Goal: Information Seeking & Learning: Learn about a topic

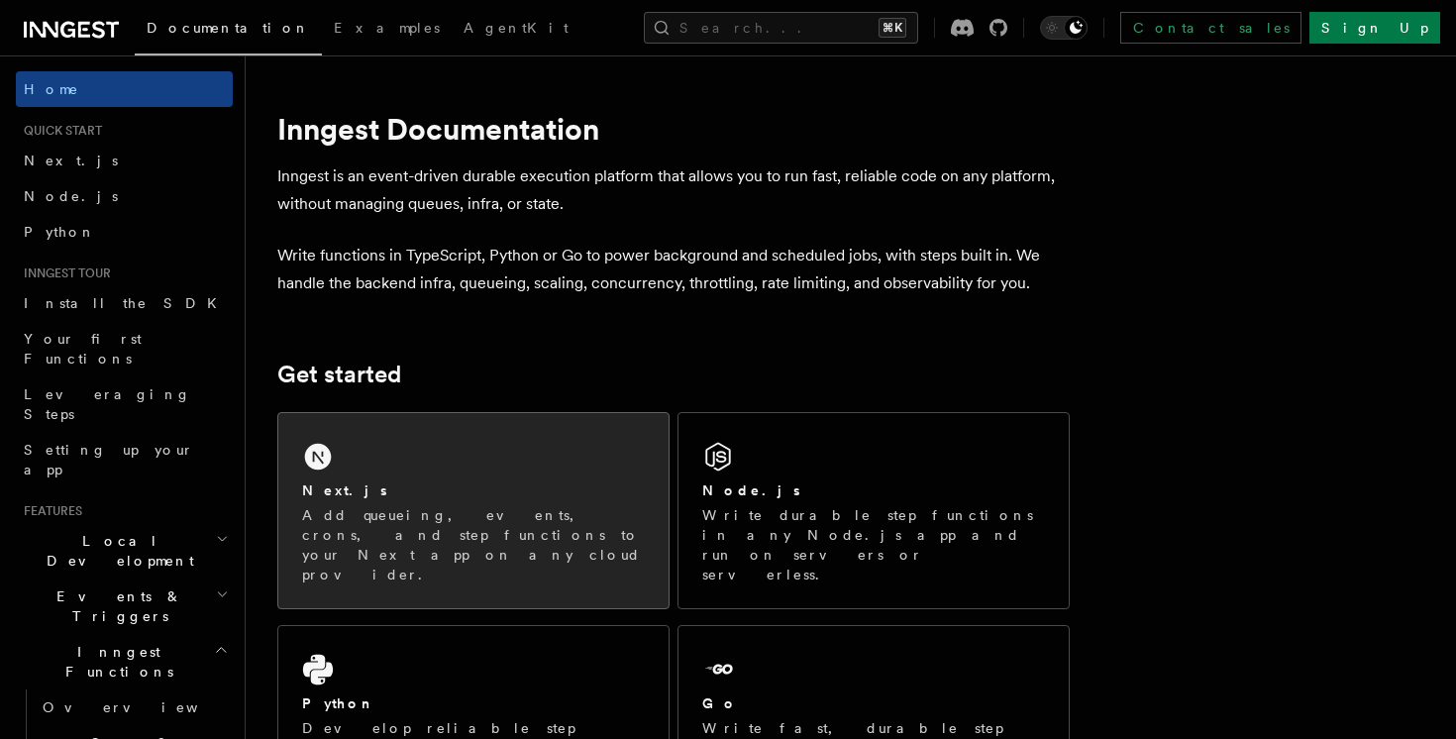
scroll to position [240, 0]
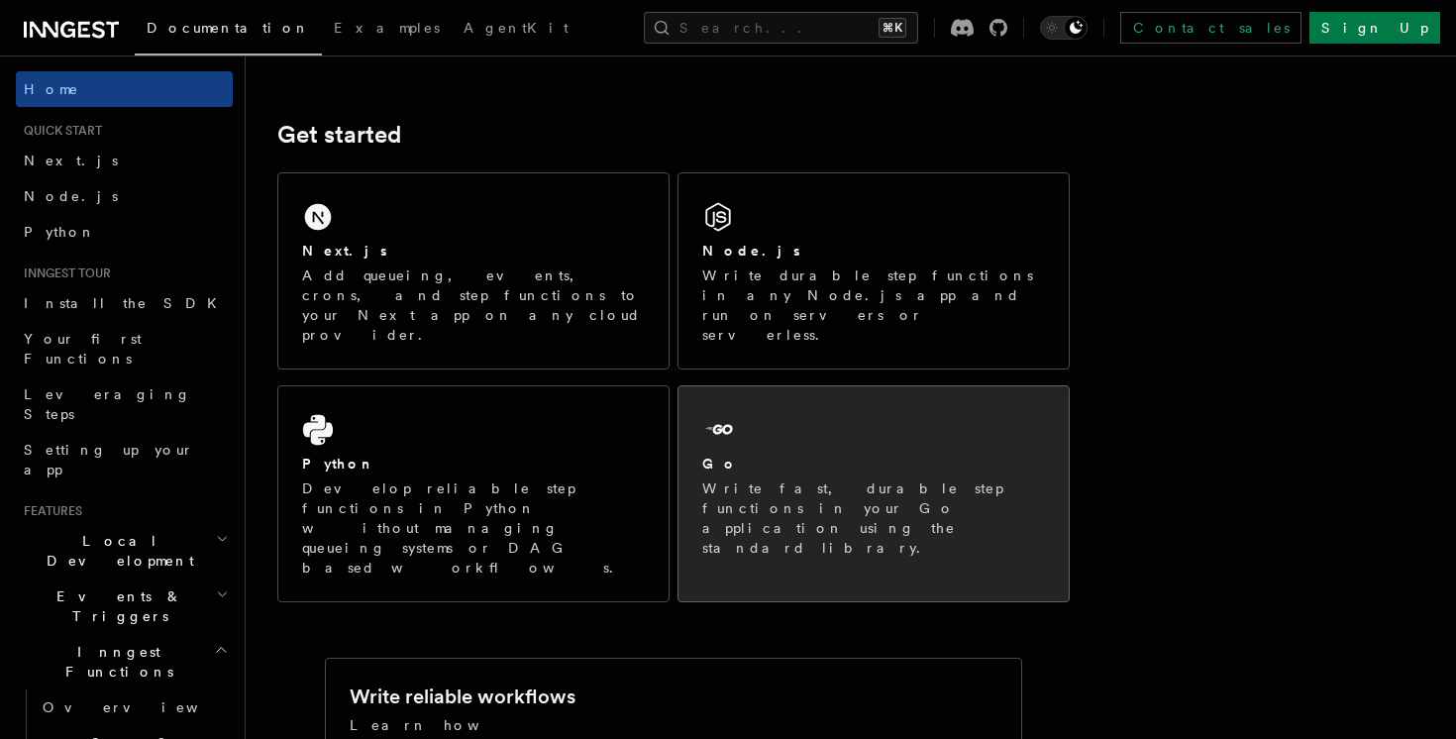
click at [820, 454] on div "Go" at bounding box center [873, 464] width 343 height 21
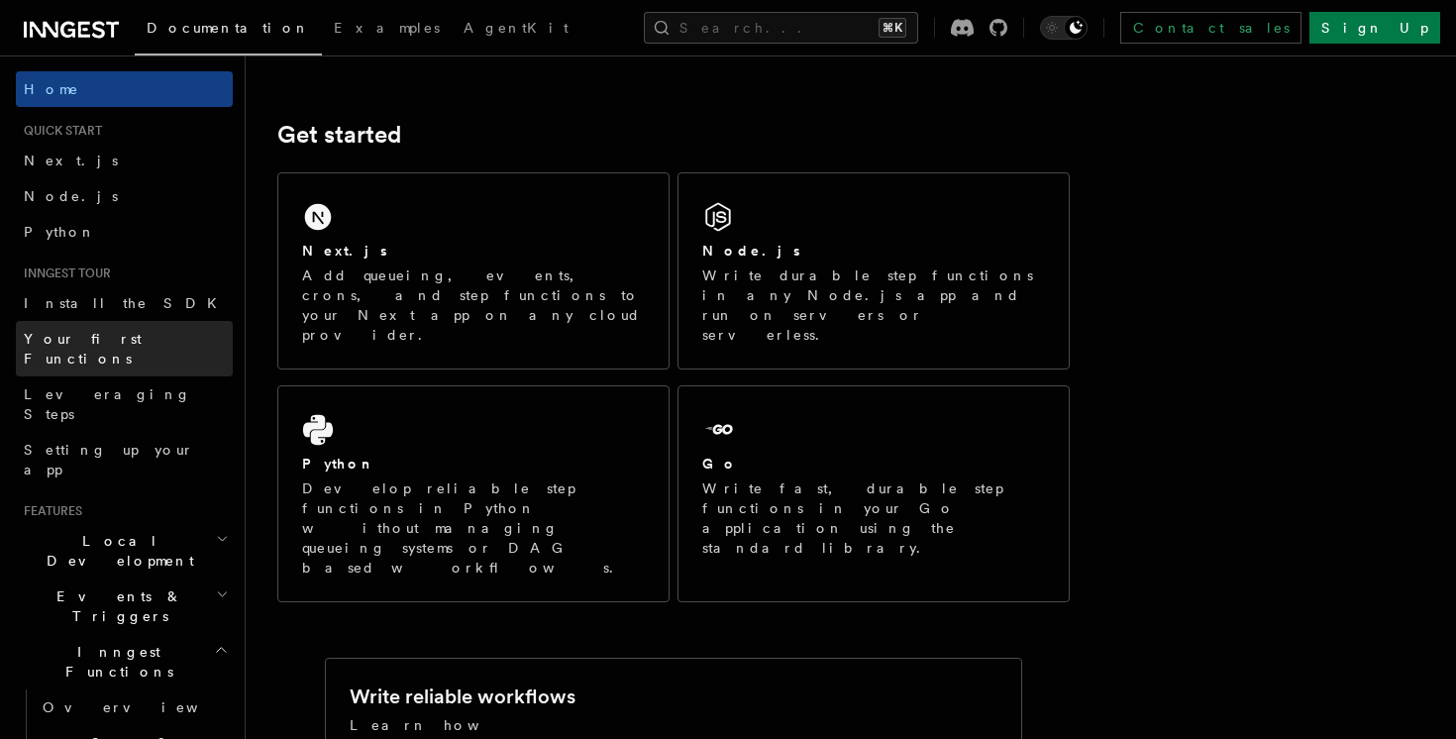
click at [113, 332] on span "Your first Functions" at bounding box center [83, 349] width 118 height 36
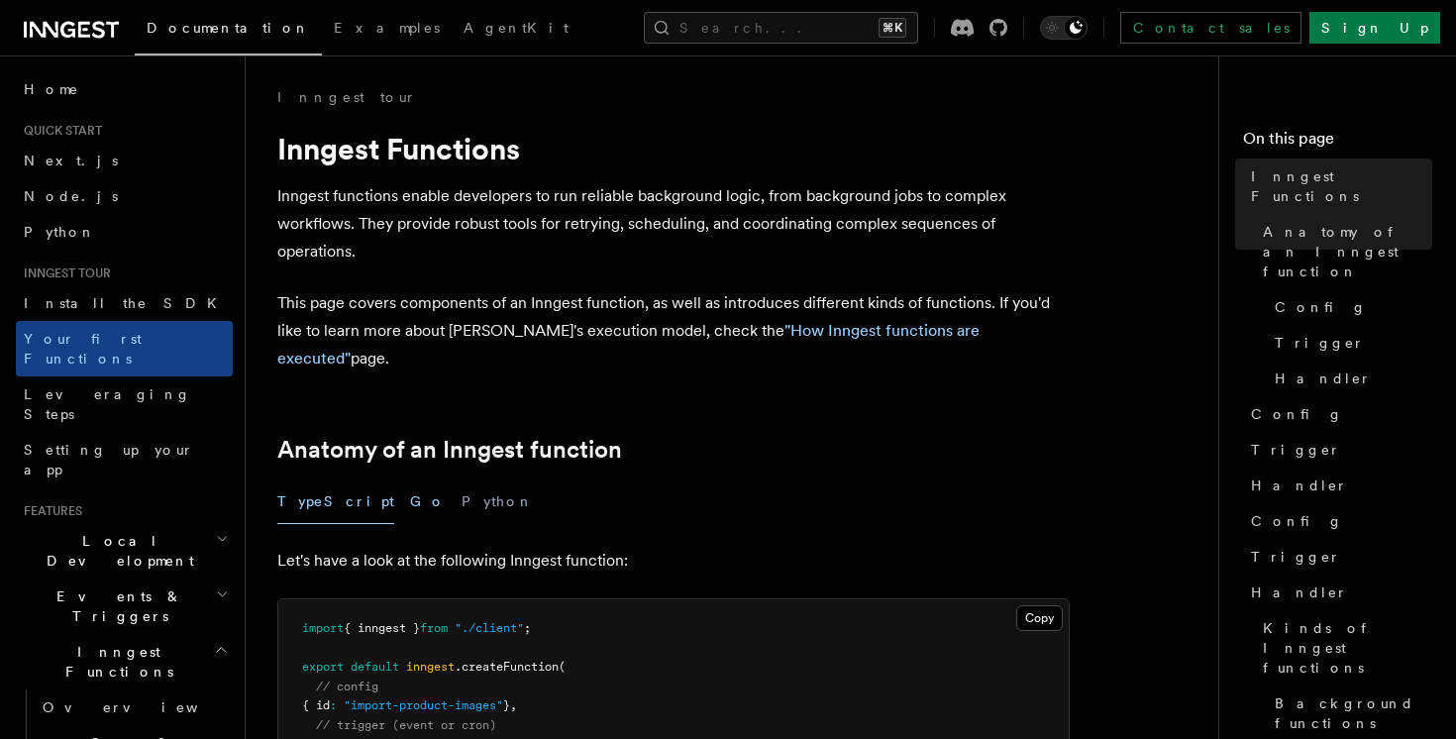
click at [410, 479] on button "Go" at bounding box center [428, 501] width 36 height 45
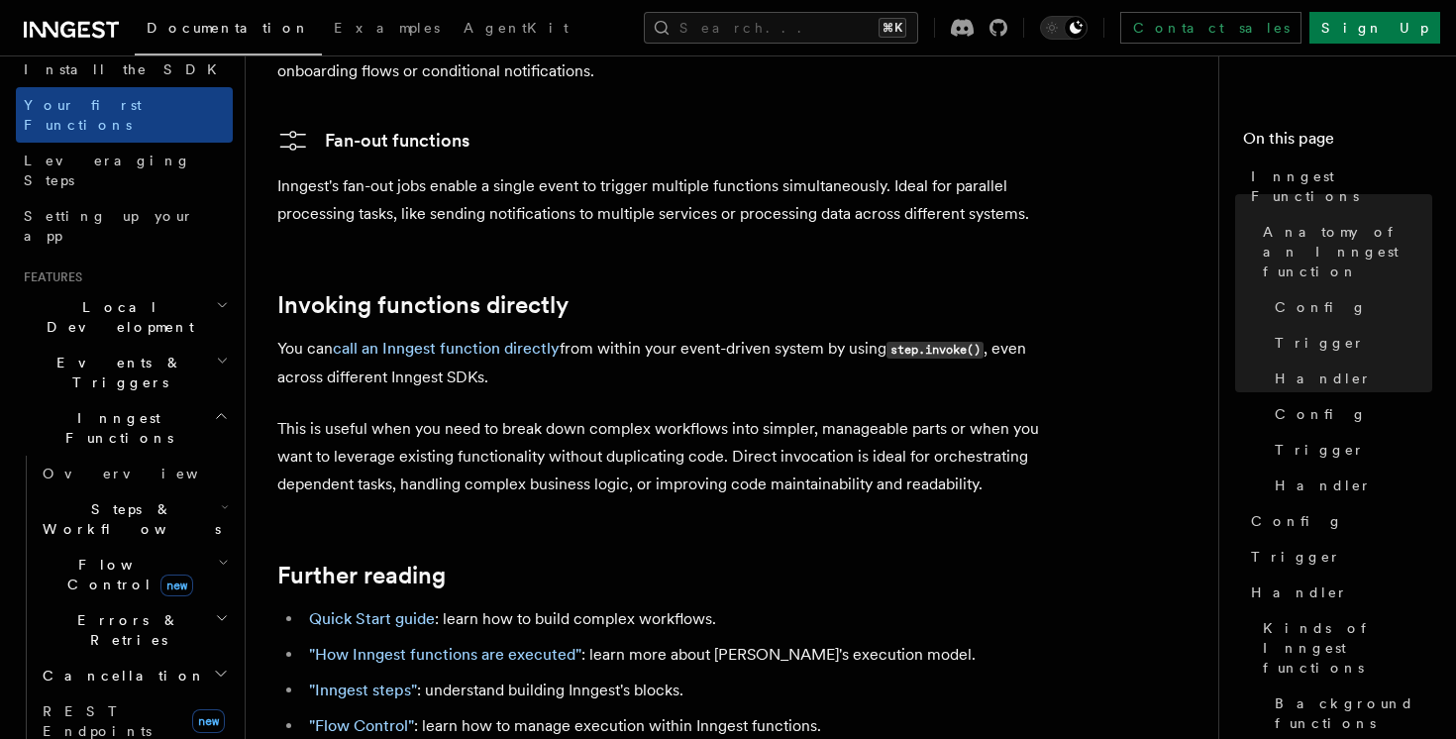
scroll to position [284, 0]
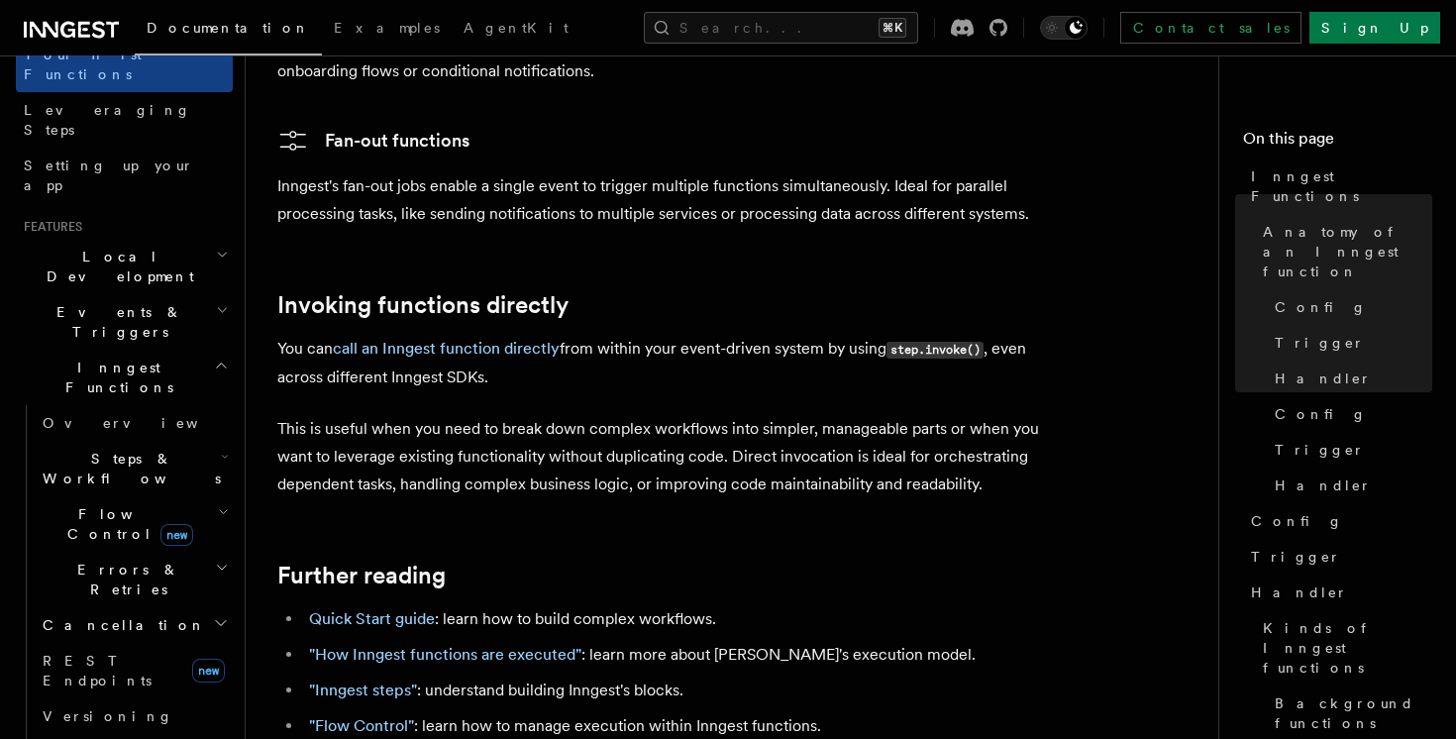
click at [111, 302] on span "Events & Triggers" at bounding box center [116, 322] width 200 height 40
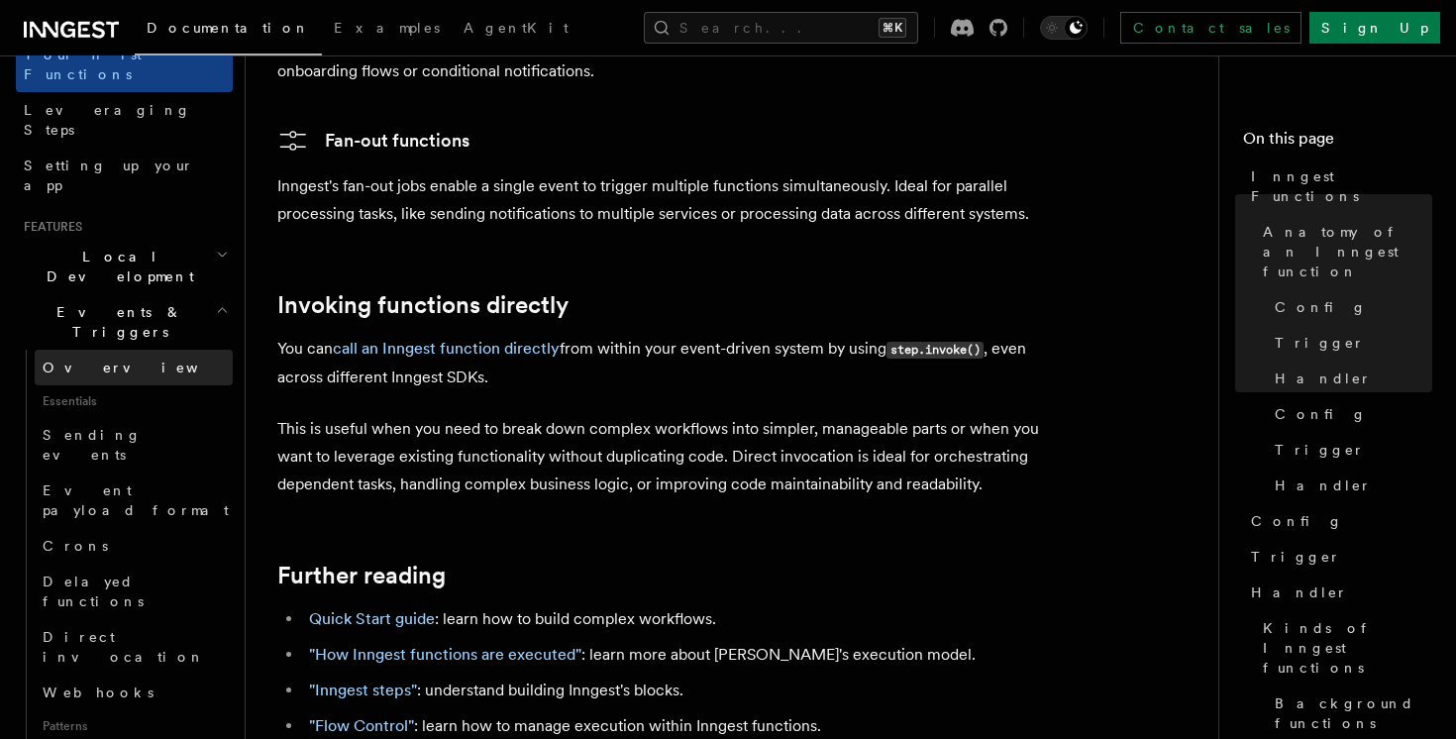
click at [111, 350] on link "Overview" at bounding box center [134, 368] width 198 height 36
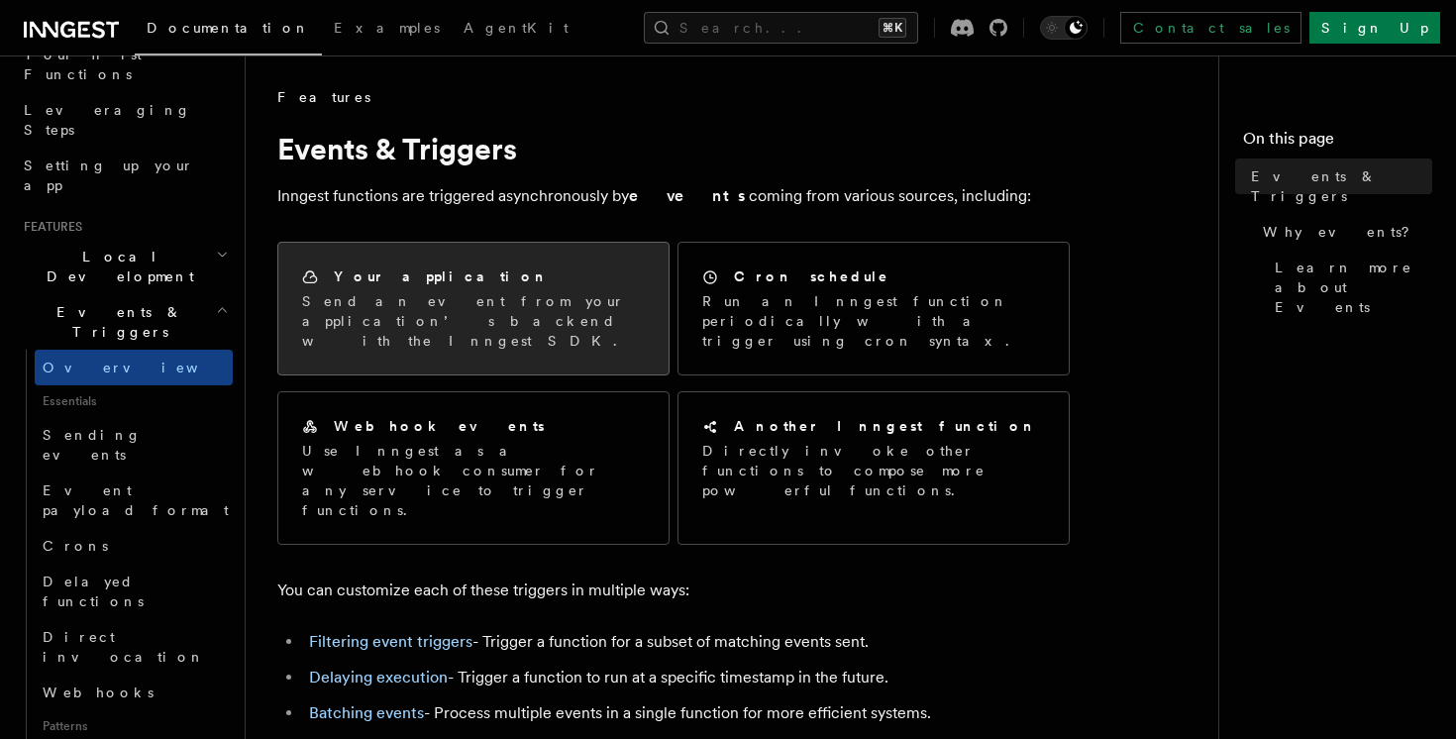
click at [566, 293] on p "Send an event from your application’s backend with the Inngest SDK." at bounding box center [473, 320] width 343 height 59
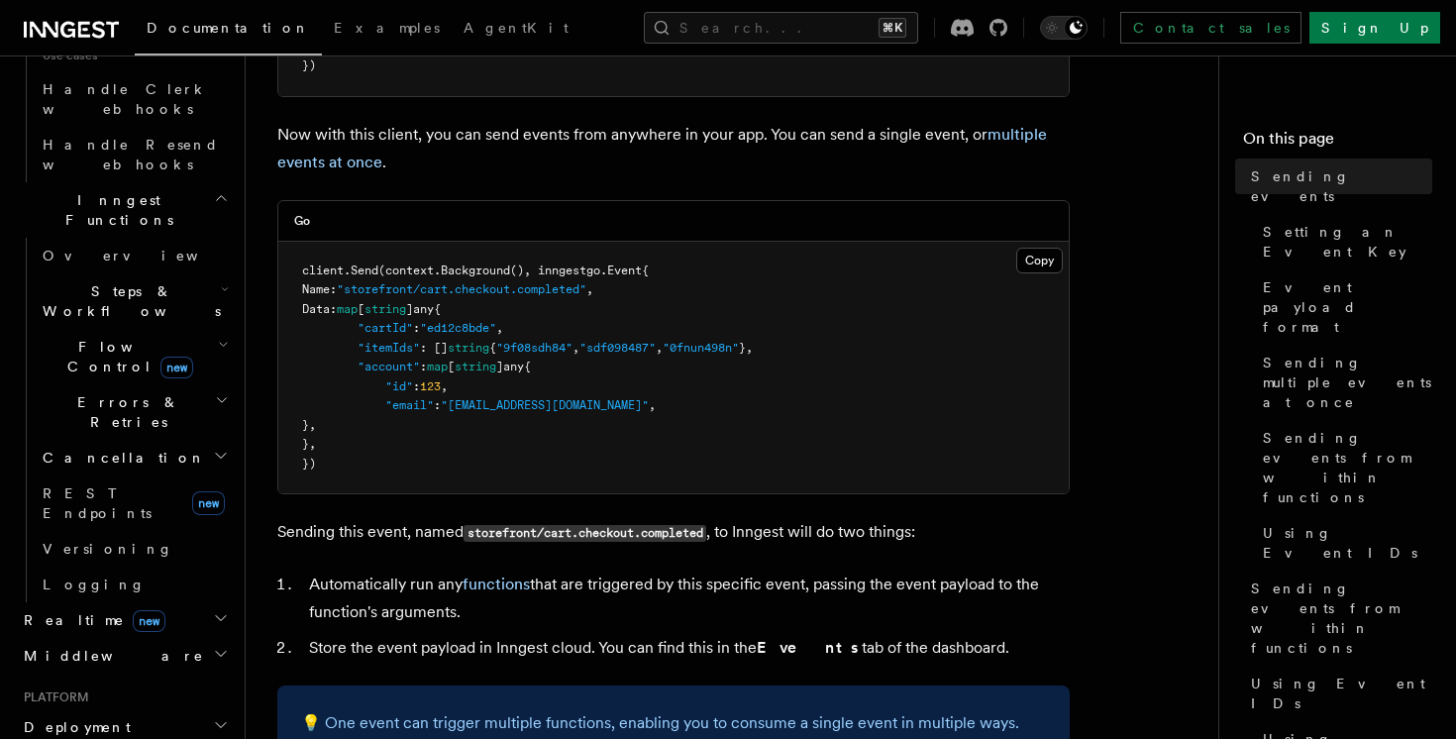
scroll to position [1499, 0]
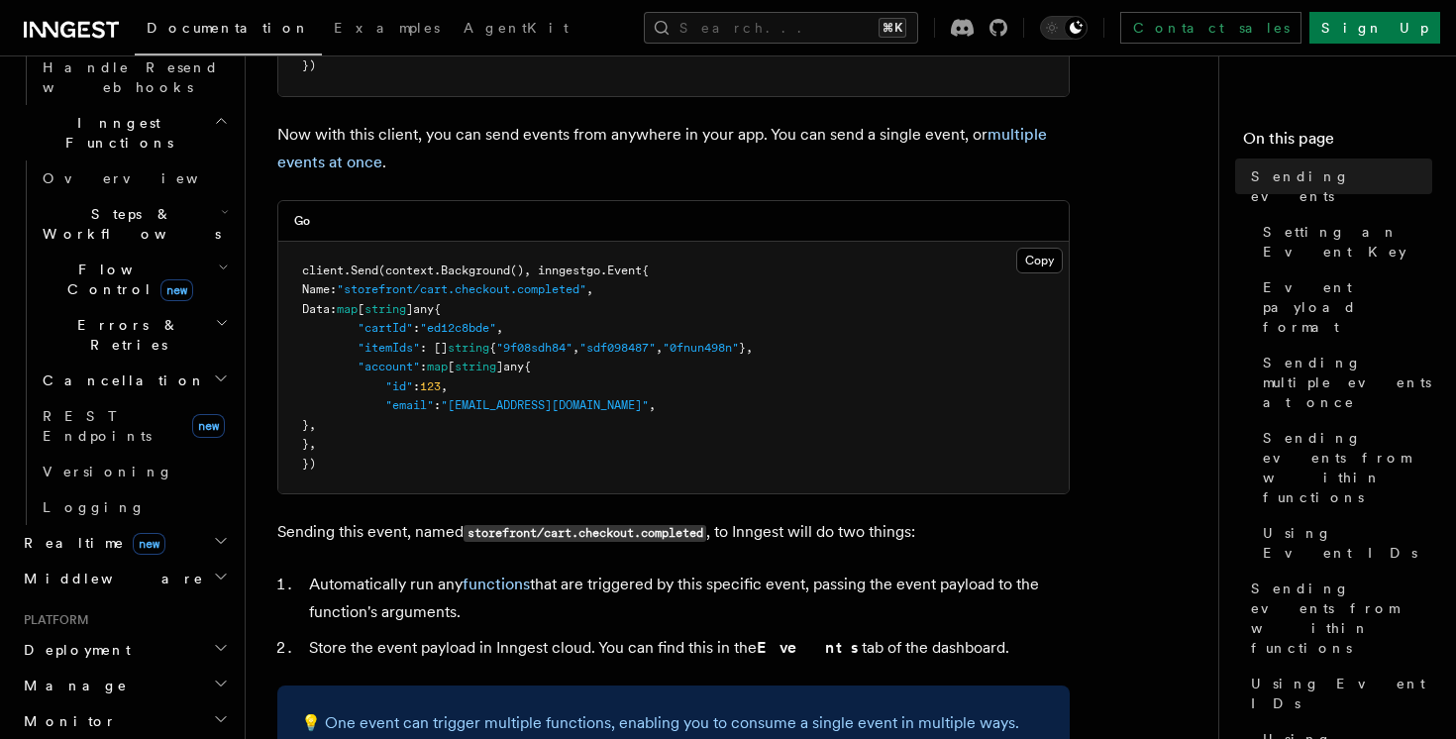
click at [162, 632] on h2 "Deployment" at bounding box center [124, 650] width 217 height 36
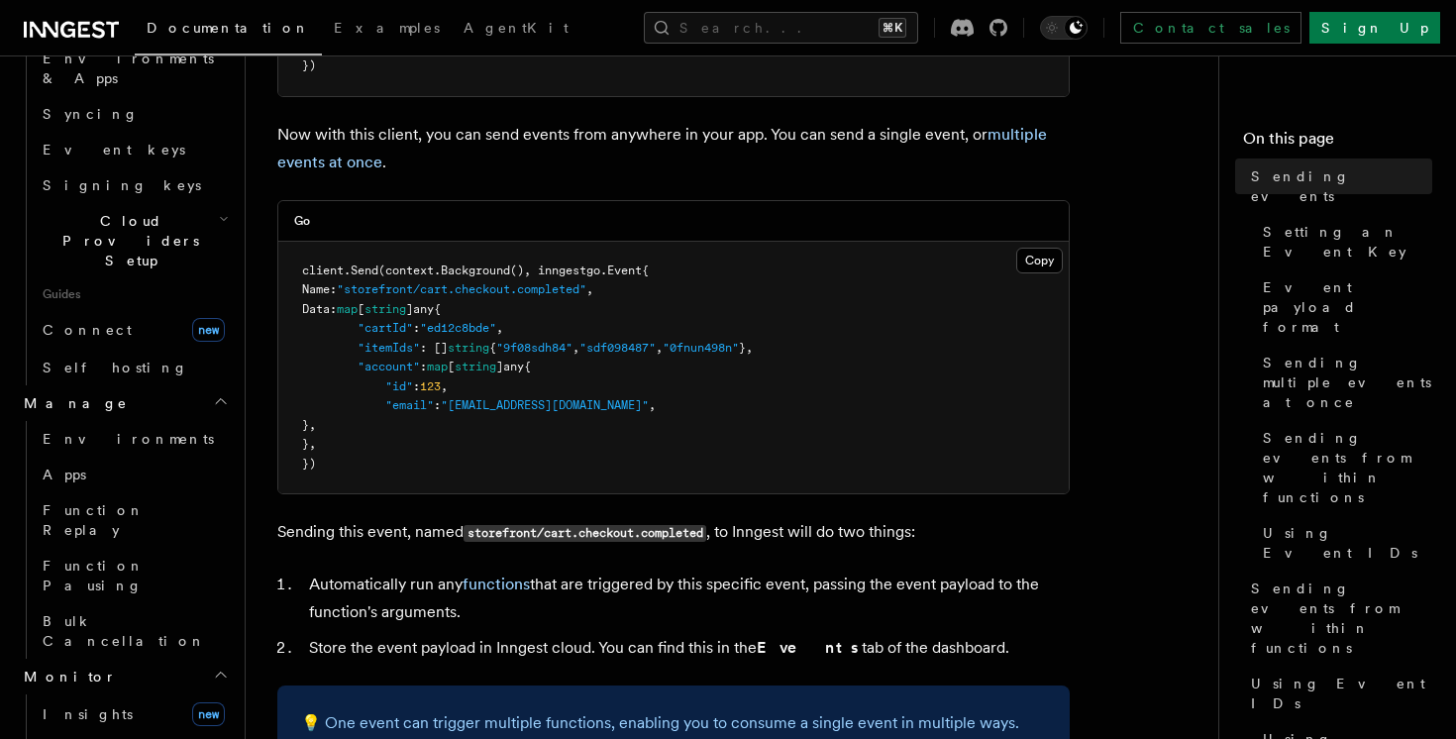
scroll to position [2340, 0]
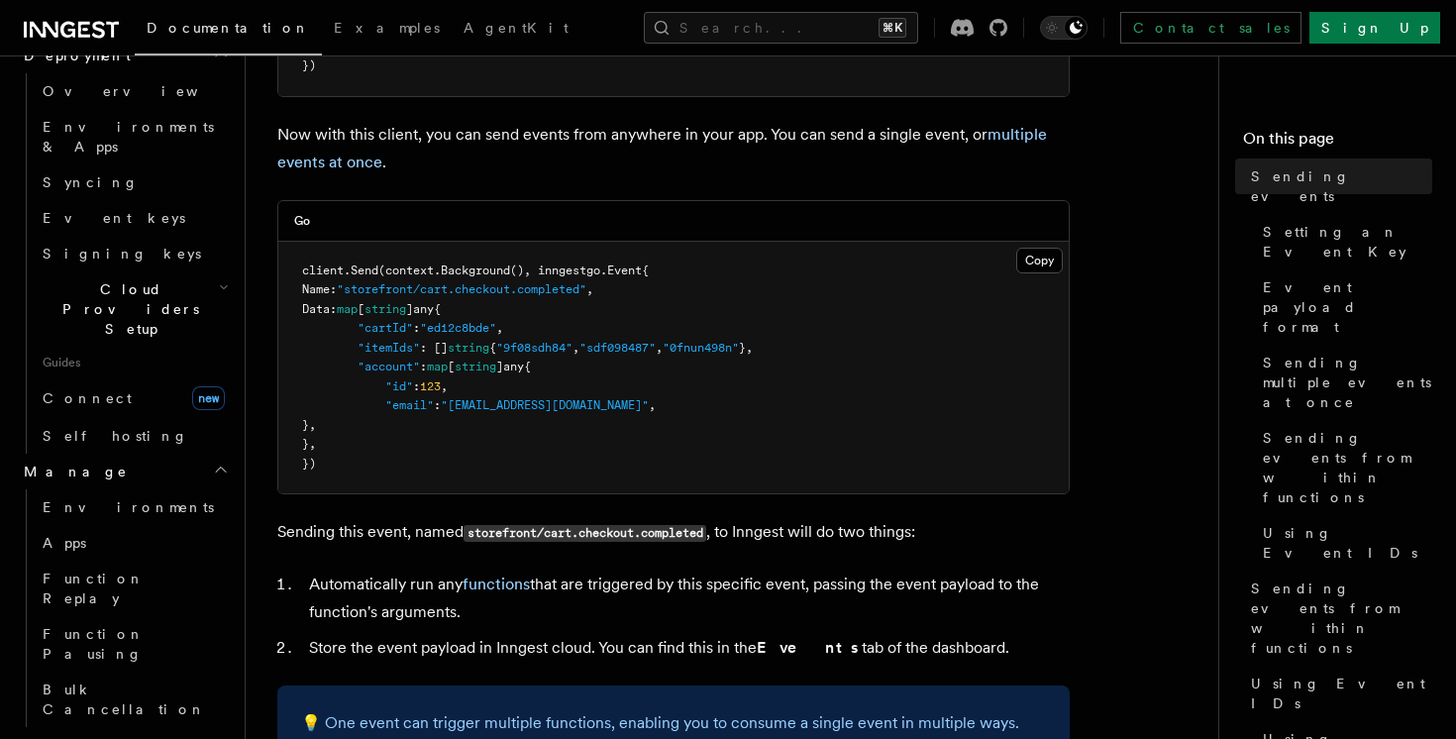
scroll to position [2052, 0]
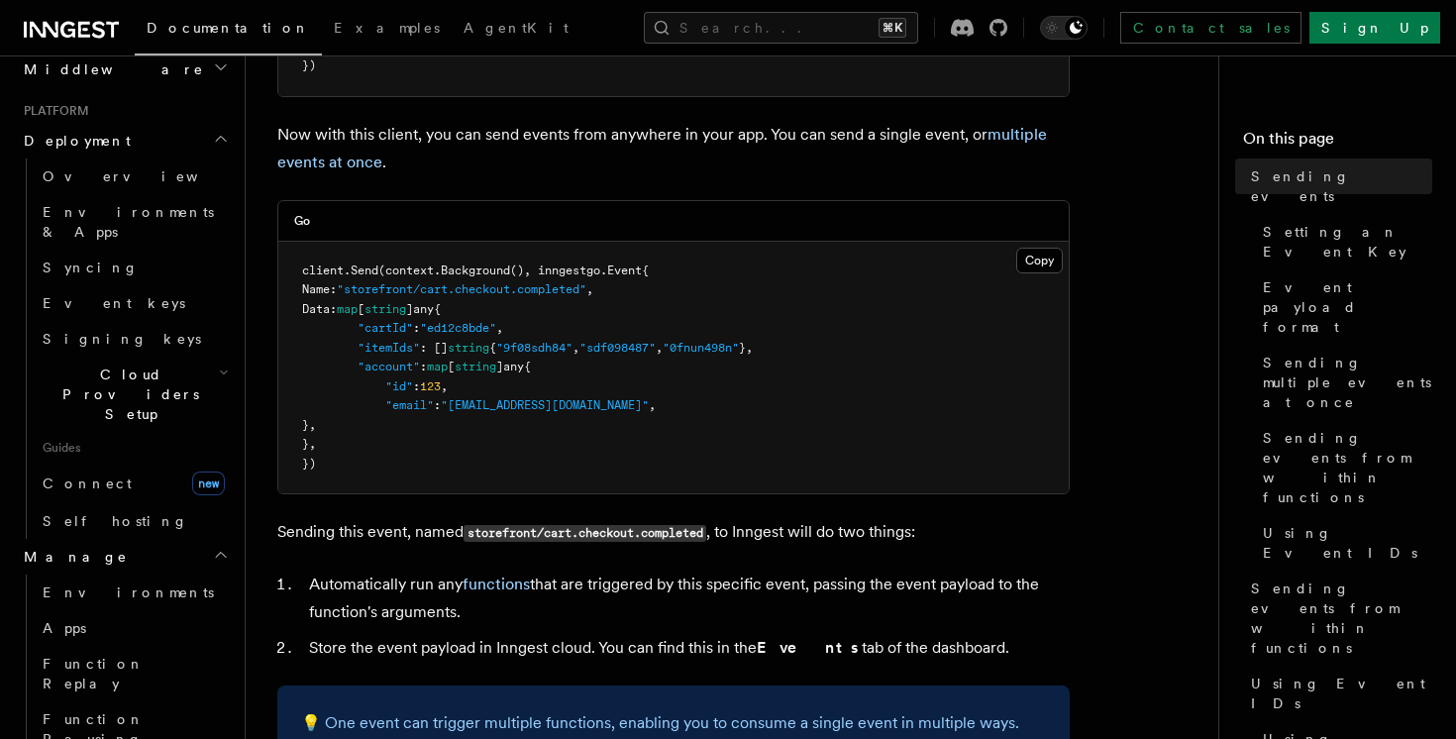
scroll to position [1981, 0]
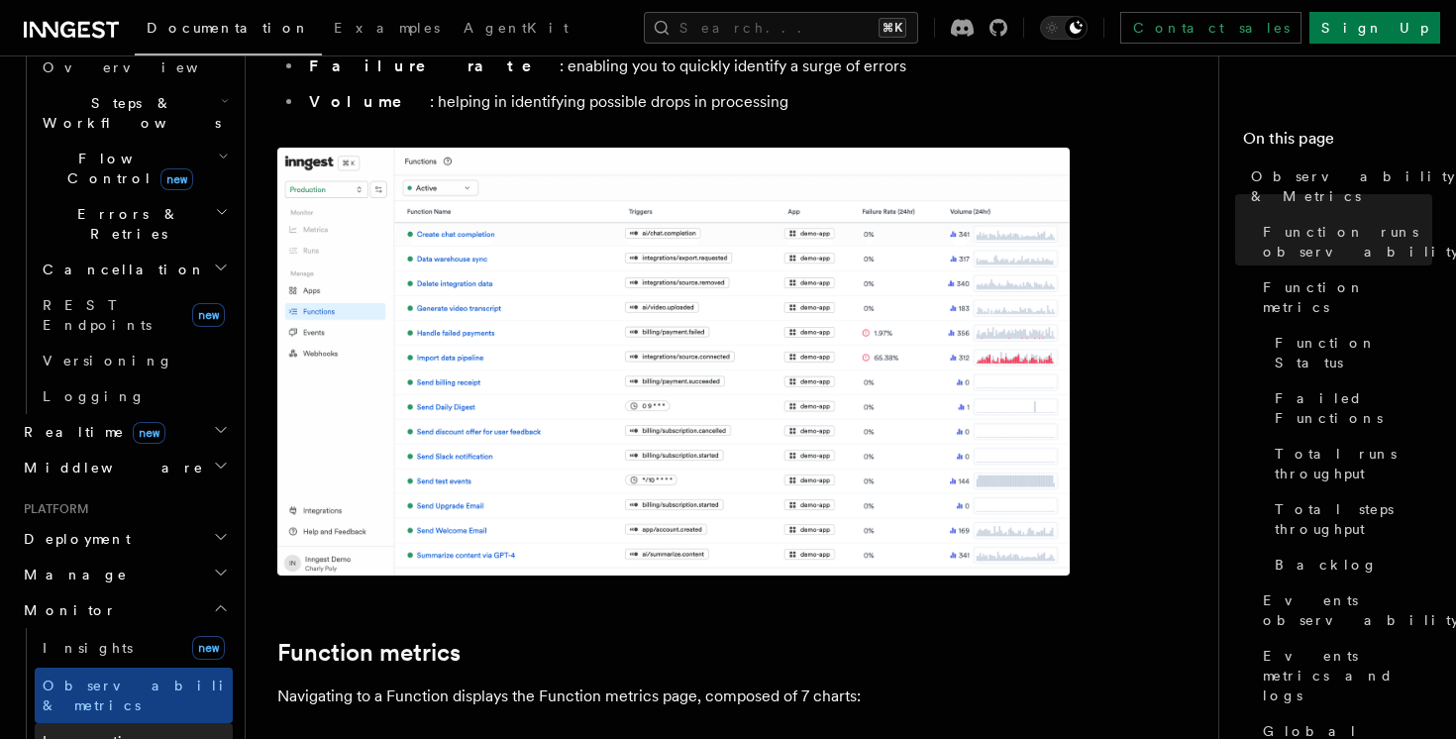
scroll to position [551, 0]
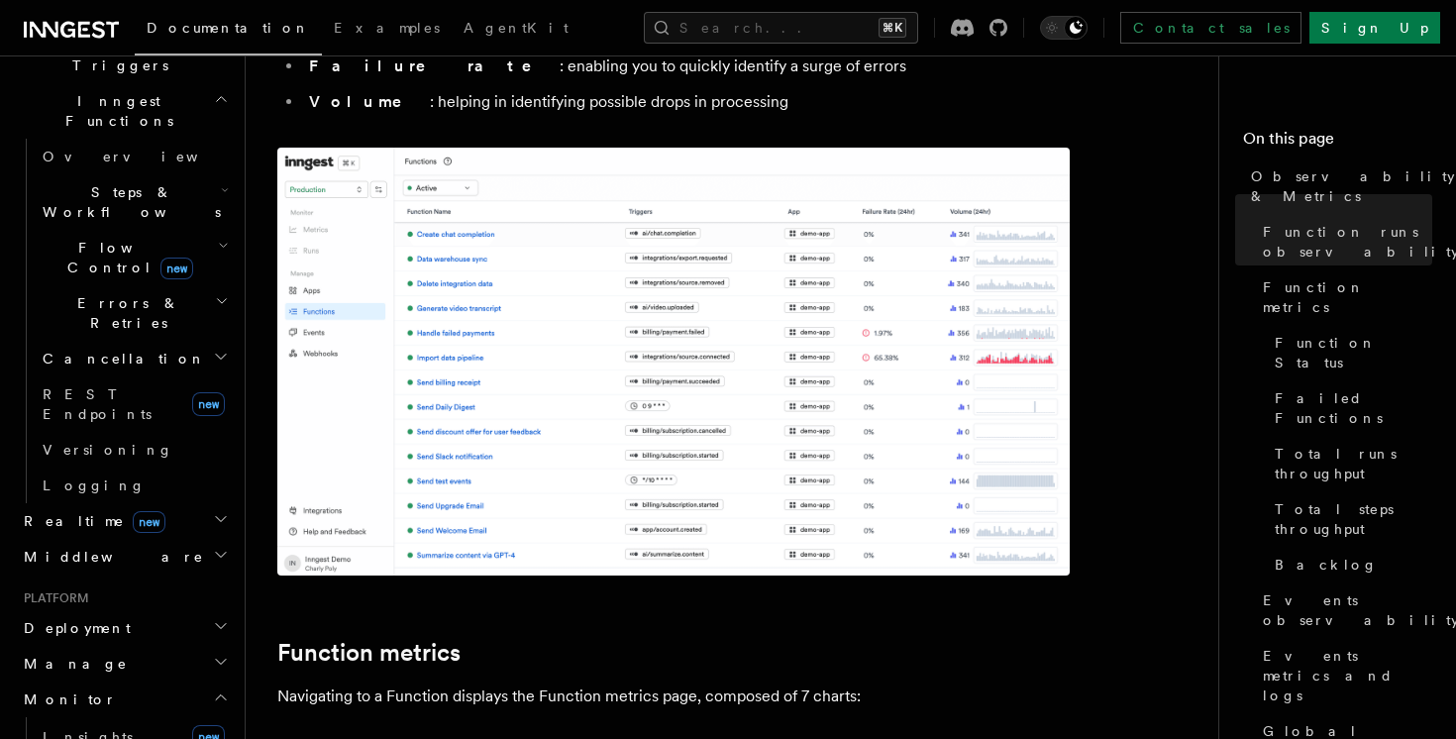
click at [191, 503] on h2 "Realtime new" at bounding box center [124, 521] width 217 height 36
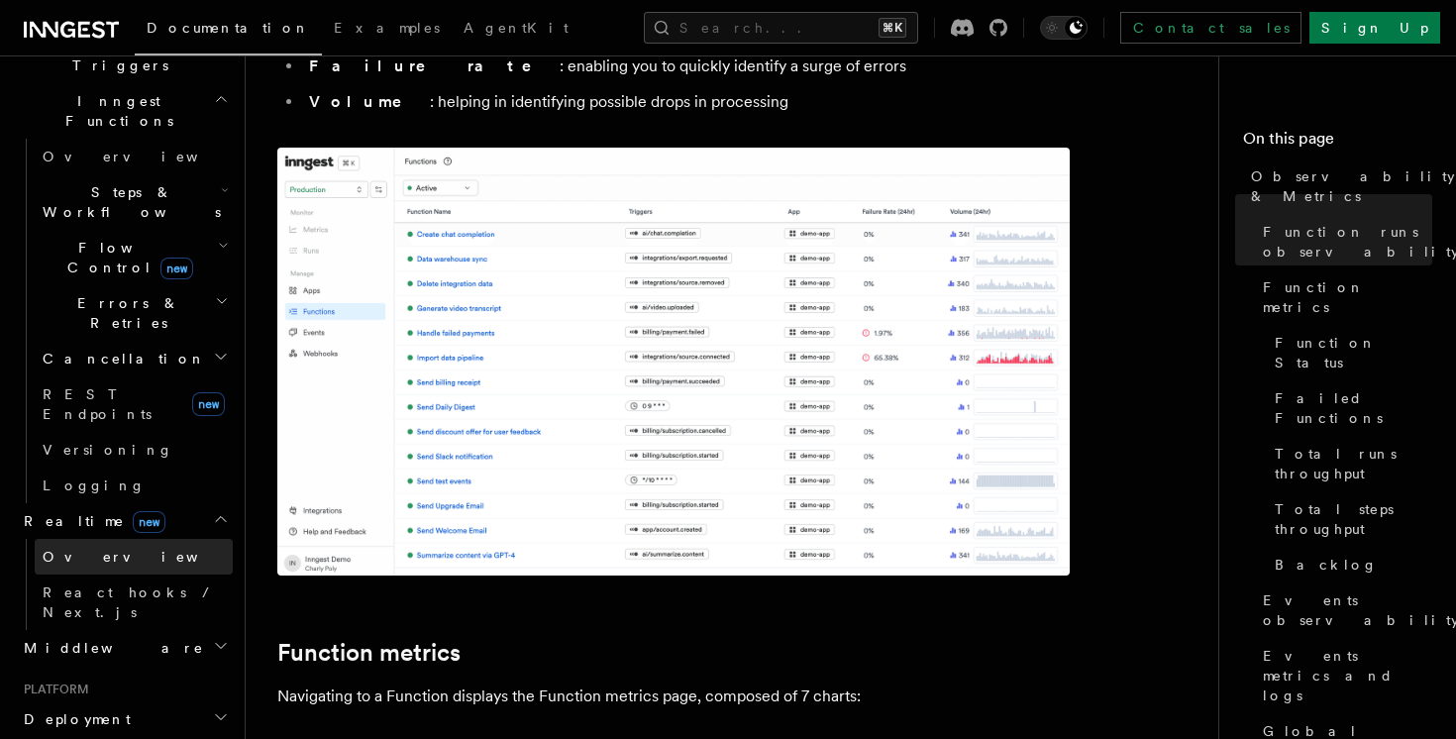
click at [144, 539] on link "Overview" at bounding box center [134, 557] width 198 height 36
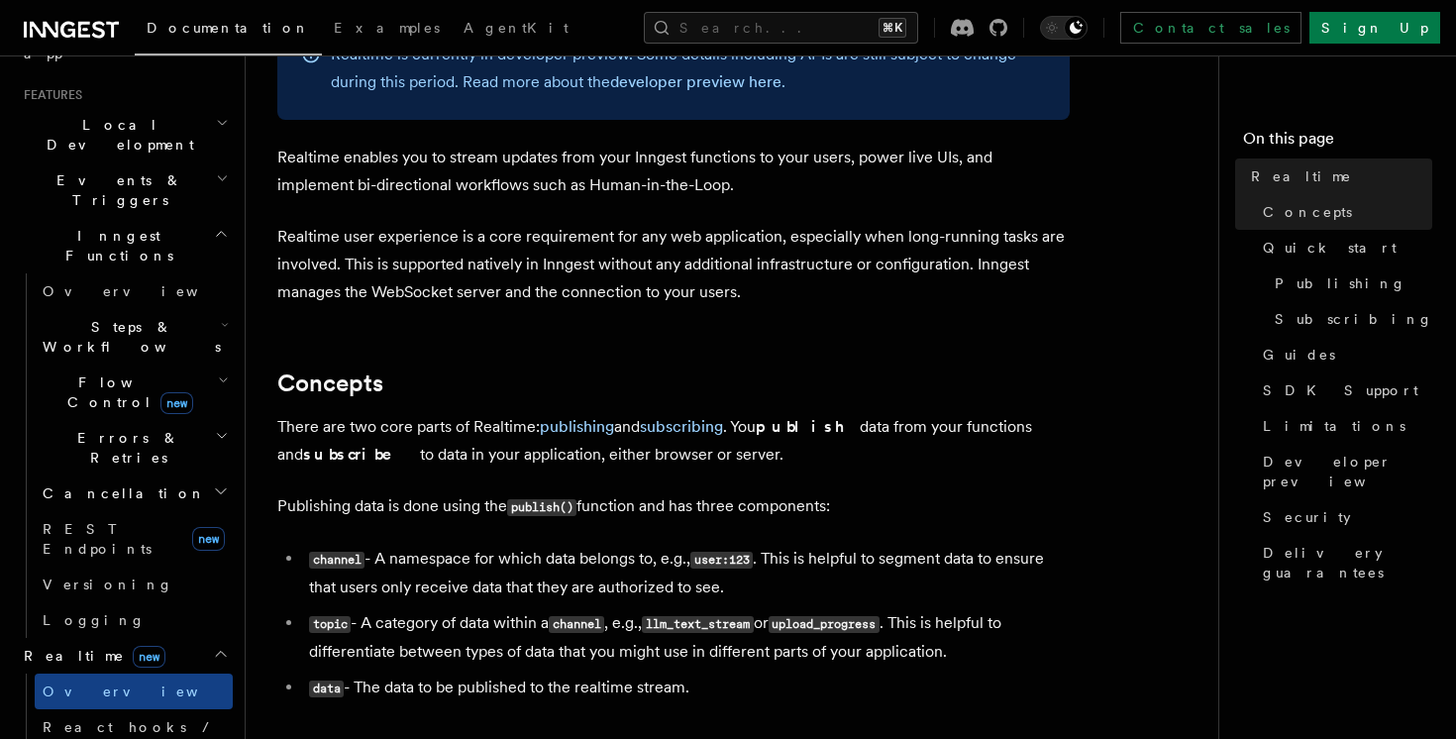
scroll to position [340, 0]
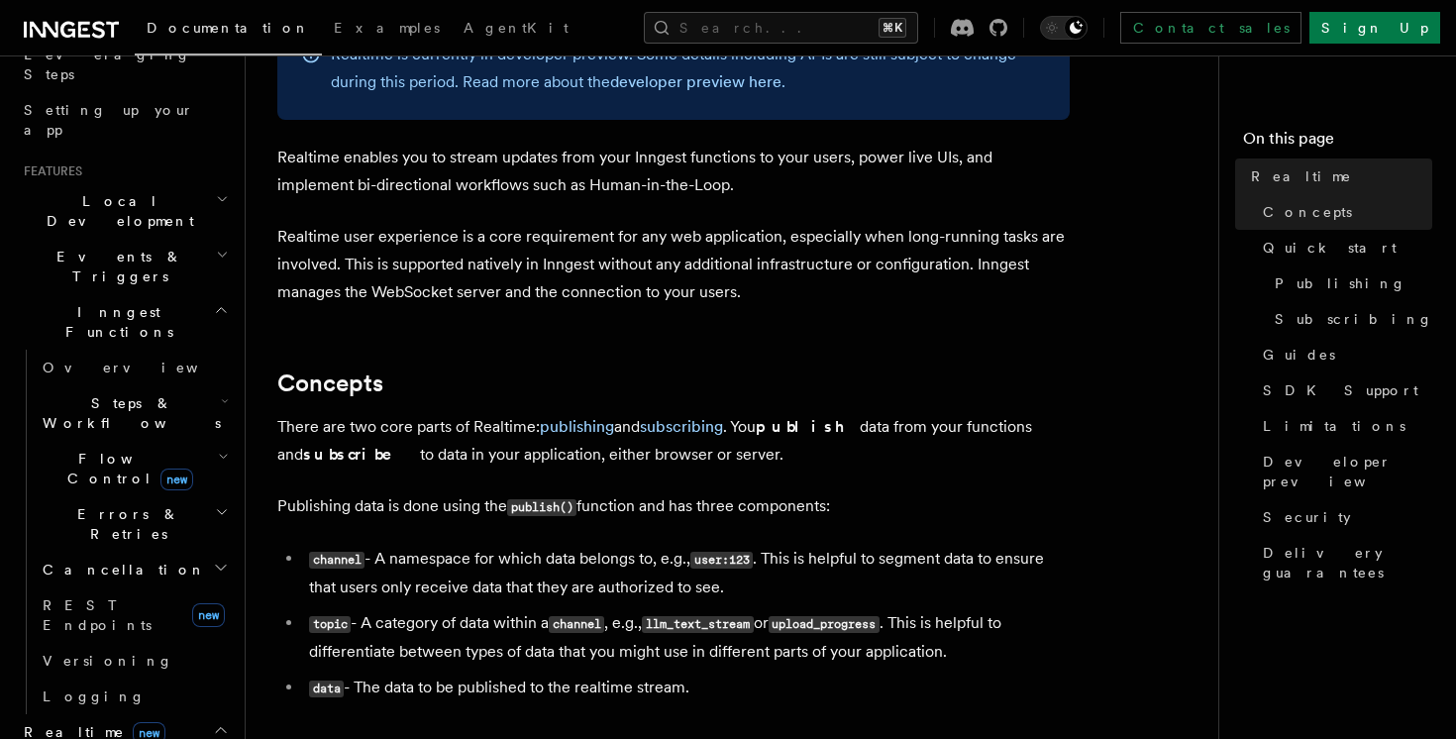
click at [105, 449] on span "Flow Control new" at bounding box center [126, 469] width 183 height 40
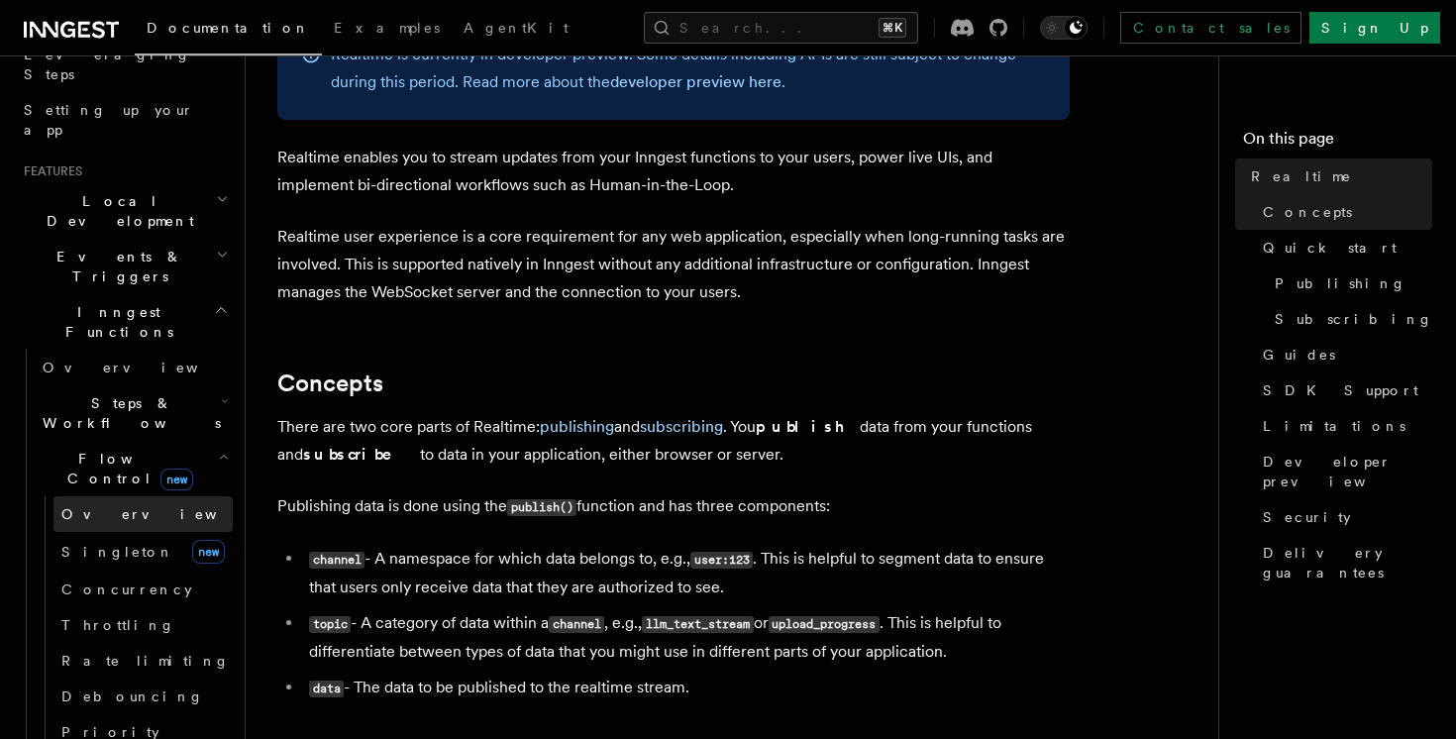
click at [113, 506] on span "Overview" at bounding box center [163, 514] width 204 height 16
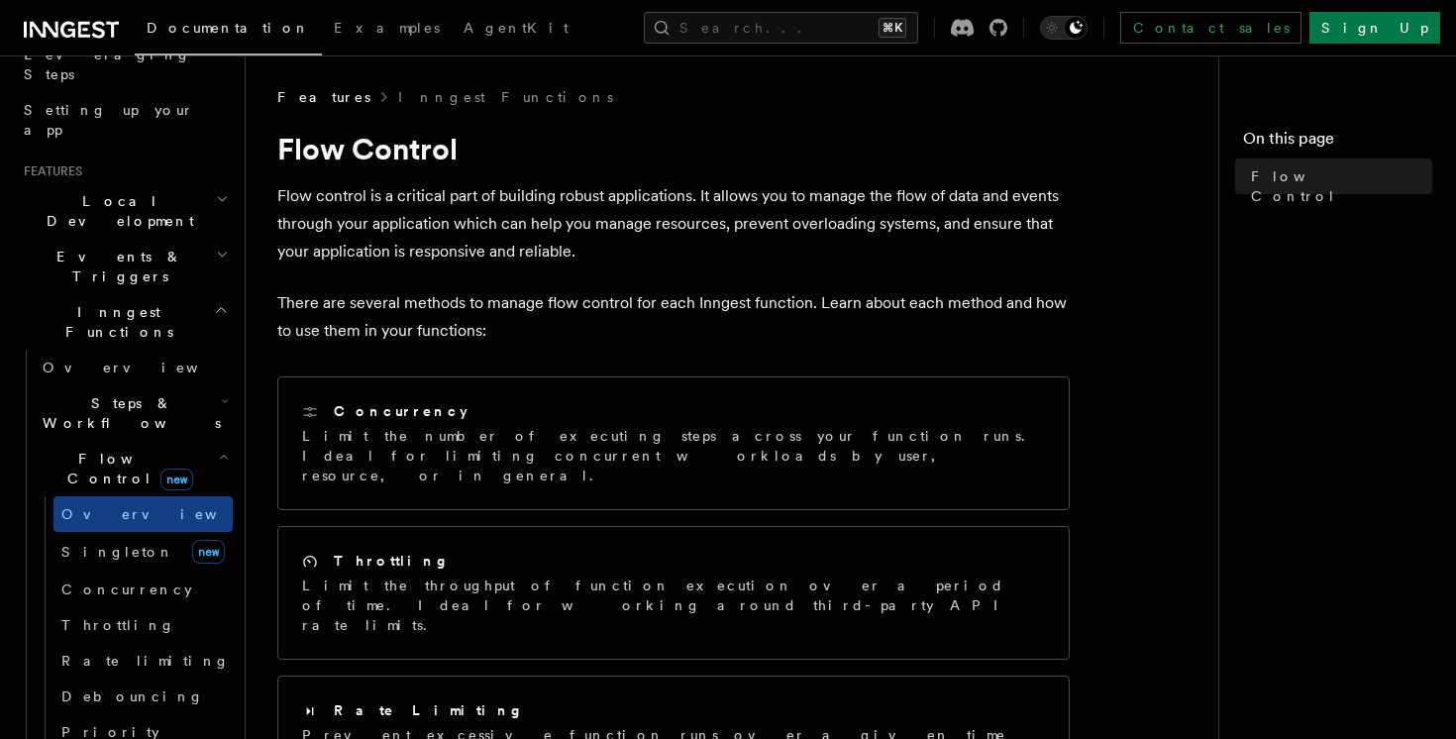
click at [153, 239] on h2 "Events & Triggers" at bounding box center [124, 266] width 217 height 55
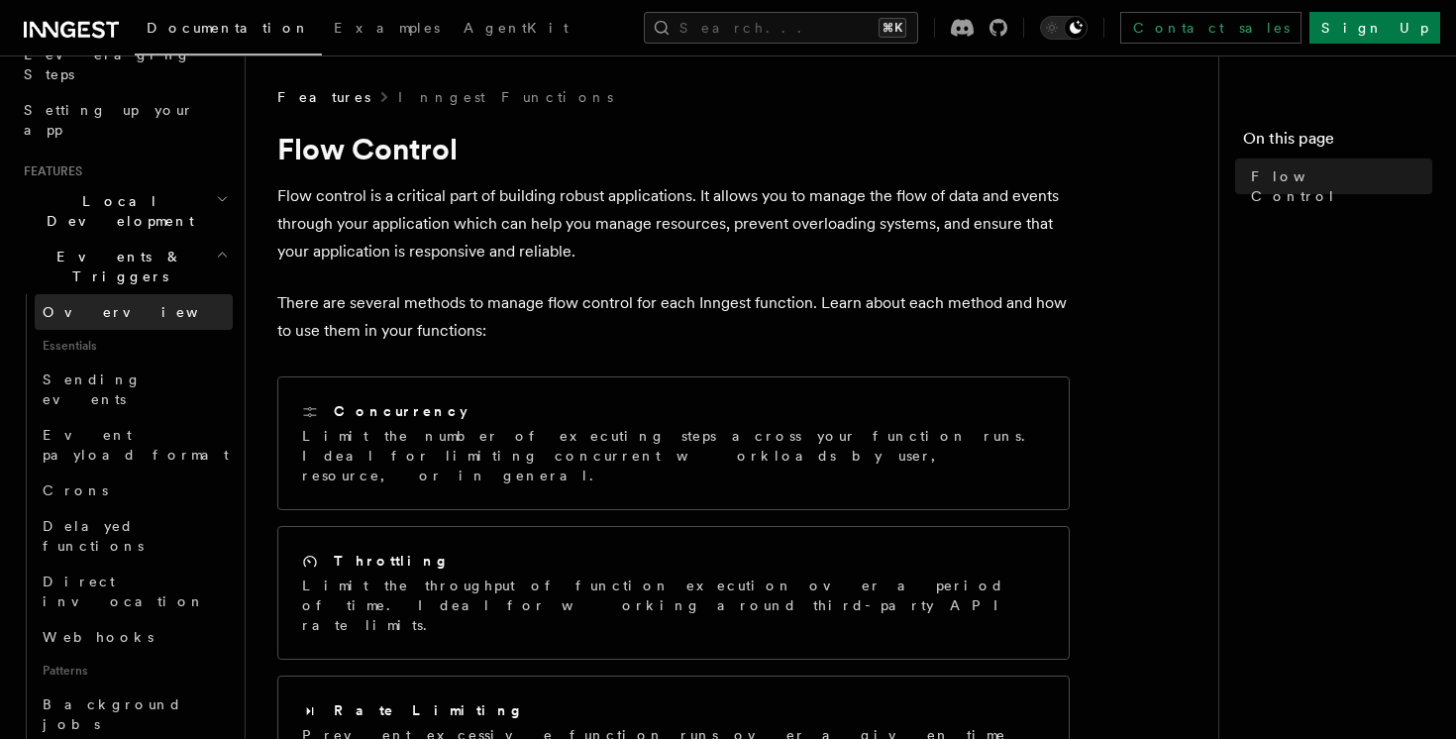
click at [159, 294] on link "Overview" at bounding box center [134, 312] width 198 height 36
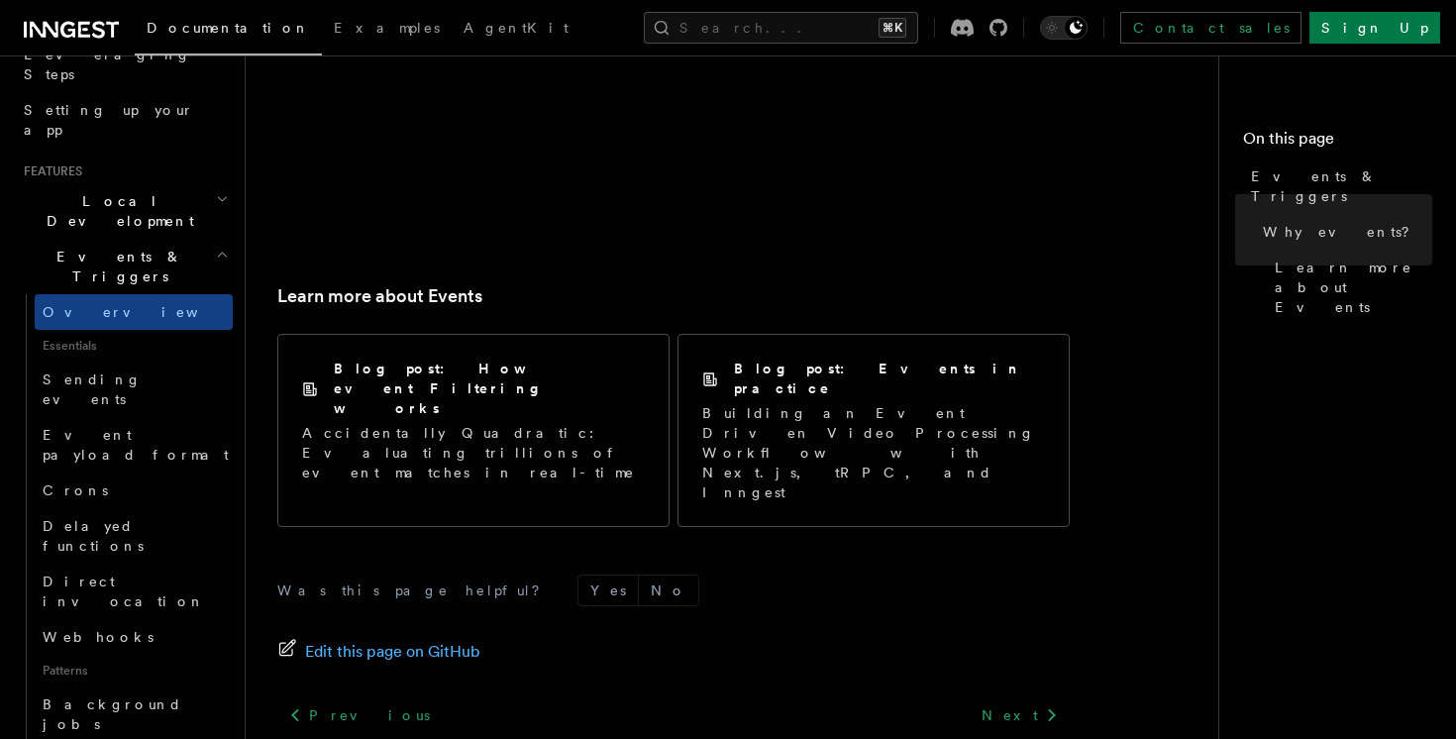
scroll to position [1414, 0]
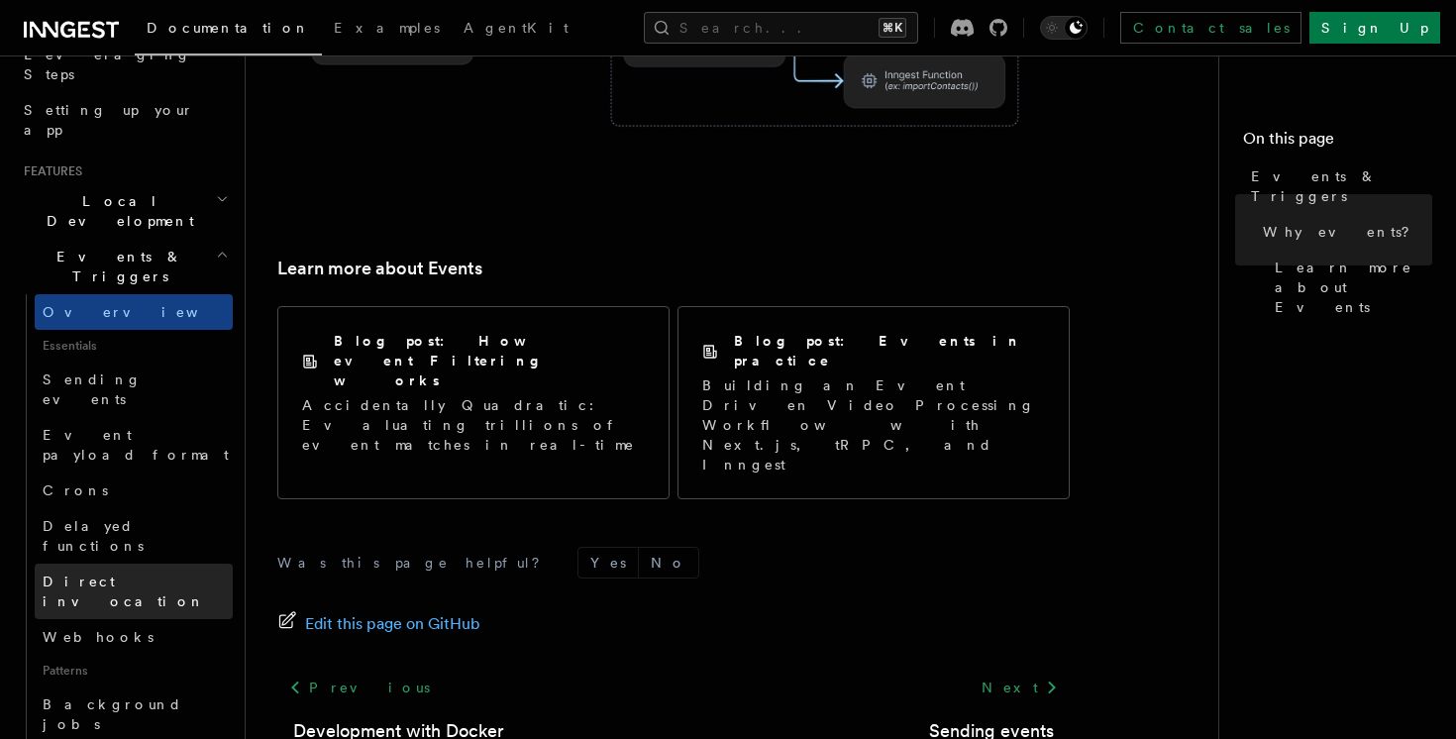
click at [125, 571] on span "Direct invocation" at bounding box center [138, 591] width 190 height 40
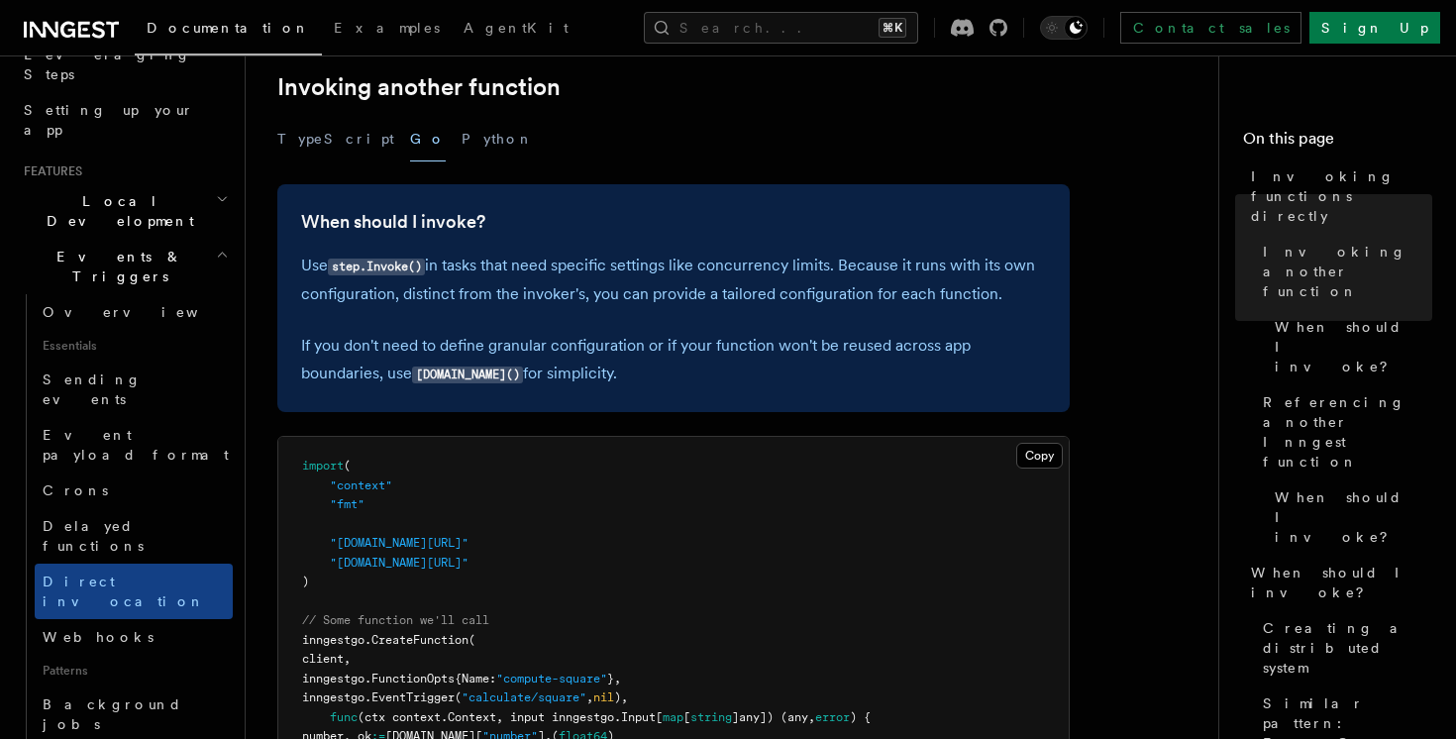
scroll to position [676, 0]
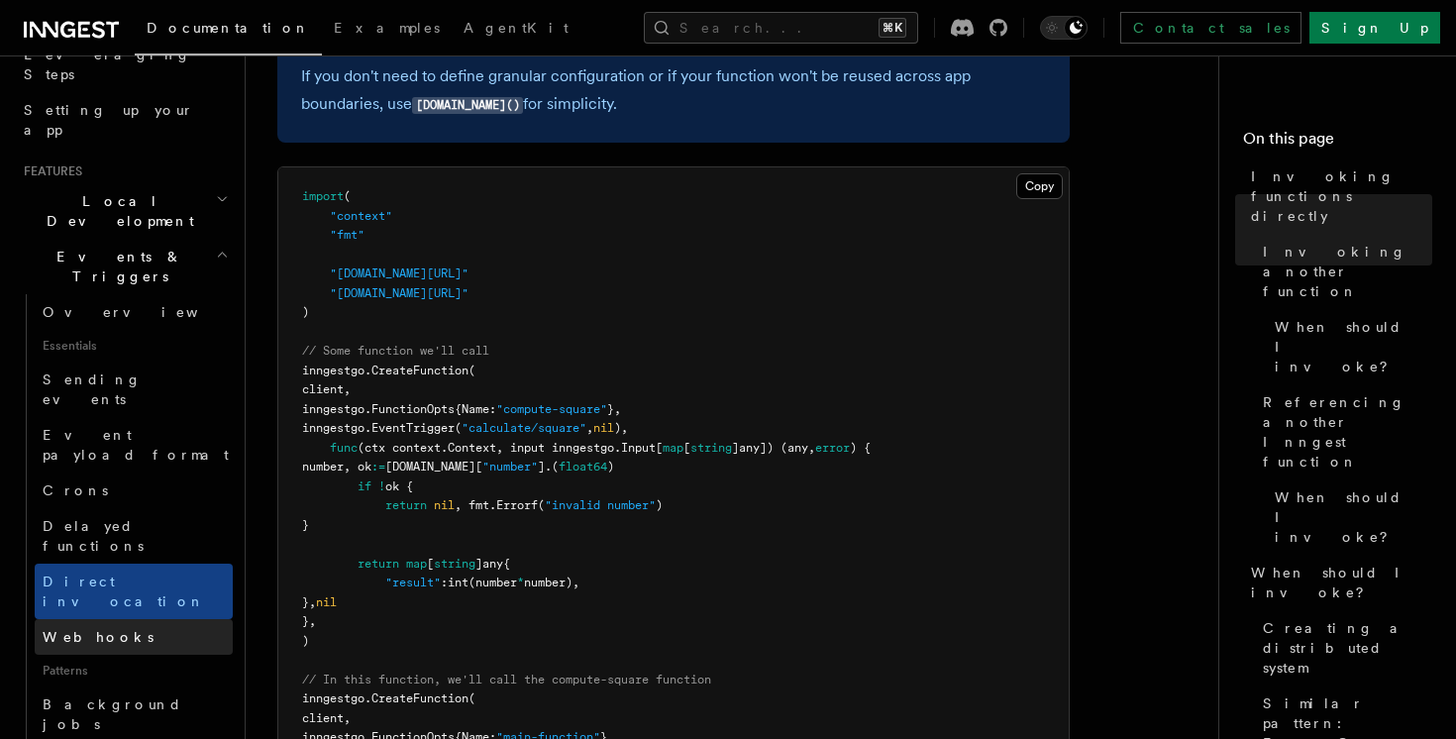
click at [117, 619] on link "Webhooks" at bounding box center [134, 637] width 198 height 36
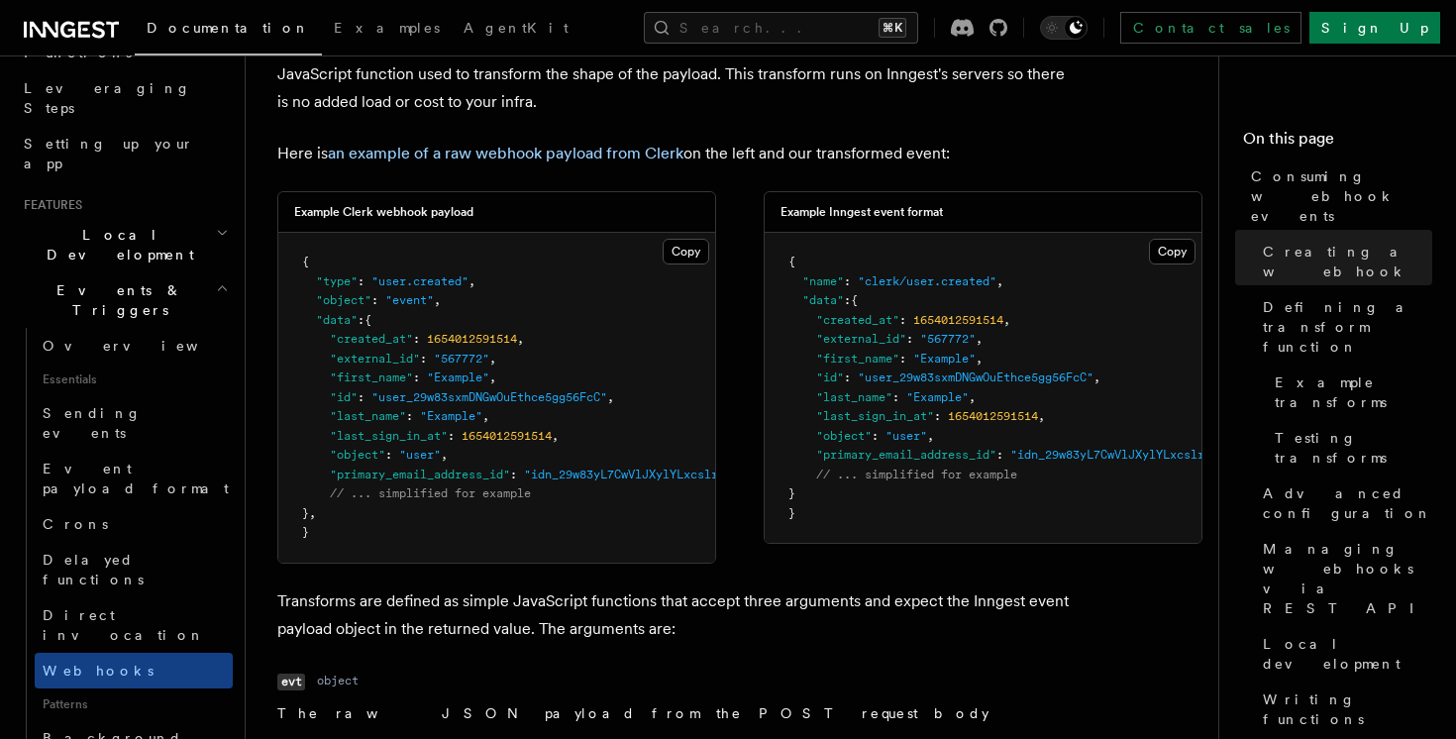
scroll to position [272, 0]
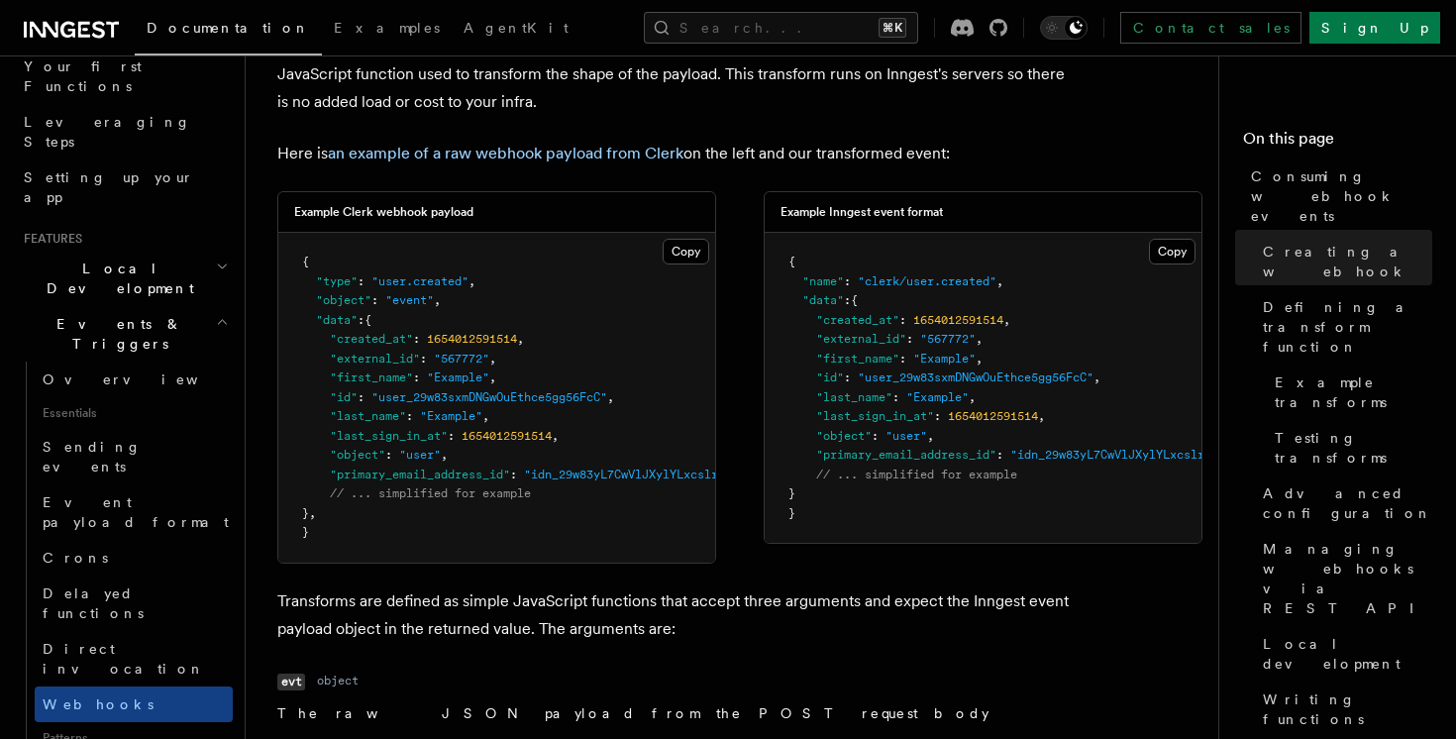
click at [142, 258] on span "Local Development" at bounding box center [116, 278] width 200 height 40
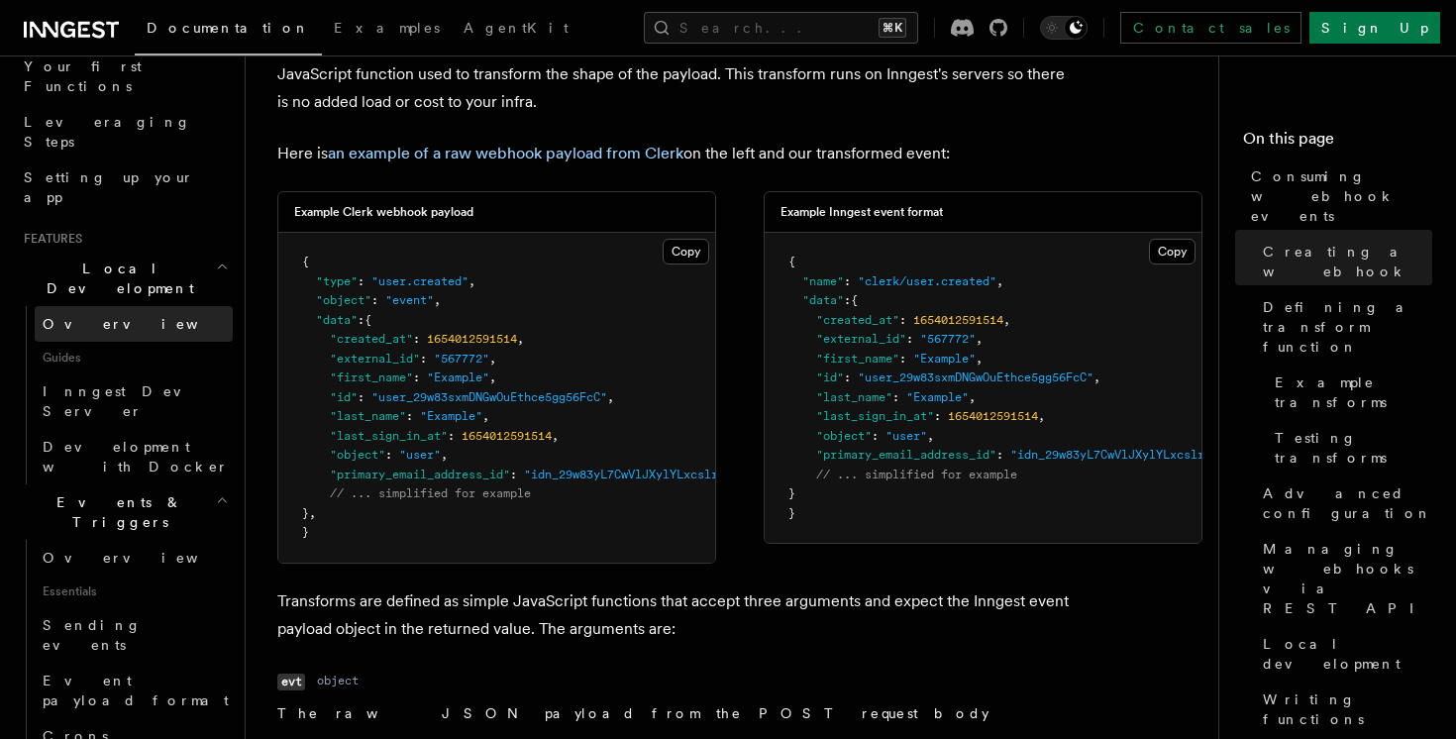
click at [140, 306] on link "Overview" at bounding box center [134, 324] width 198 height 36
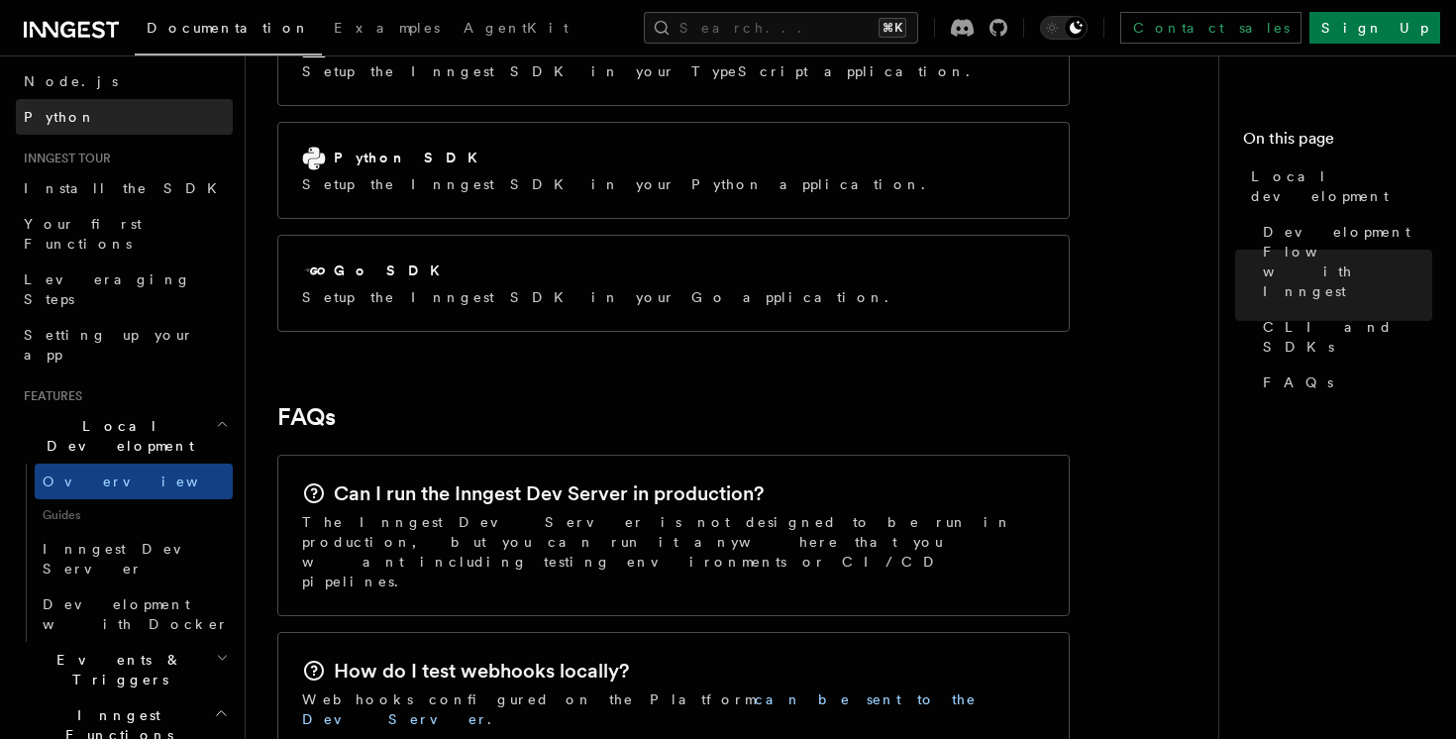
scroll to position [17, 0]
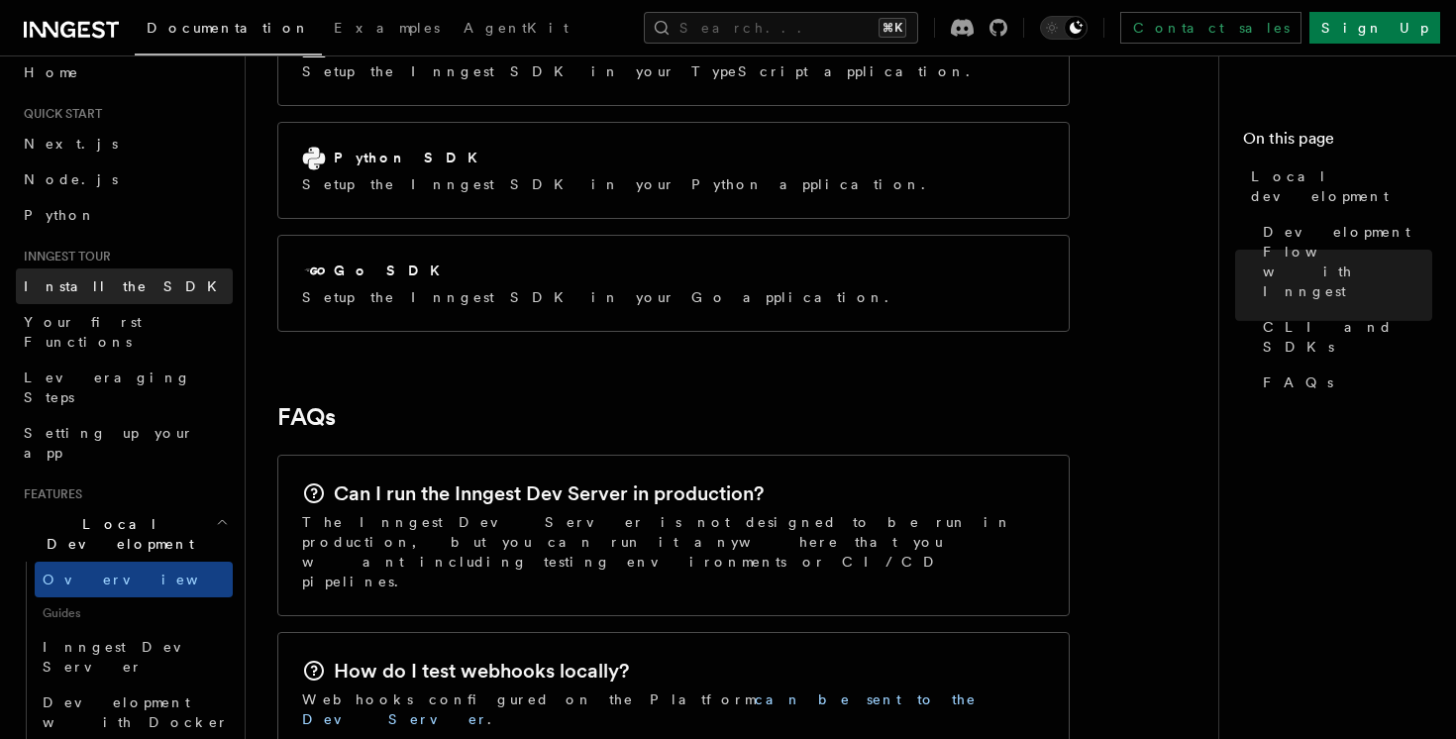
click at [137, 297] on link "Install the SDK" at bounding box center [124, 286] width 217 height 36
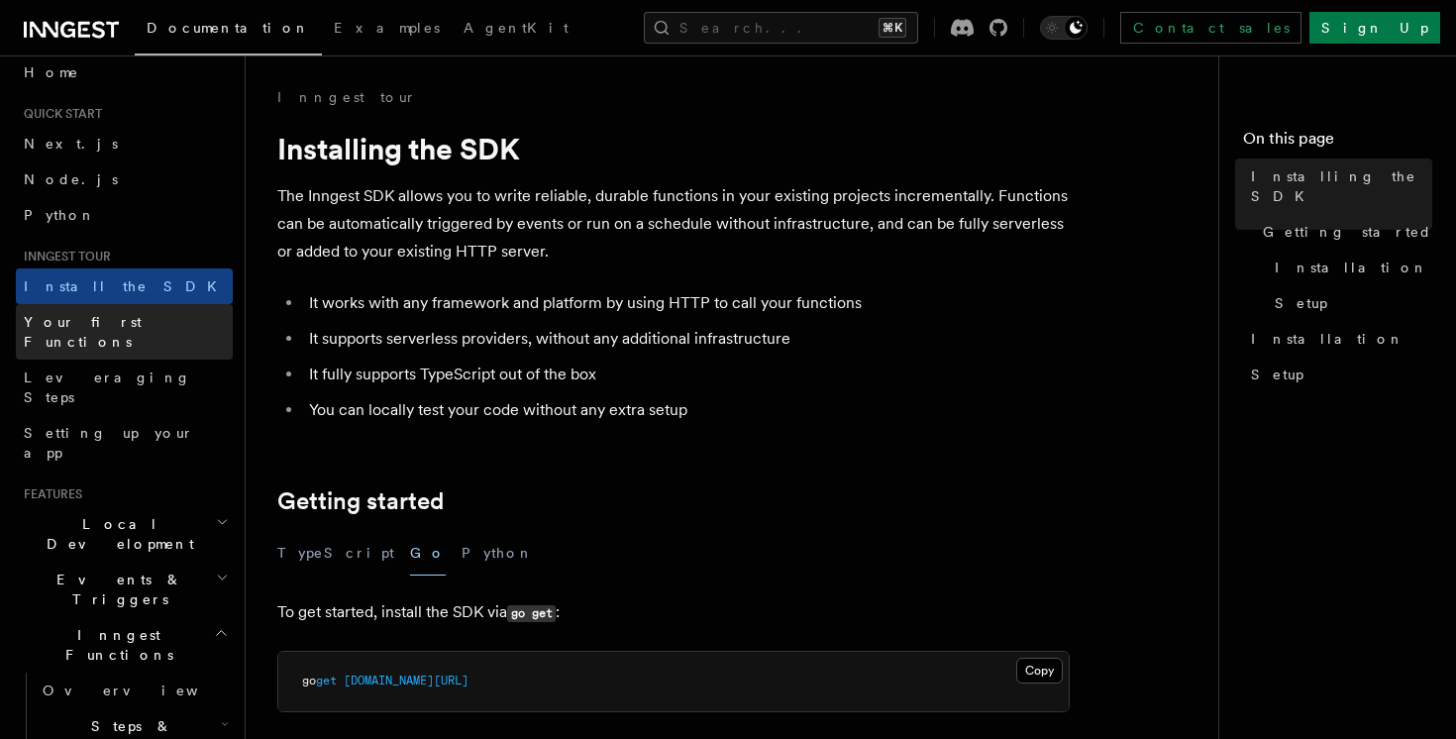
click at [150, 314] on link "Your first Functions" at bounding box center [124, 331] width 217 height 55
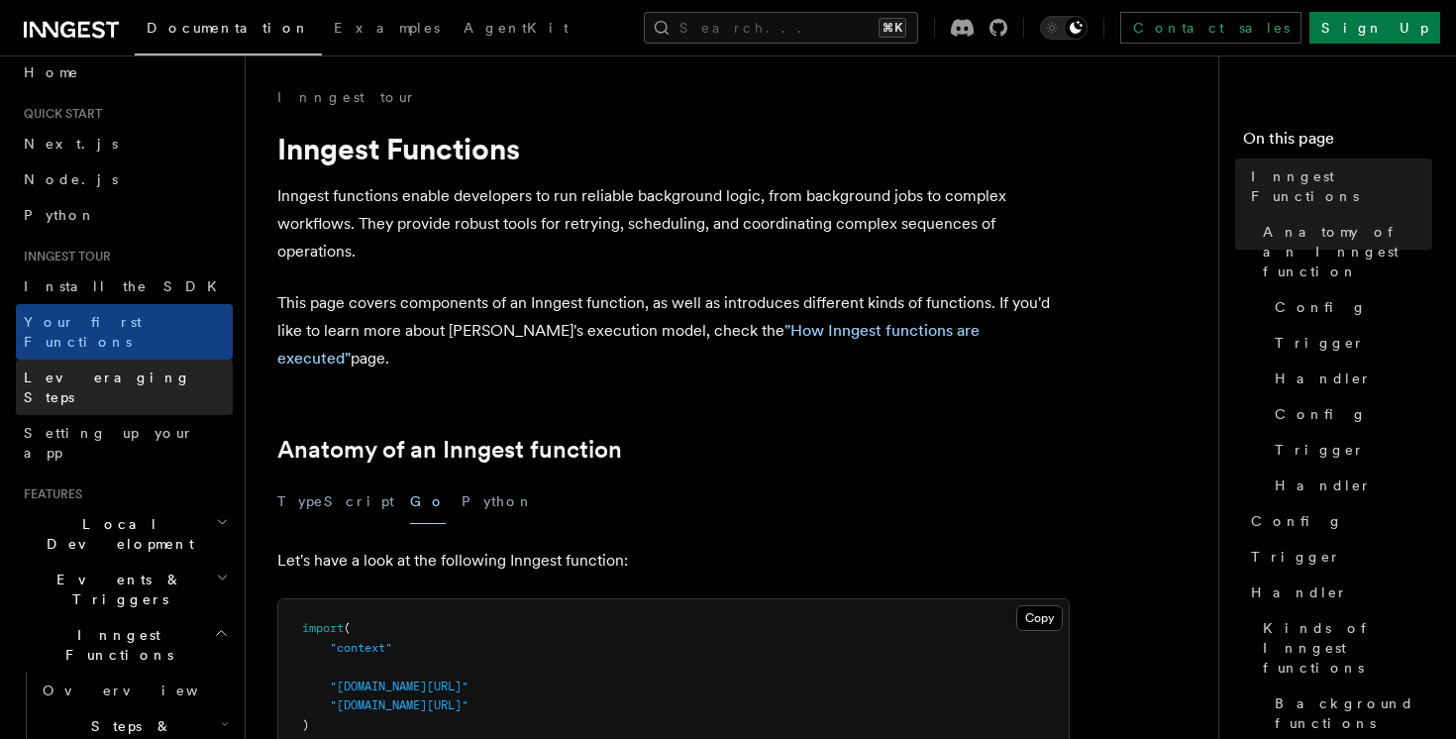
click at [167, 360] on link "Leveraging Steps" at bounding box center [124, 387] width 217 height 55
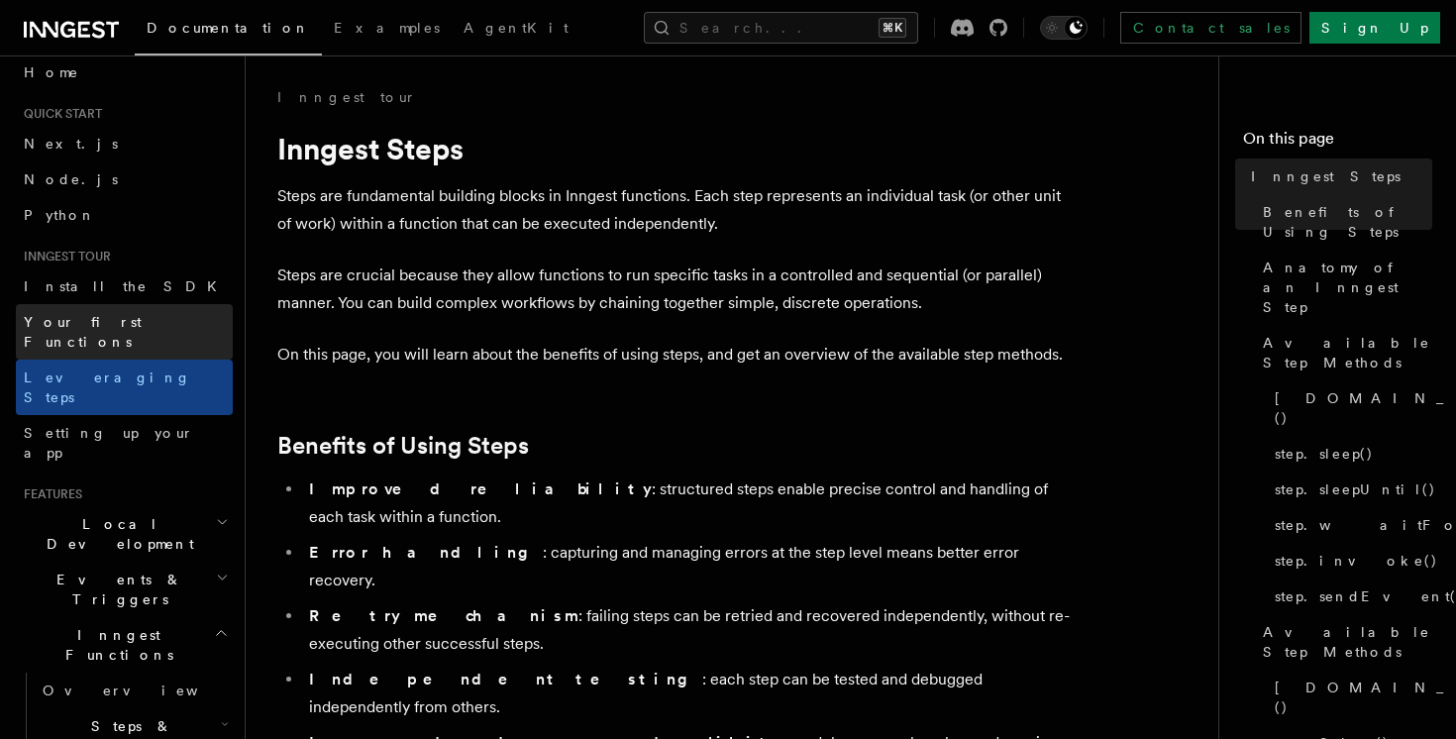
click at [161, 316] on link "Your first Functions" at bounding box center [124, 331] width 217 height 55
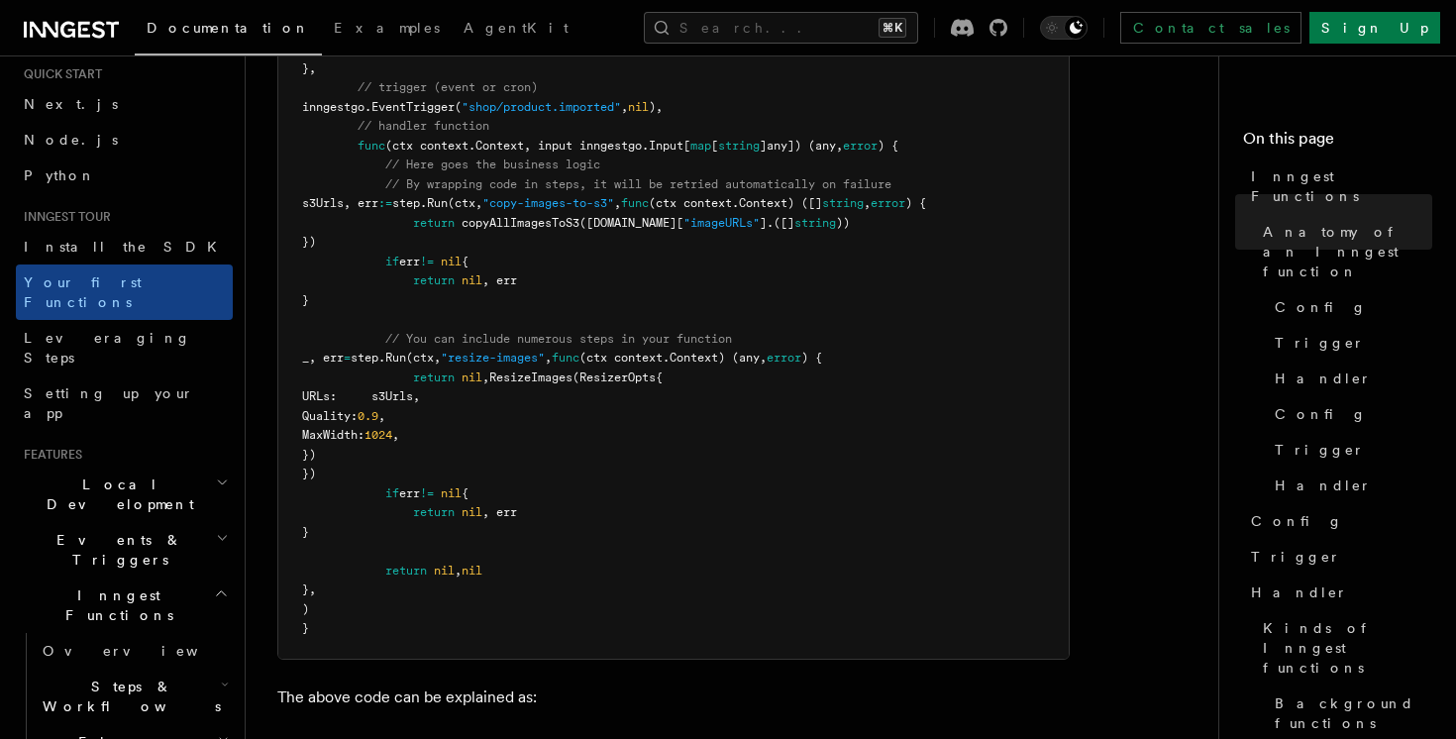
scroll to position [92, 0]
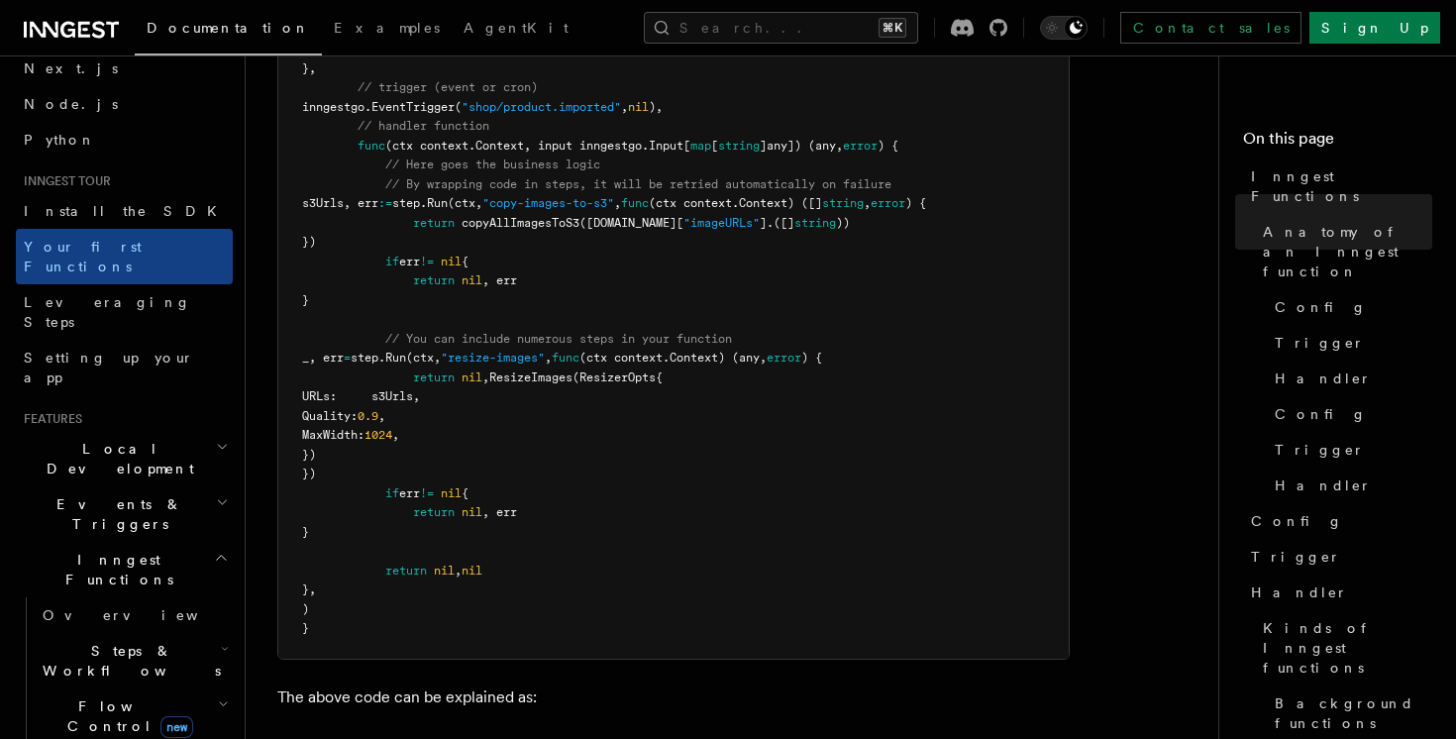
click at [170, 486] on h2 "Events & Triggers" at bounding box center [124, 513] width 217 height 55
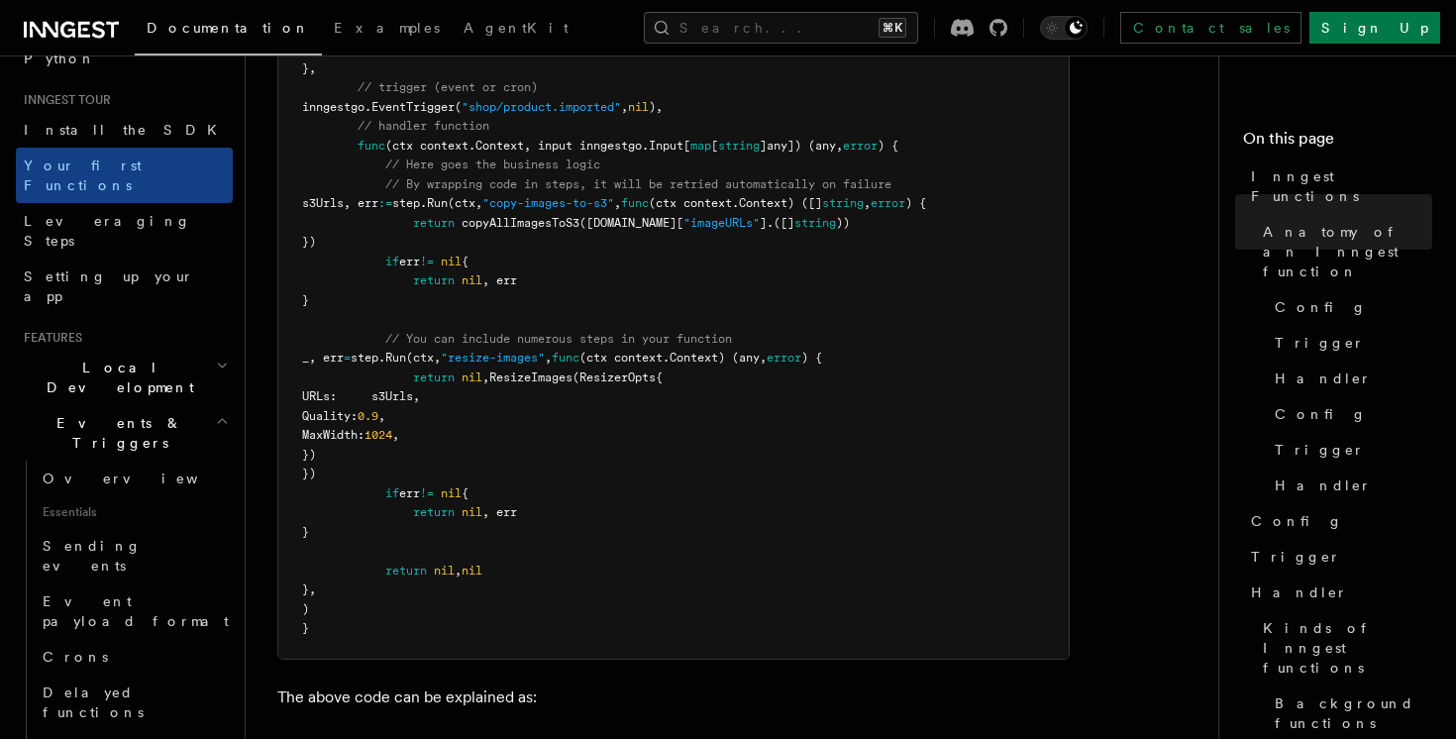
scroll to position [288, 0]
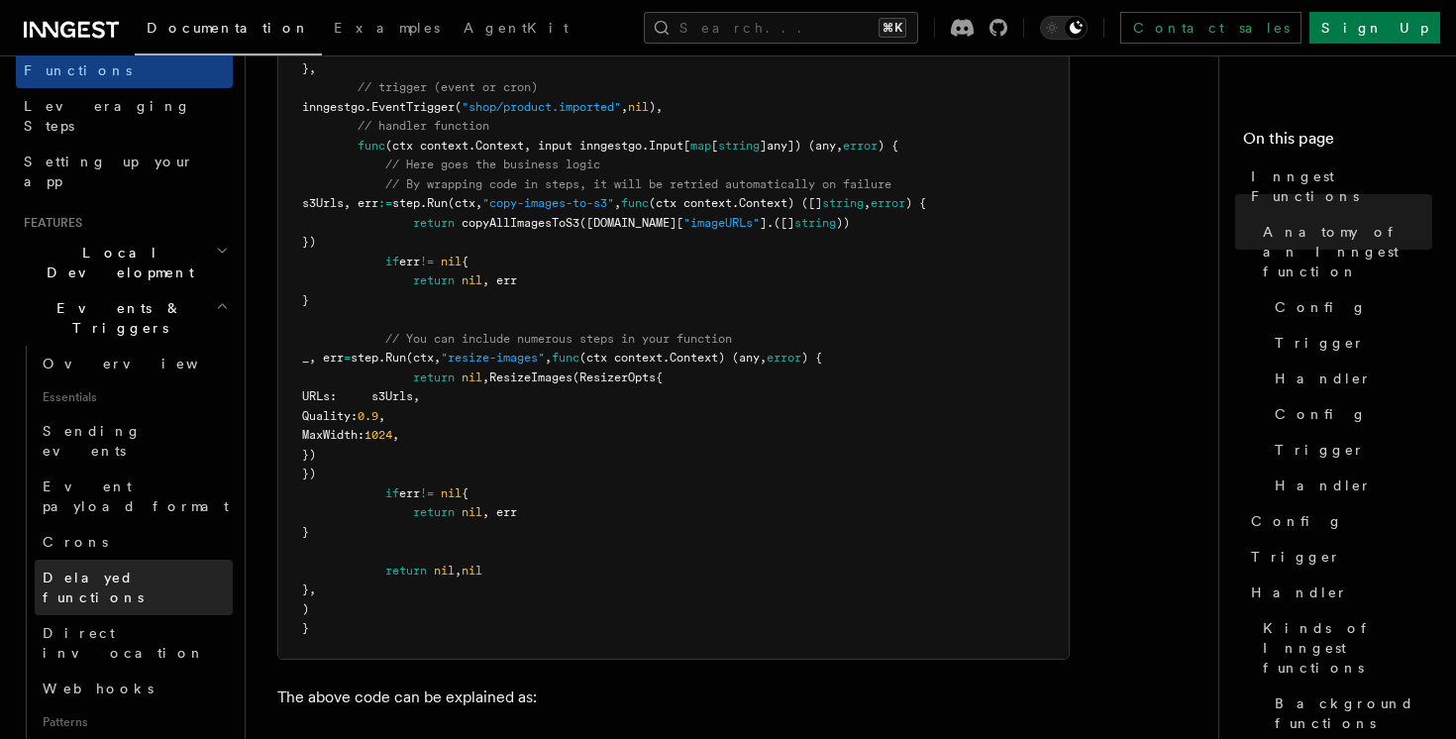
click at [170, 560] on link "Delayed functions" at bounding box center [134, 587] width 198 height 55
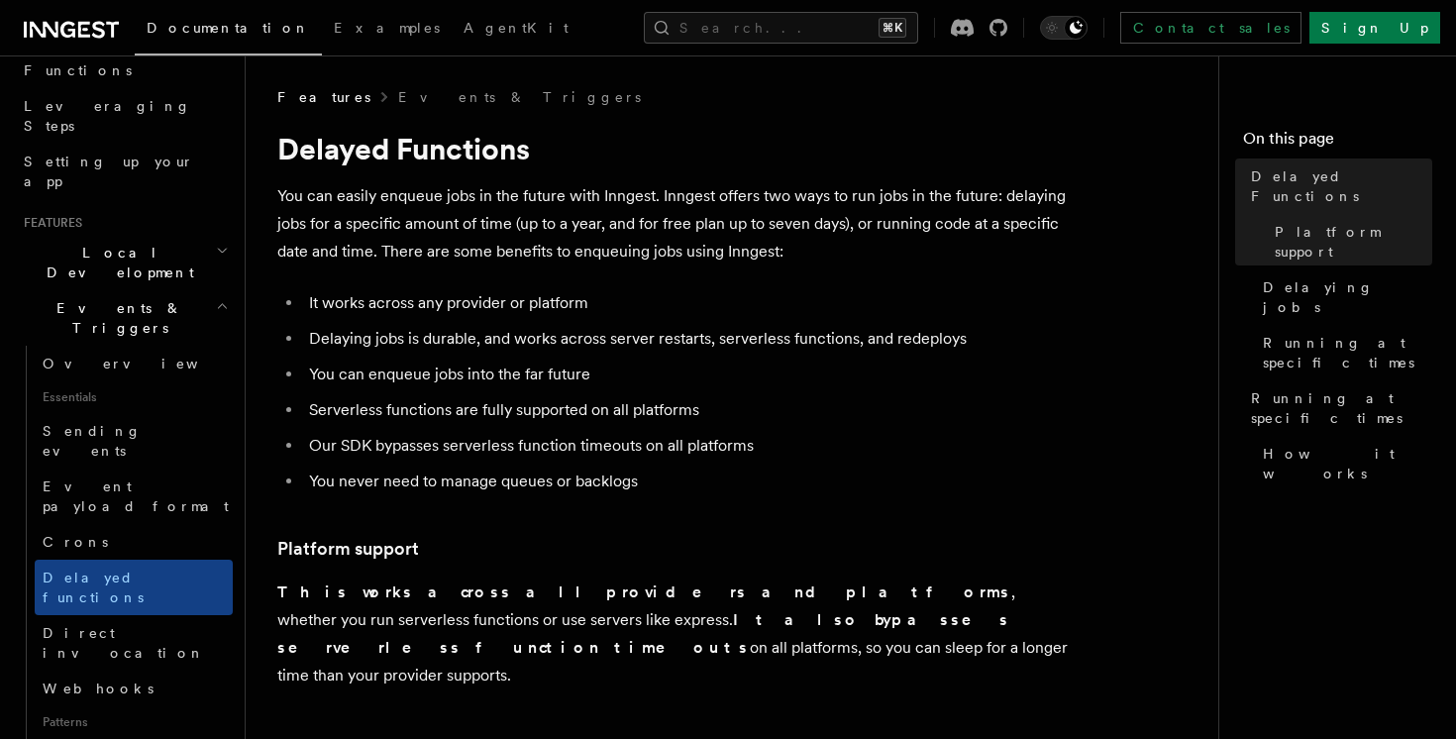
scroll to position [184, 0]
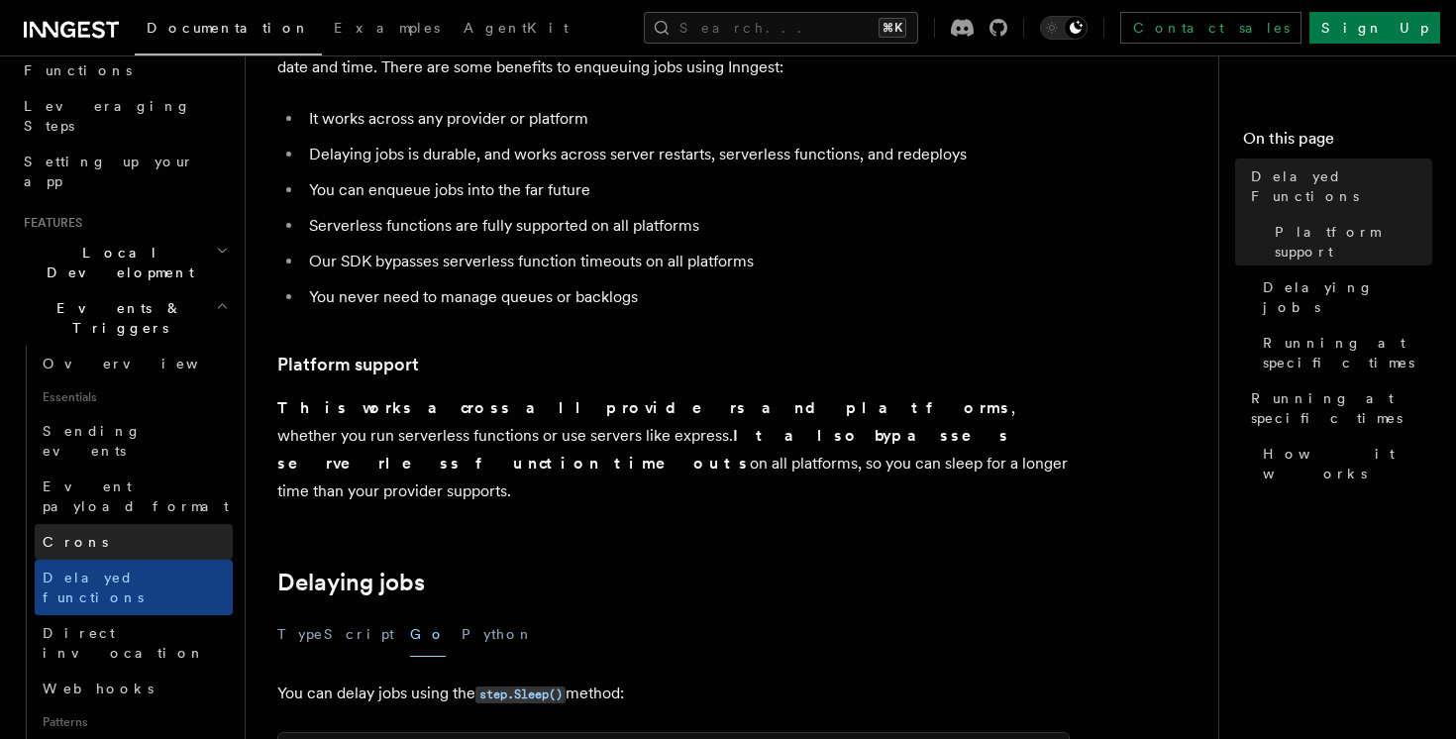
click at [105, 524] on link "Crons" at bounding box center [134, 542] width 198 height 36
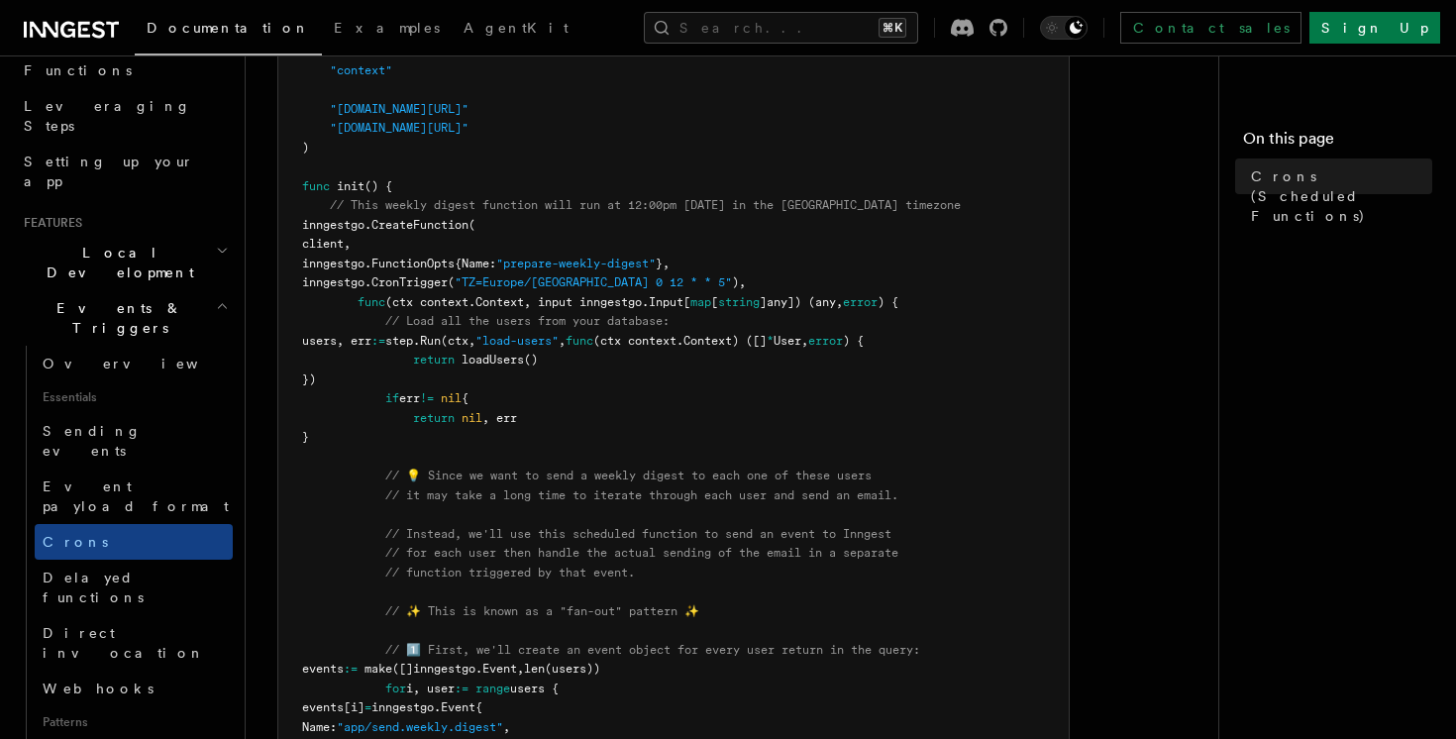
scroll to position [486, 0]
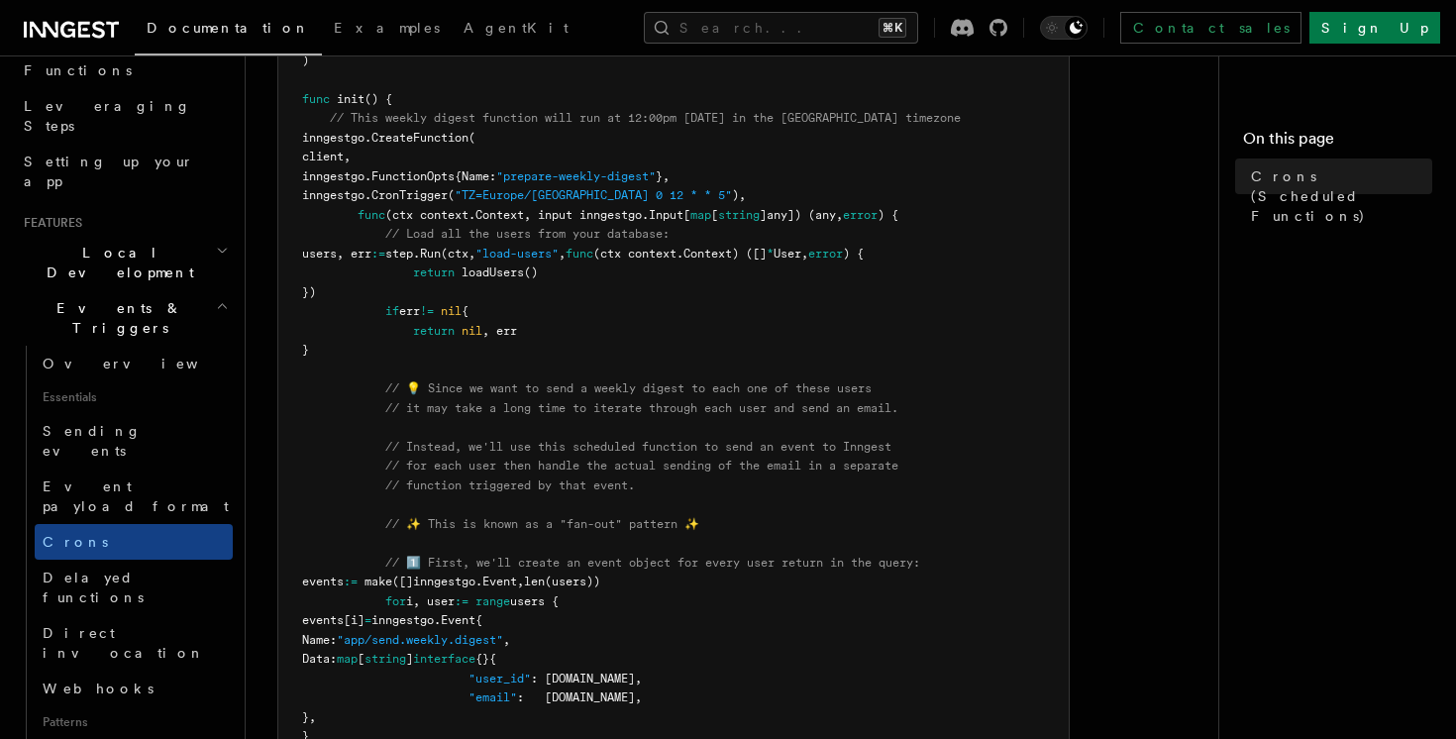
click at [633, 403] on span "// it may take a long time to iterate through each user and send an email." at bounding box center [641, 408] width 513 height 14
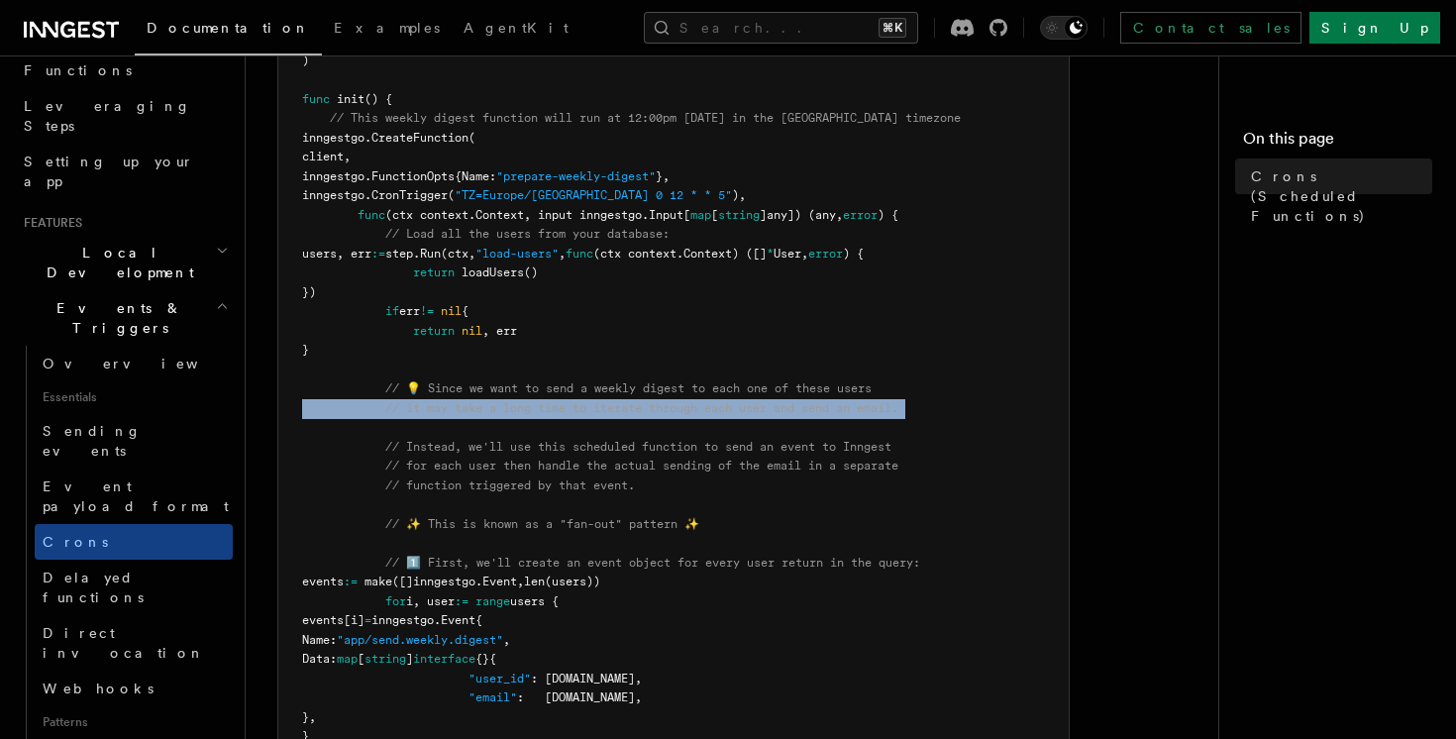
click at [692, 400] on pre "package main import ( "context" "[DOMAIN_NAME][URL]" "[DOMAIN_NAME][URL]" ) fun…" at bounding box center [673, 707] width 790 height 1623
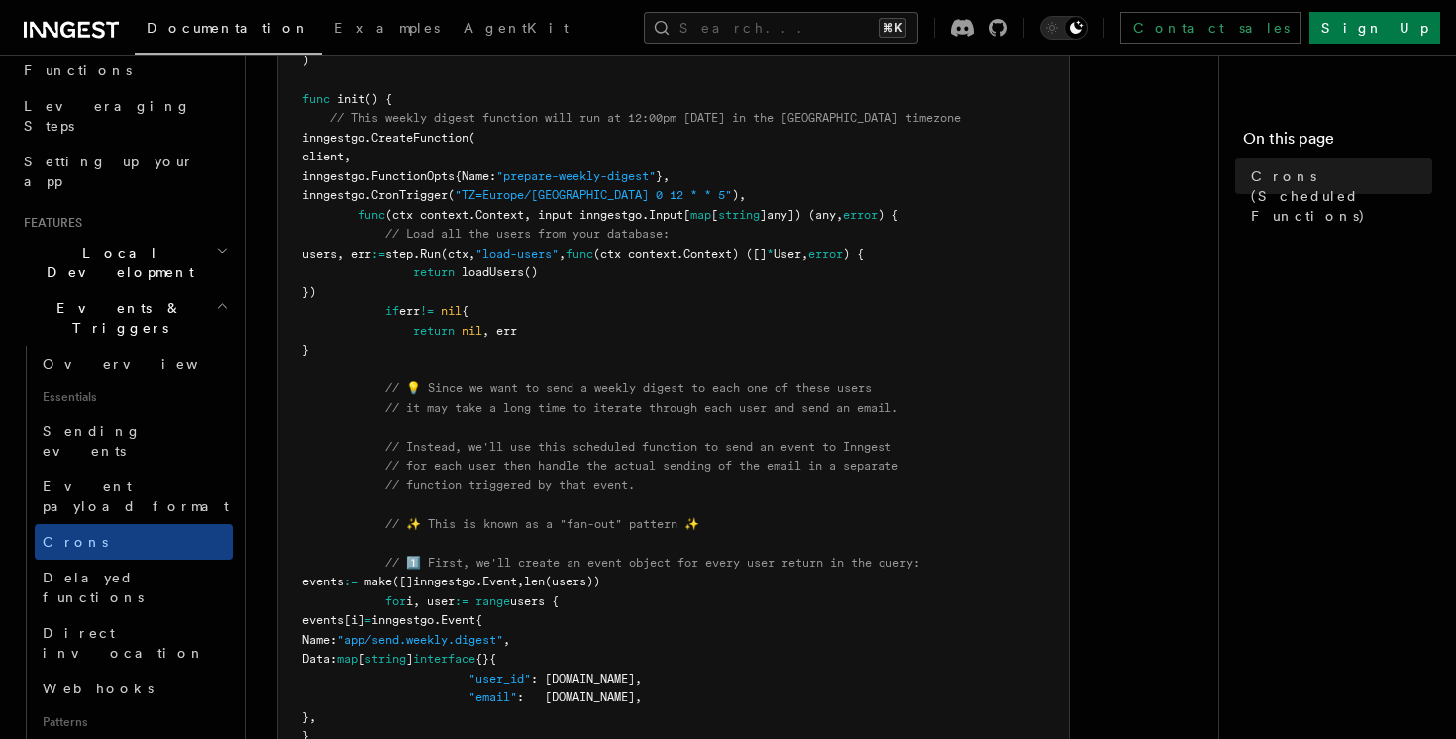
click at [692, 400] on pre "package main import ( "context" "[DOMAIN_NAME][URL]" "[DOMAIN_NAME][URL]" ) fun…" at bounding box center [673, 707] width 790 height 1623
click at [712, 392] on span "// 💡 Since we want to send a weekly digest to each one of these users" at bounding box center [628, 388] width 486 height 14
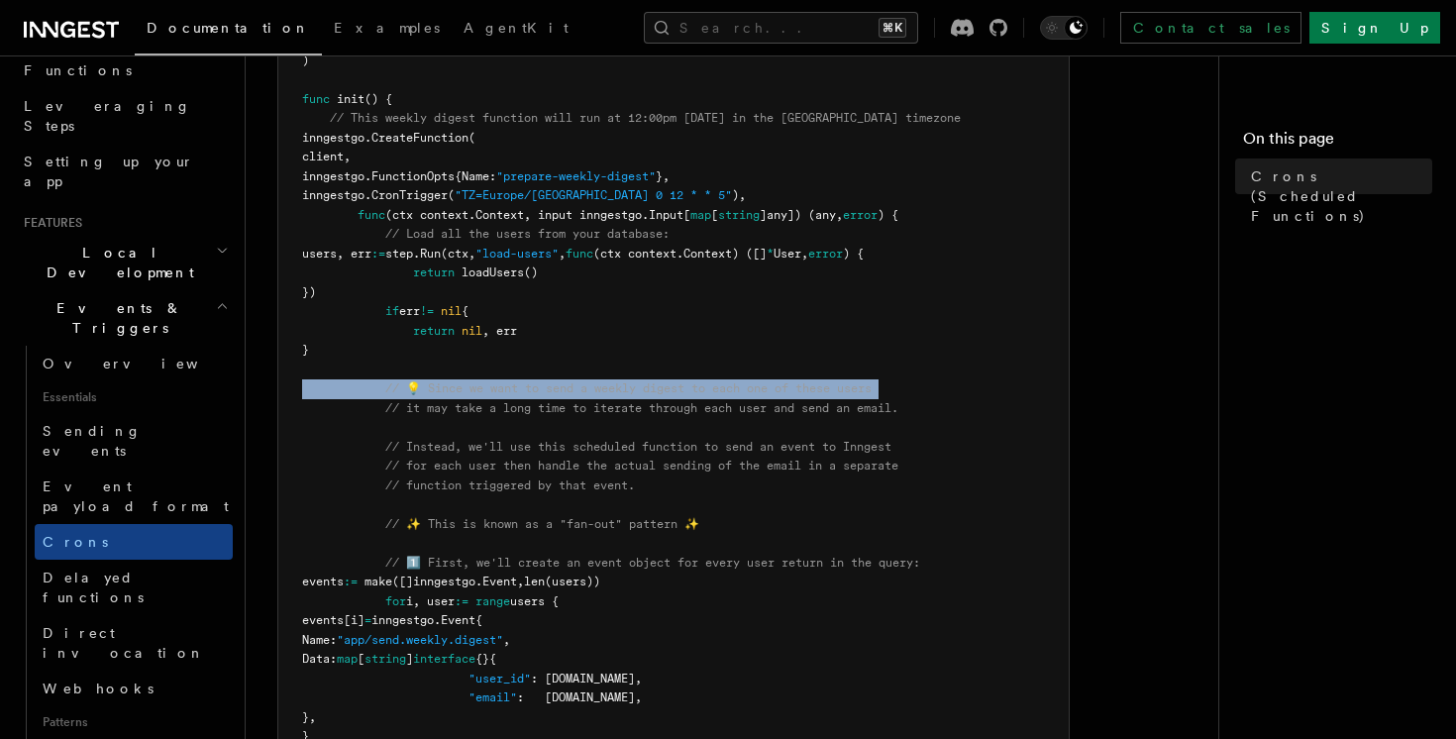
click at [737, 392] on span "// 💡 Since we want to send a weekly digest to each one of these users" at bounding box center [628, 388] width 486 height 14
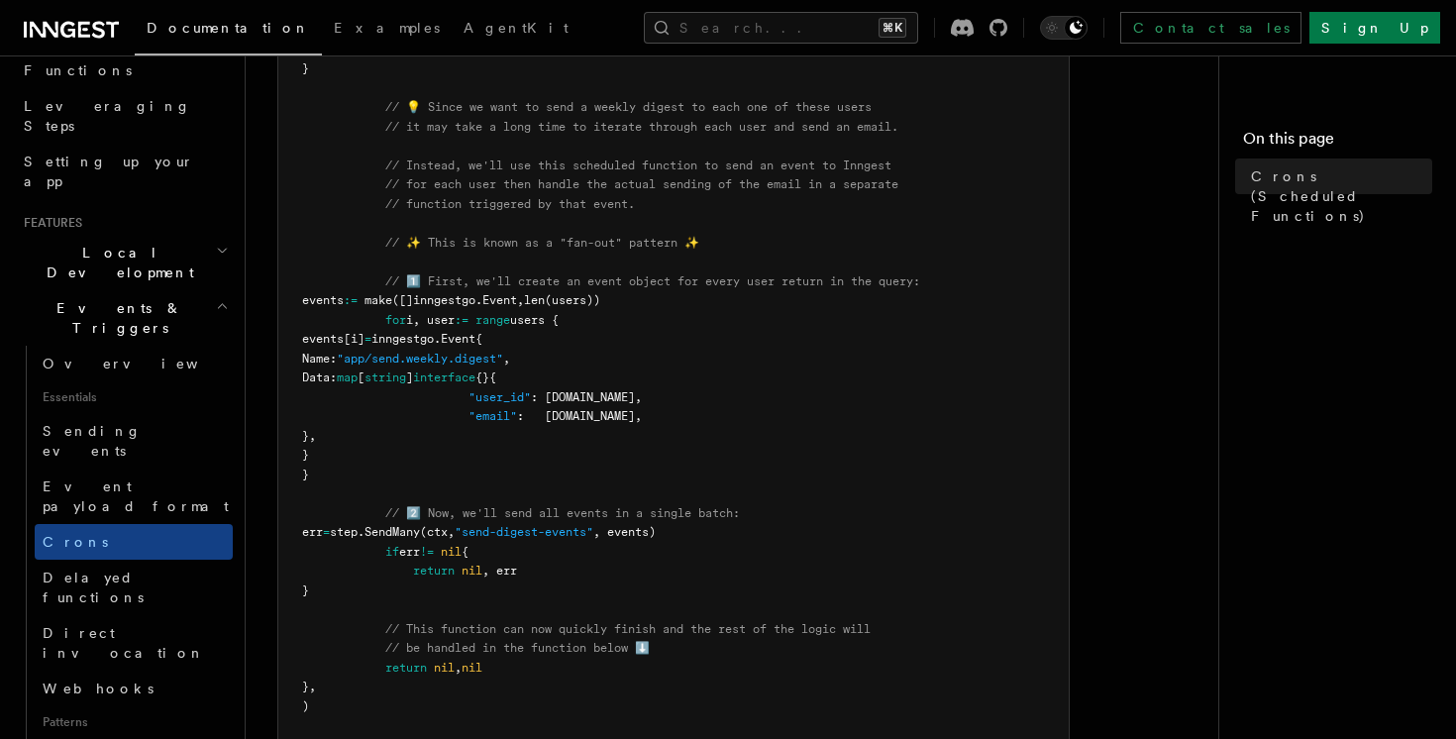
scroll to position [640, 0]
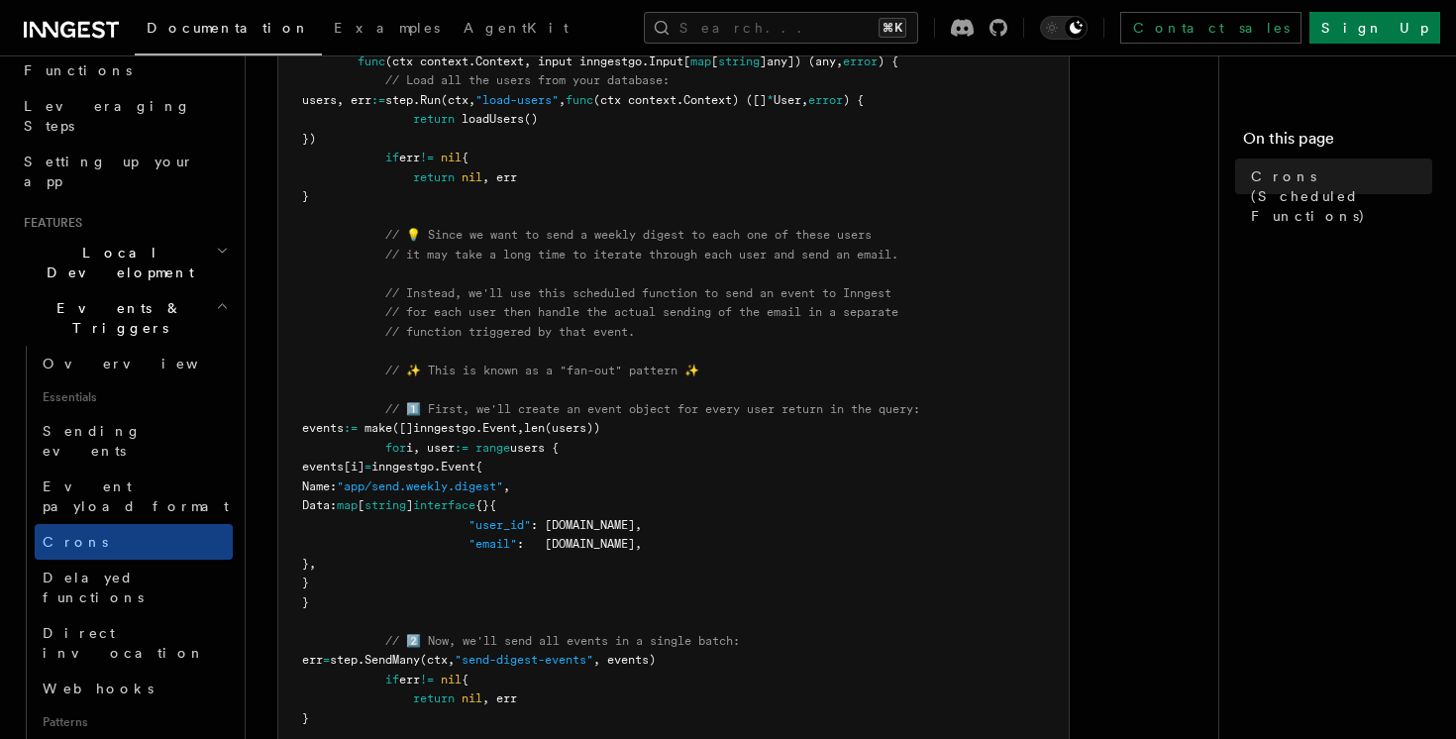
click at [835, 333] on pre "package main import ( "context" "[DOMAIN_NAME][URL]" "[DOMAIN_NAME][URL]" ) fun…" at bounding box center [673, 553] width 790 height 1623
click at [855, 338] on pre "package main import ( "context" "[DOMAIN_NAME][URL]" "[DOMAIN_NAME][URL]" ) fun…" at bounding box center [673, 553] width 790 height 1623
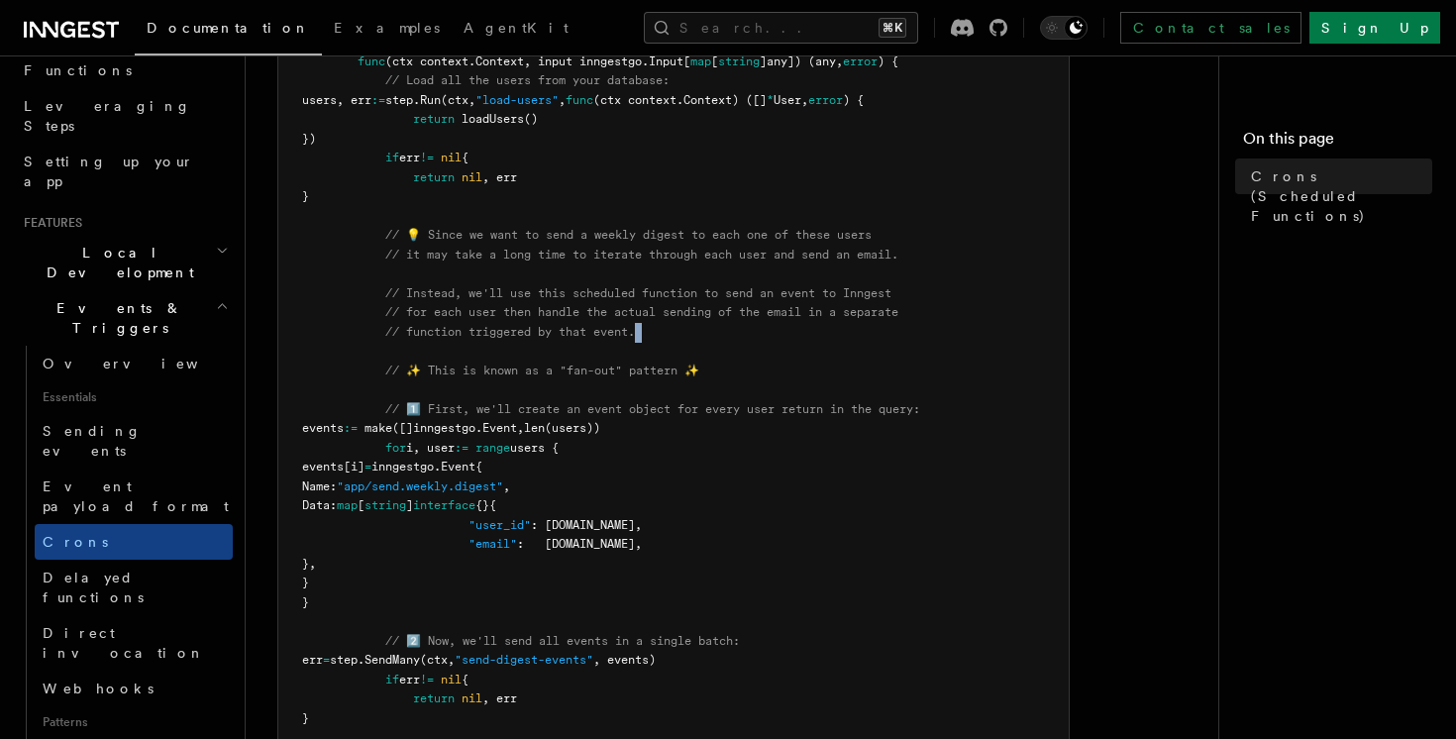
click at [855, 338] on pre "package main import ( "context" "[DOMAIN_NAME][URL]" "[DOMAIN_NAME][URL]" ) fun…" at bounding box center [673, 553] width 790 height 1623
click at [881, 323] on pre "package main import ( "context" "[DOMAIN_NAME][URL]" "[DOMAIN_NAME][URL]" ) fun…" at bounding box center [673, 553] width 790 height 1623
click at [888, 313] on span "// for each user then handle the actual sending of the email in a separate" at bounding box center [641, 312] width 513 height 14
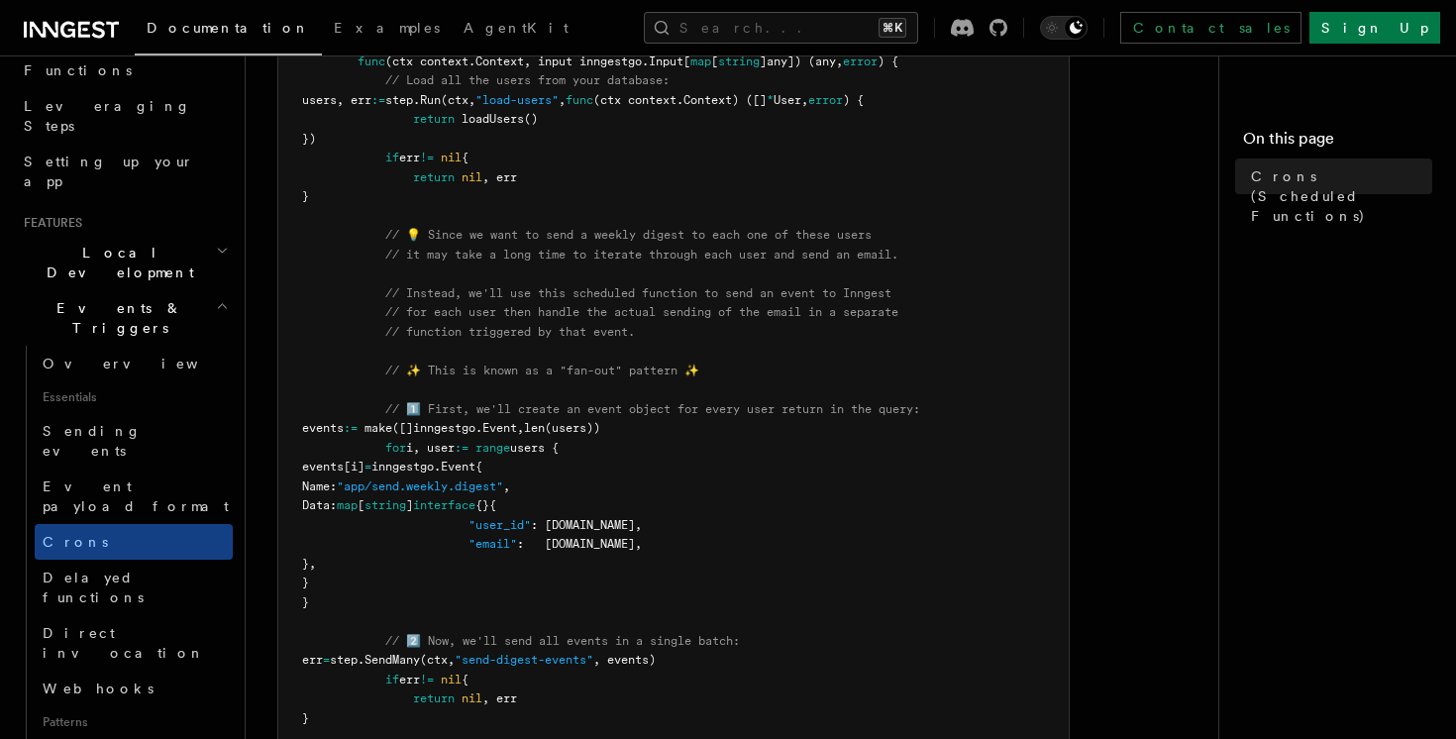
click at [888, 313] on span "// for each user then handle the actual sending of the email in a separate" at bounding box center [641, 312] width 513 height 14
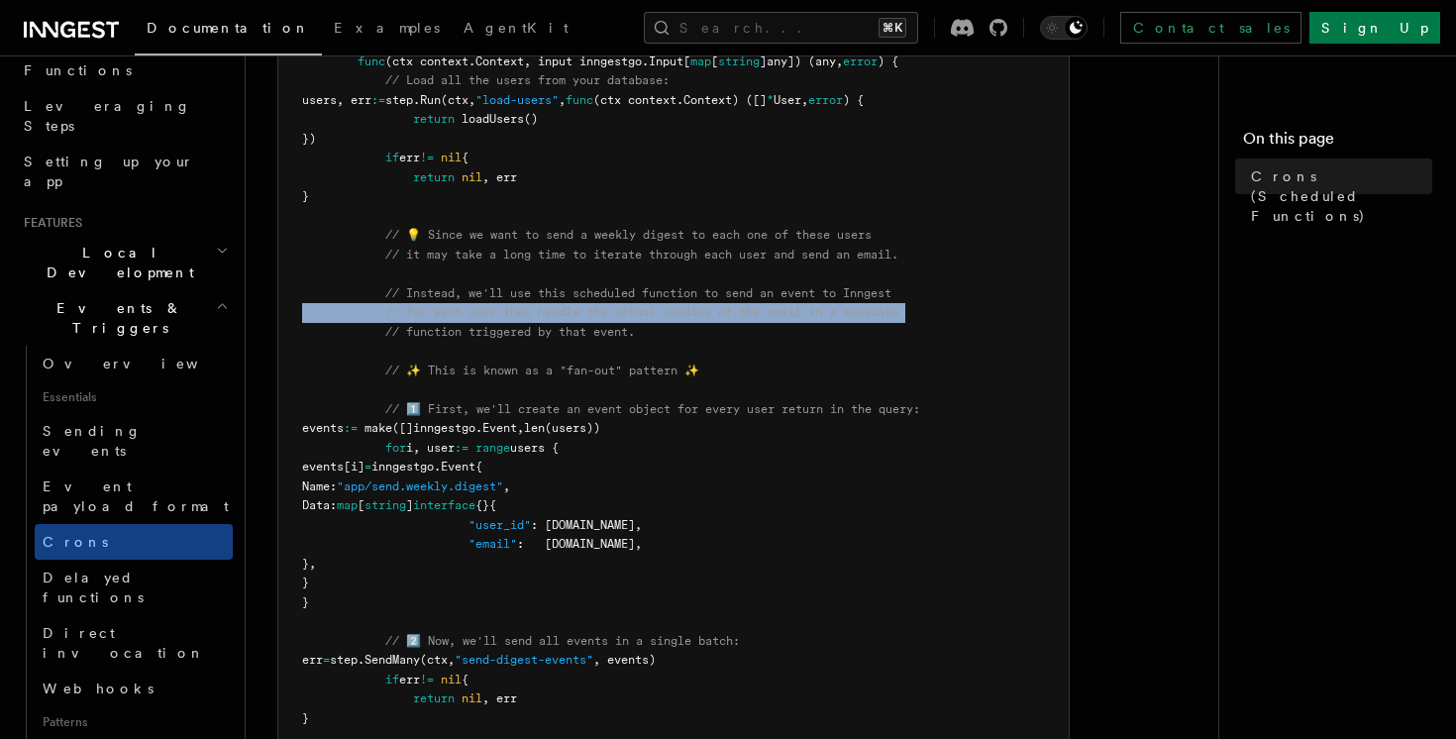
click at [888, 313] on span "// for each user then handle the actual sending of the email in a separate" at bounding box center [641, 312] width 513 height 14
click at [903, 334] on pre "package main import ( "context" "[DOMAIN_NAME][URL]" "[DOMAIN_NAME][URL]" ) fun…" at bounding box center [673, 553] width 790 height 1623
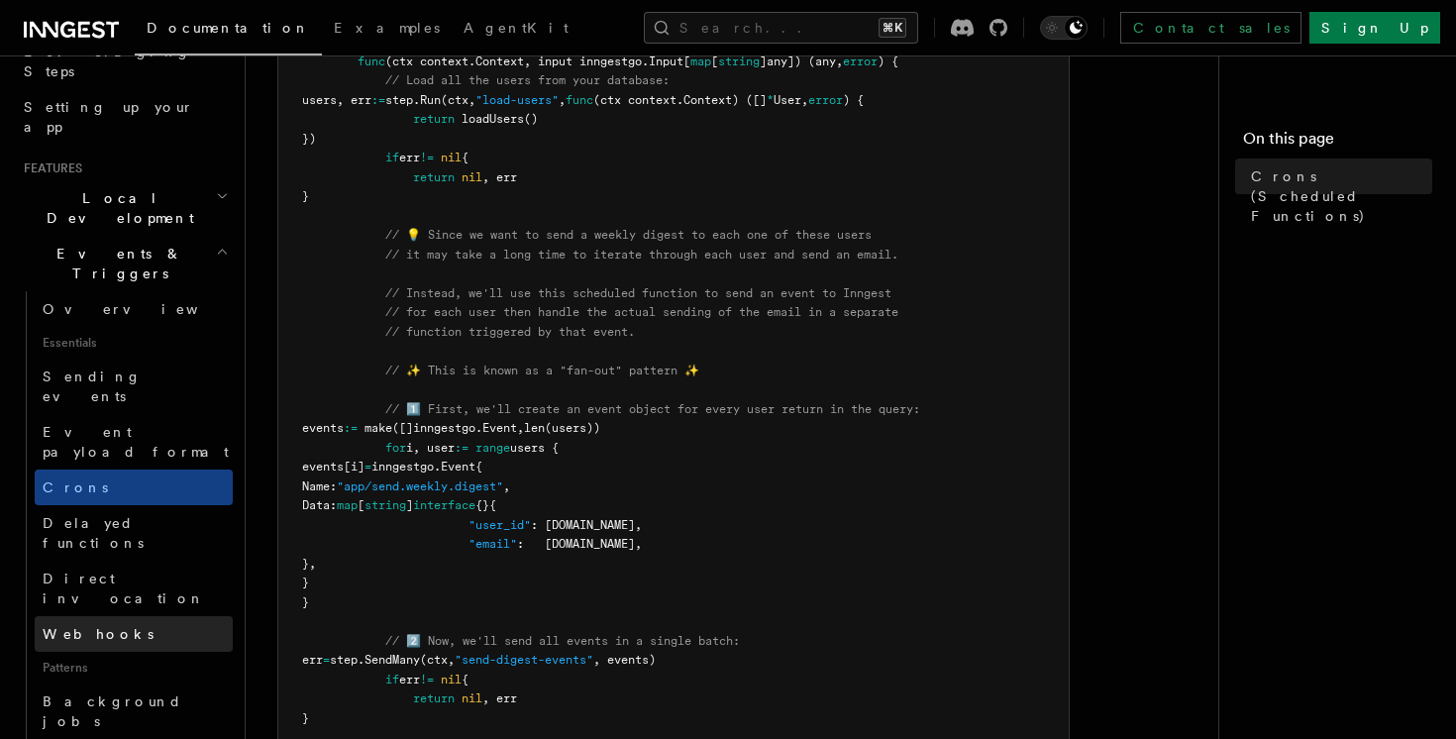
scroll to position [407, 0]
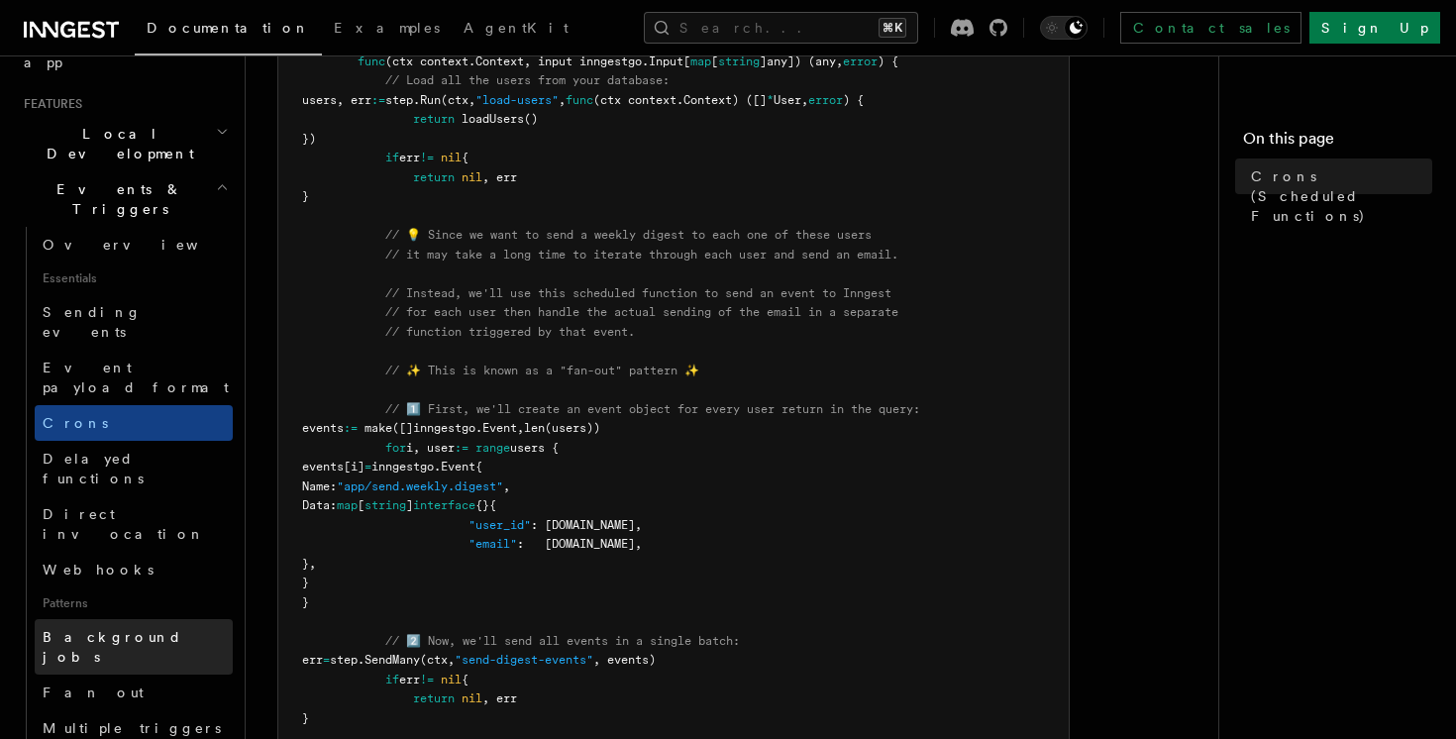
click at [129, 629] on span "Background jobs" at bounding box center [113, 647] width 140 height 36
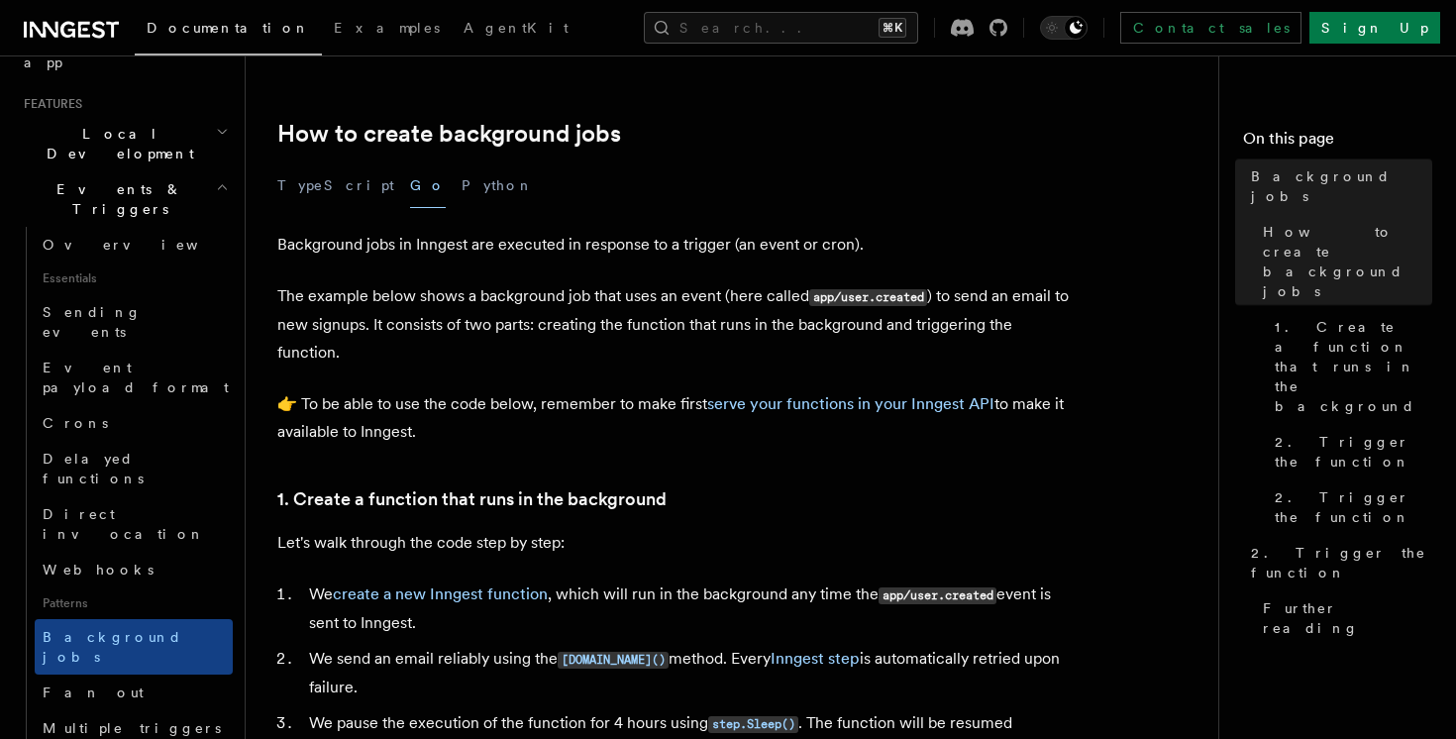
scroll to position [379, 0]
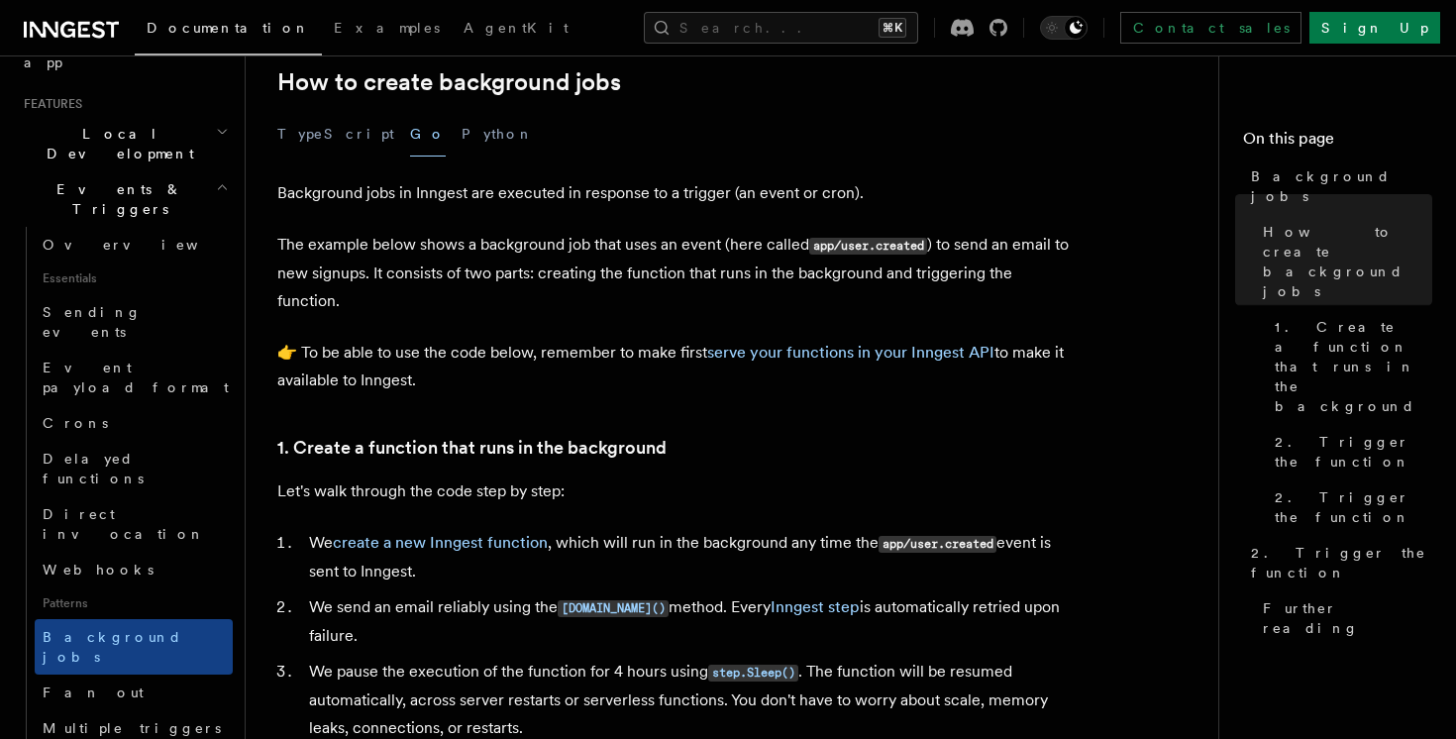
click at [709, 288] on p "The example below shows a background job that uses an event (here called app/us…" at bounding box center [673, 273] width 792 height 84
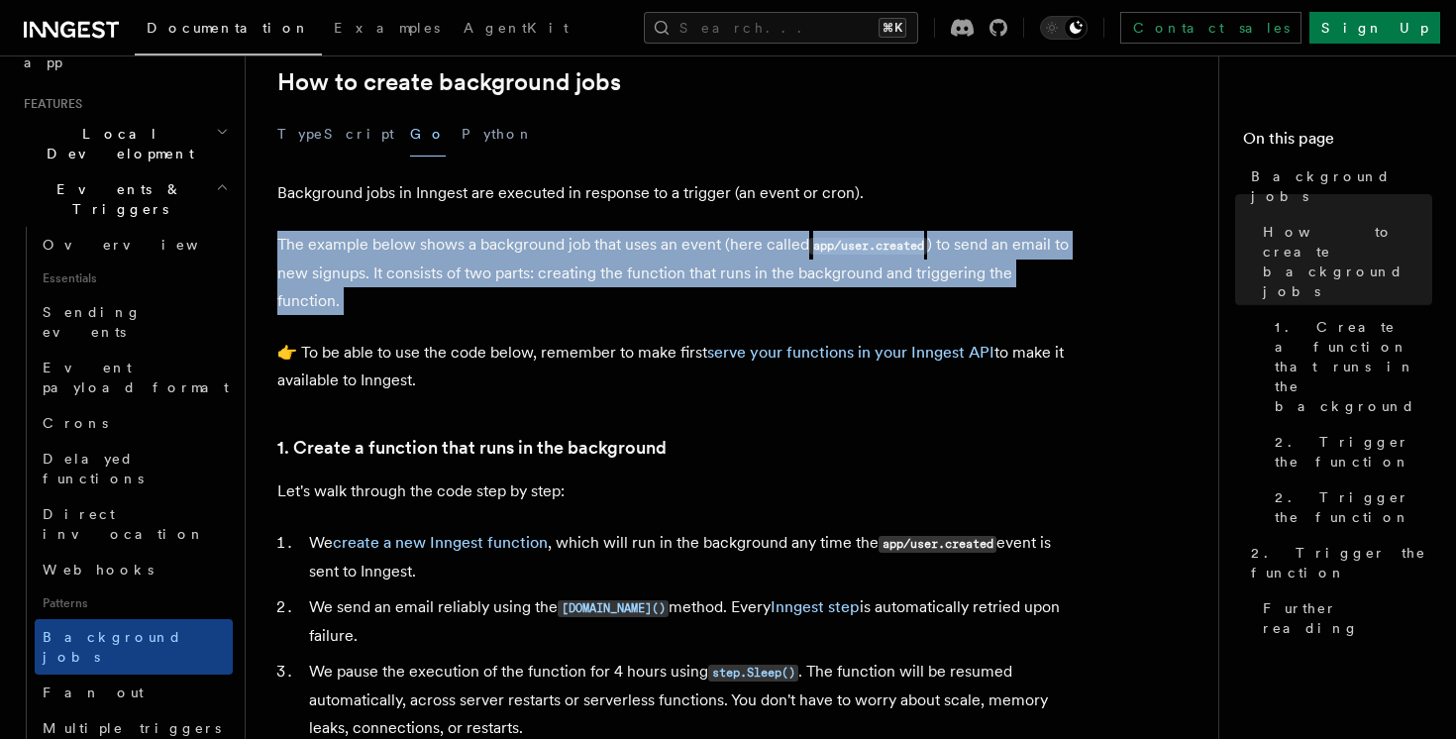
click at [742, 291] on p "The example below shows a background job that uses an event (here called app/us…" at bounding box center [673, 273] width 792 height 84
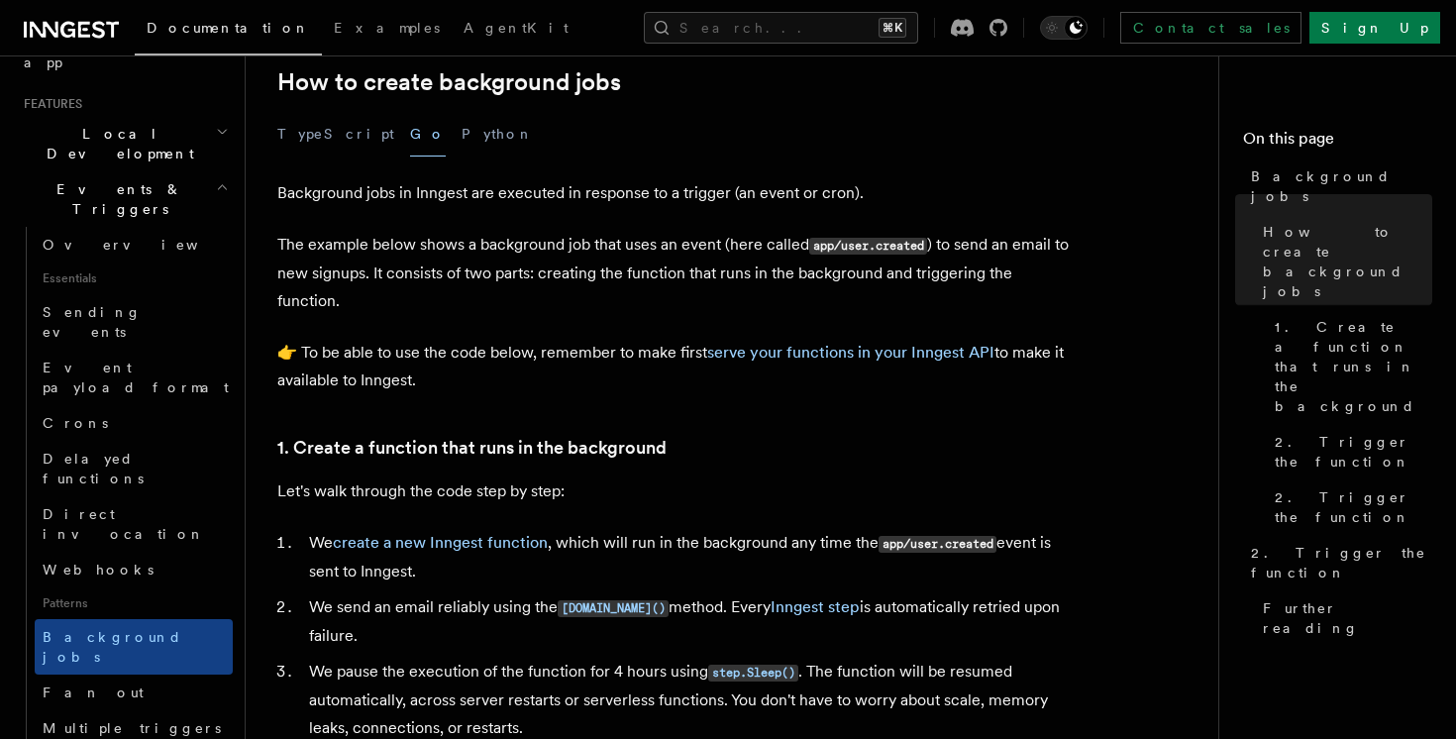
click at [742, 291] on p "The example below shows a background job that uses an event (here called app/us…" at bounding box center [673, 273] width 792 height 84
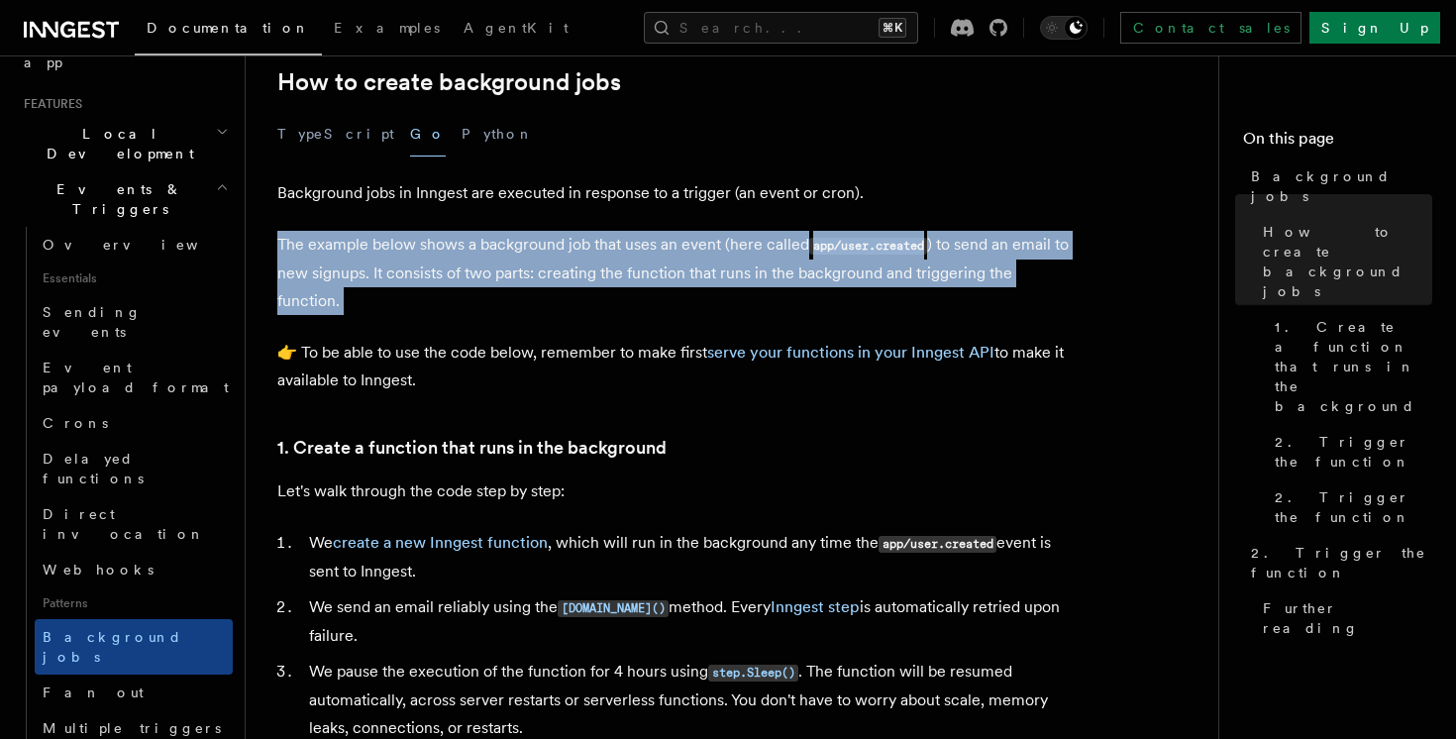
click at [769, 300] on p "The example below shows a background job that uses an event (here called app/us…" at bounding box center [673, 273] width 792 height 84
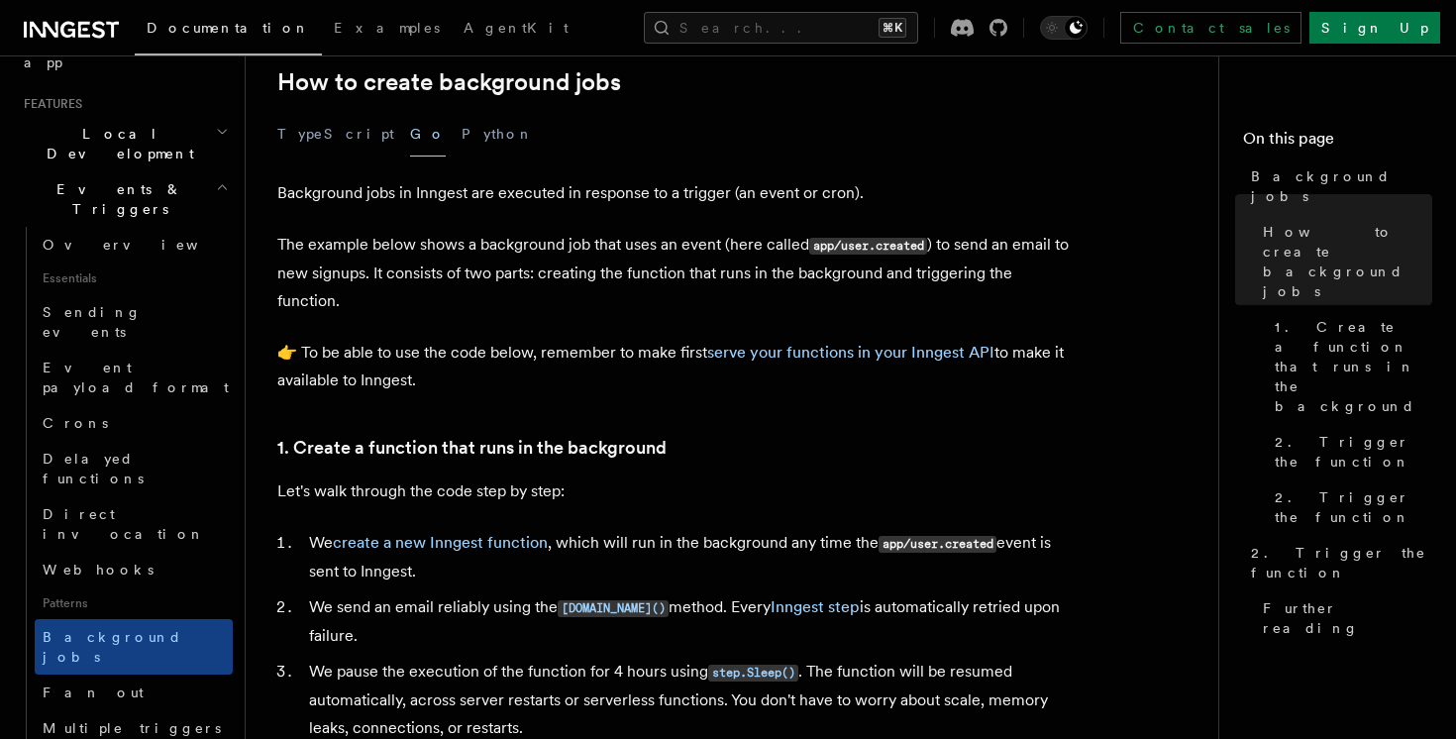
click at [769, 300] on p "The example below shows a background job that uses an event (here called app/us…" at bounding box center [673, 273] width 792 height 84
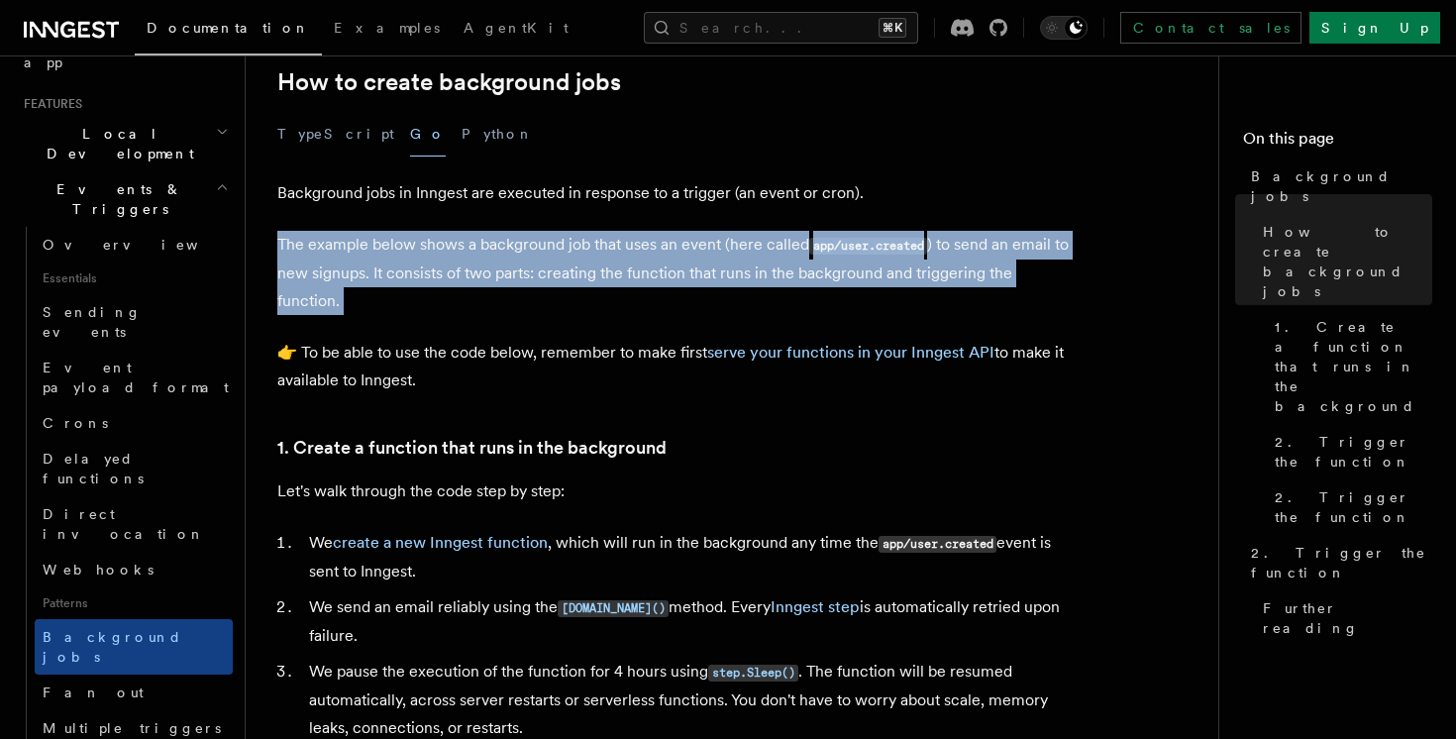
click at [793, 298] on p "The example below shows a background job that uses an event (here called app/us…" at bounding box center [673, 273] width 792 height 84
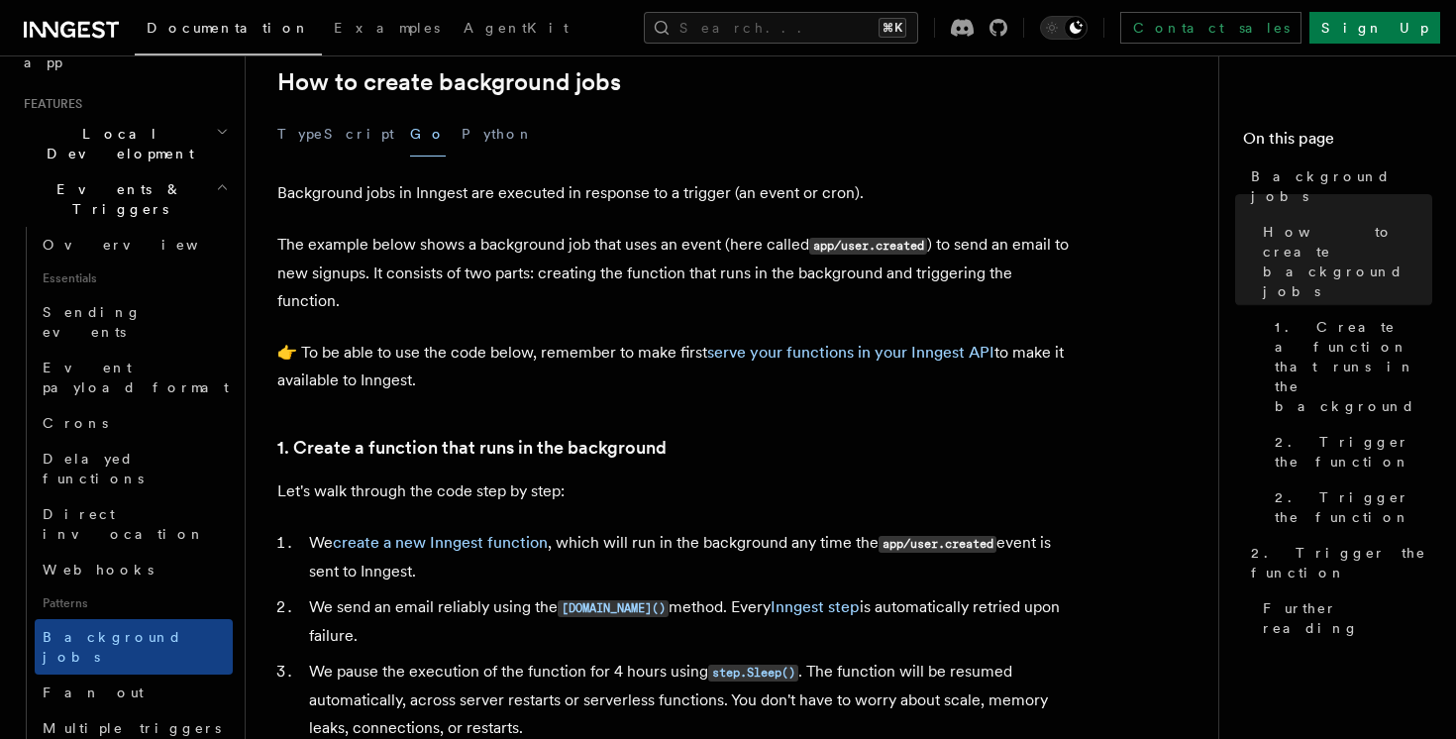
click at [793, 298] on p "The example below shows a background job that uses an event (here called app/us…" at bounding box center [673, 273] width 792 height 84
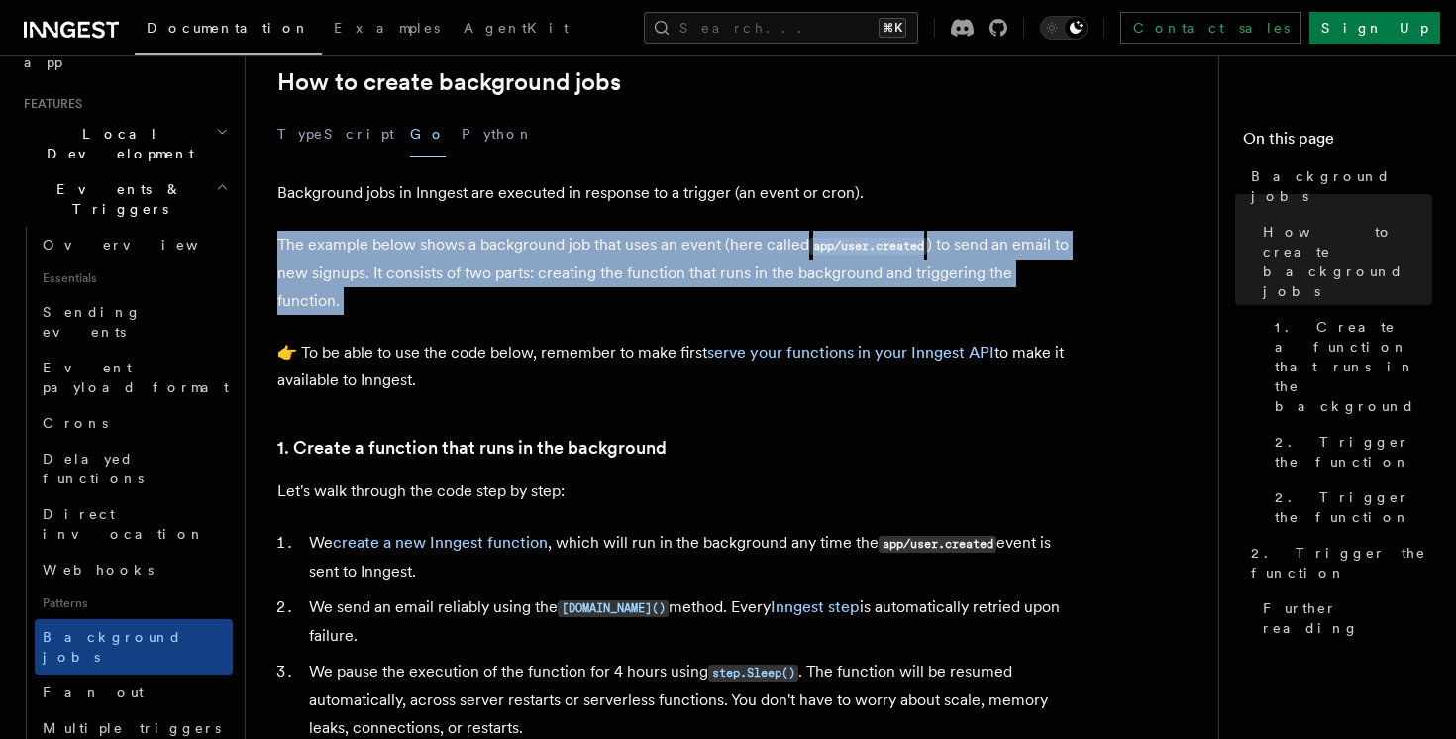
click at [818, 299] on p "The example below shows a background job that uses an event (here called app/us…" at bounding box center [673, 273] width 792 height 84
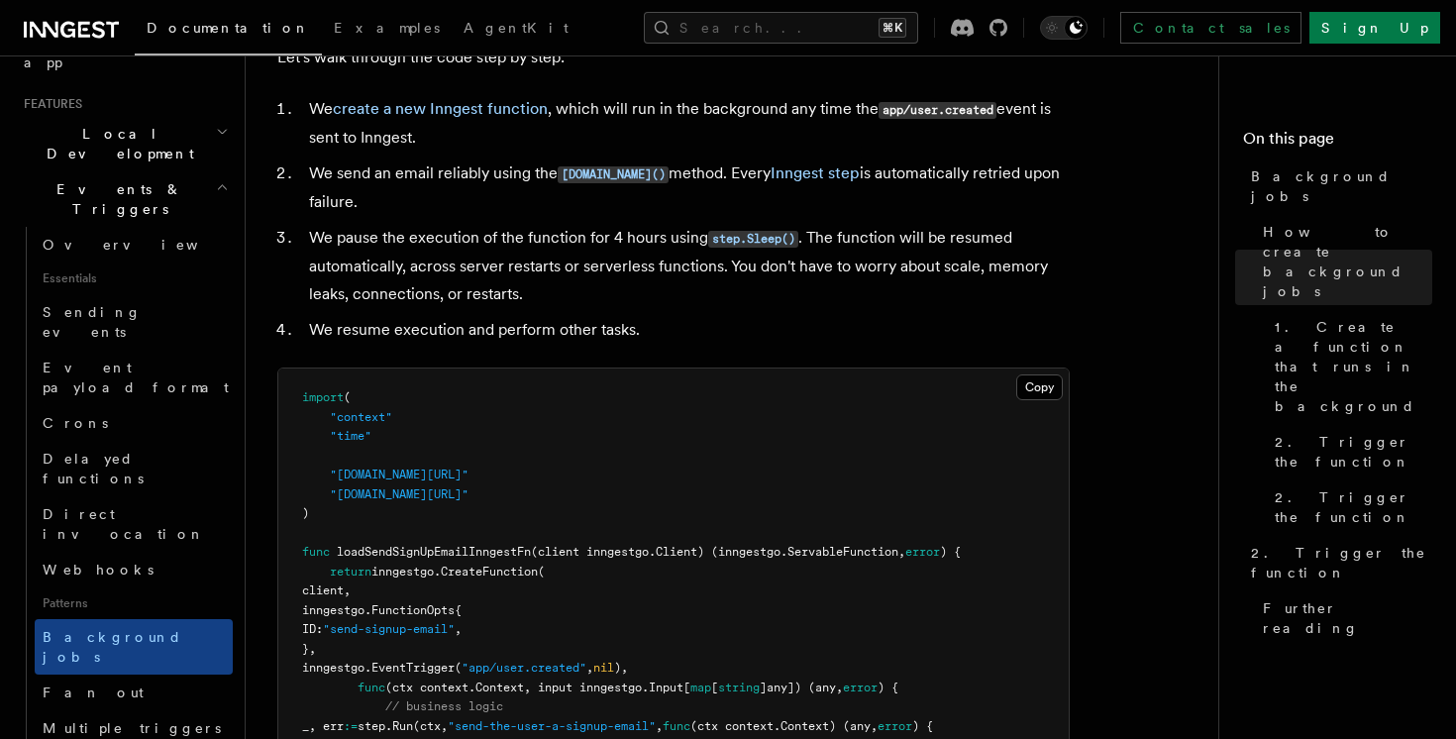
scroll to position [825, 0]
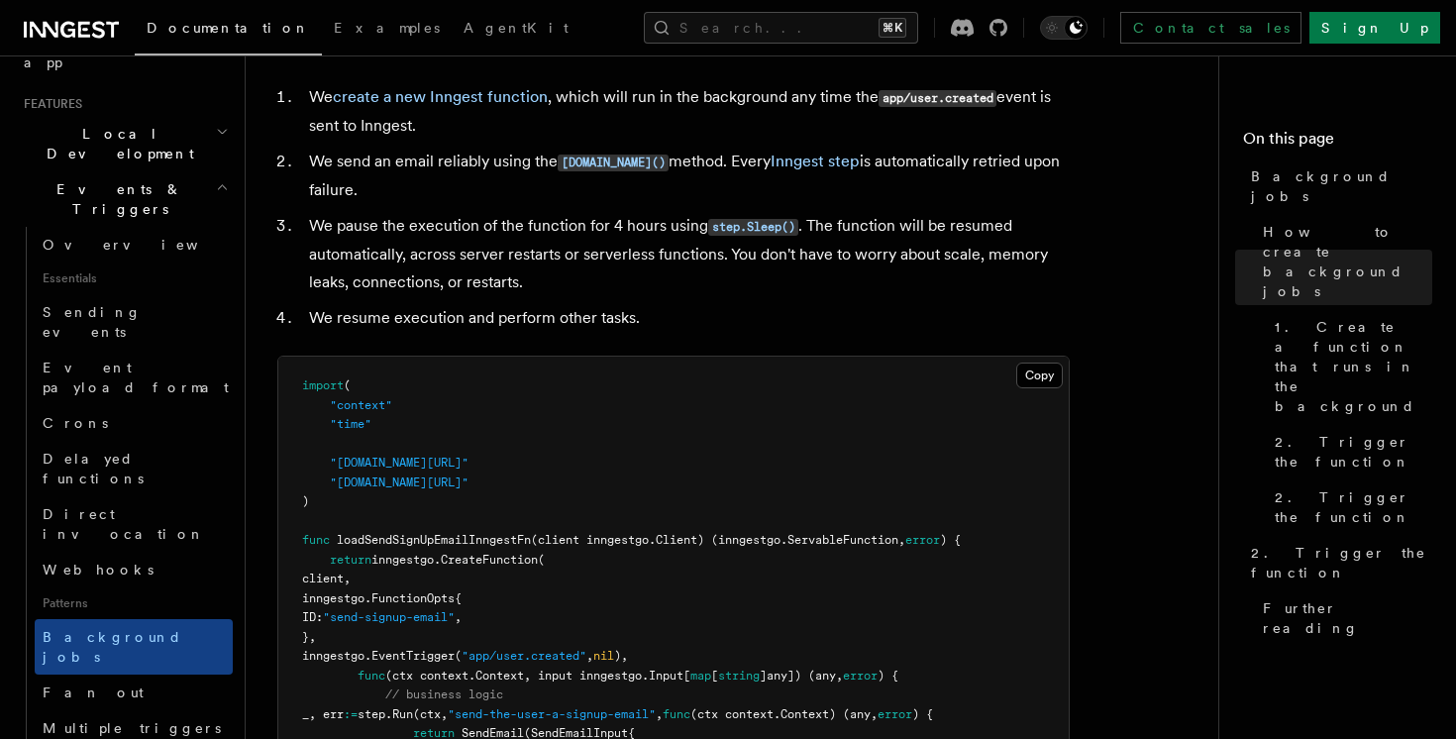
click at [742, 287] on li "We pause the execution of the function for 4 hours using step.Sleep() . The fun…" at bounding box center [686, 254] width 767 height 84
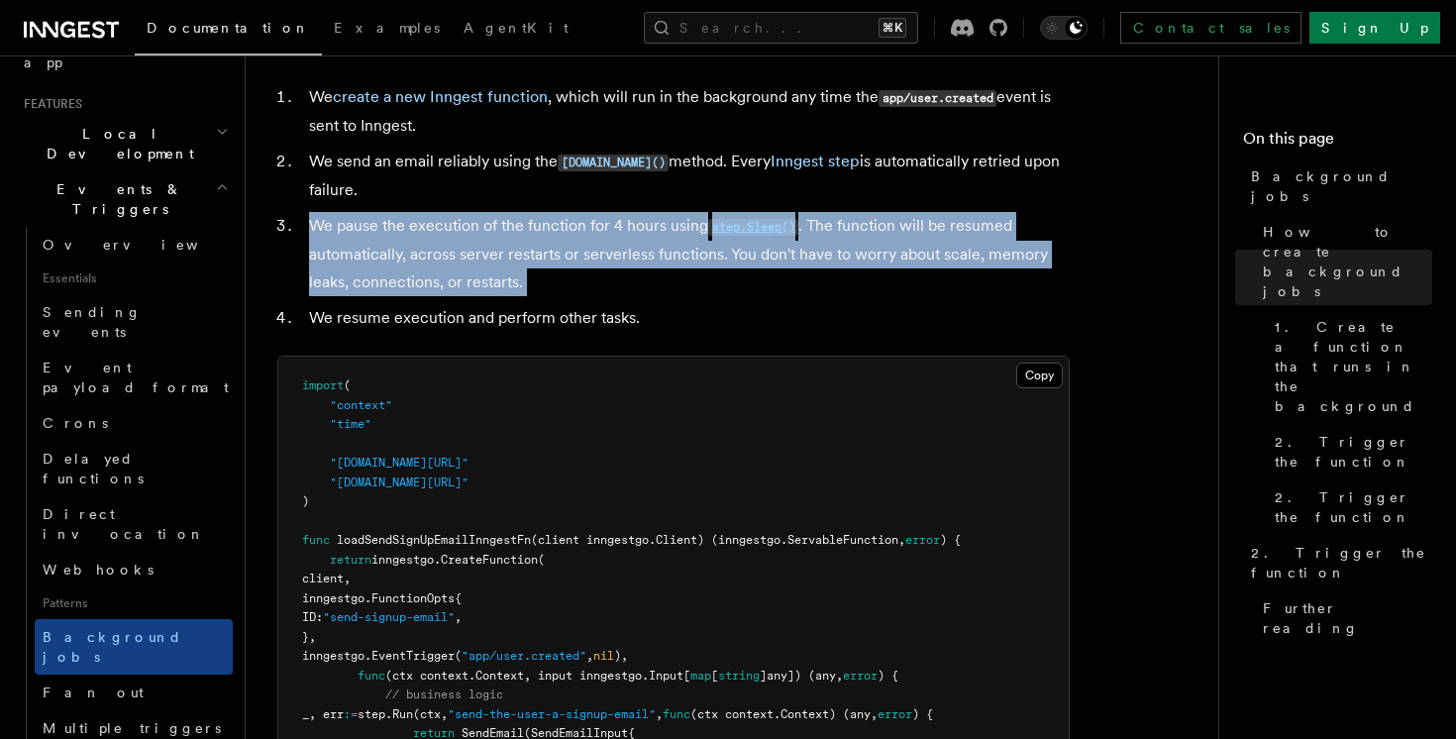
click at [754, 285] on li "We pause the execution of the function for 4 hours using step.Sleep() . The fun…" at bounding box center [686, 254] width 767 height 84
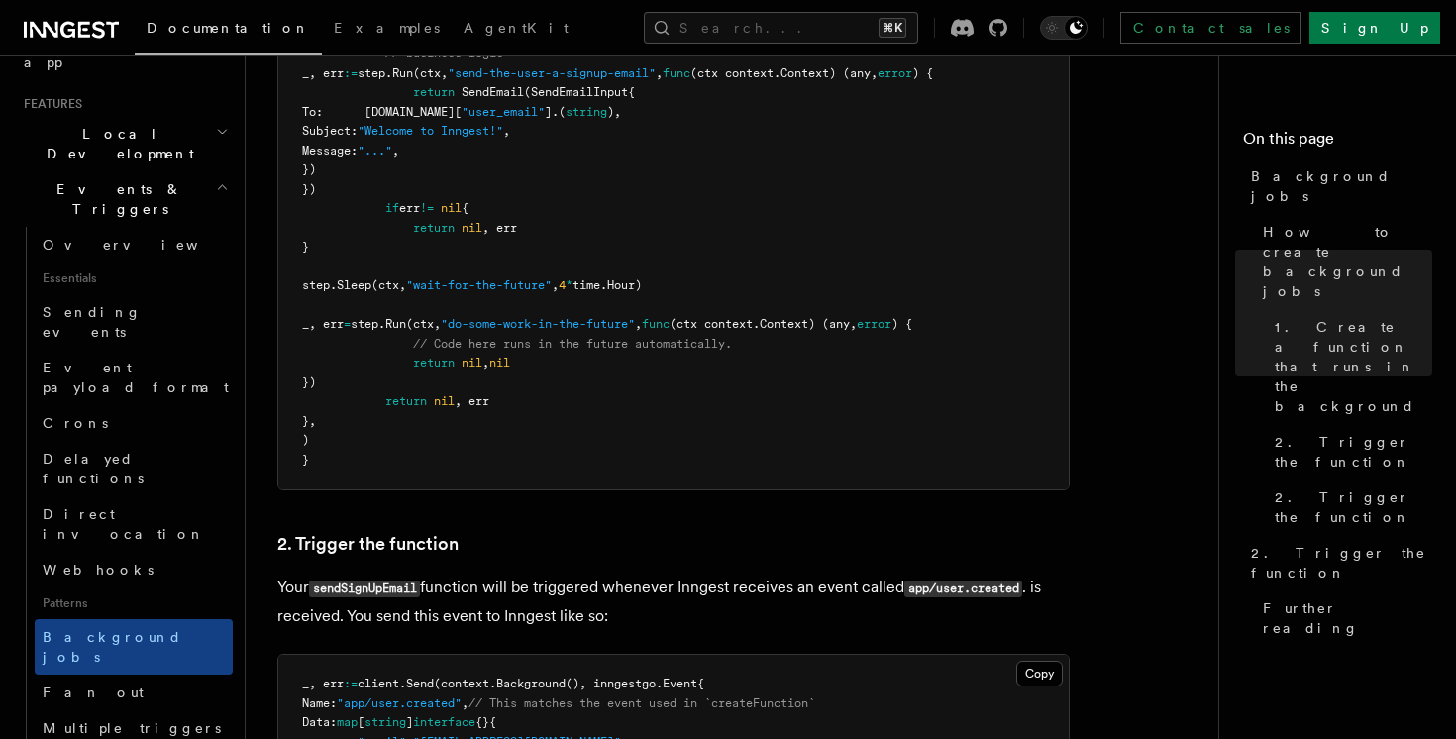
scroll to position [1680, 0]
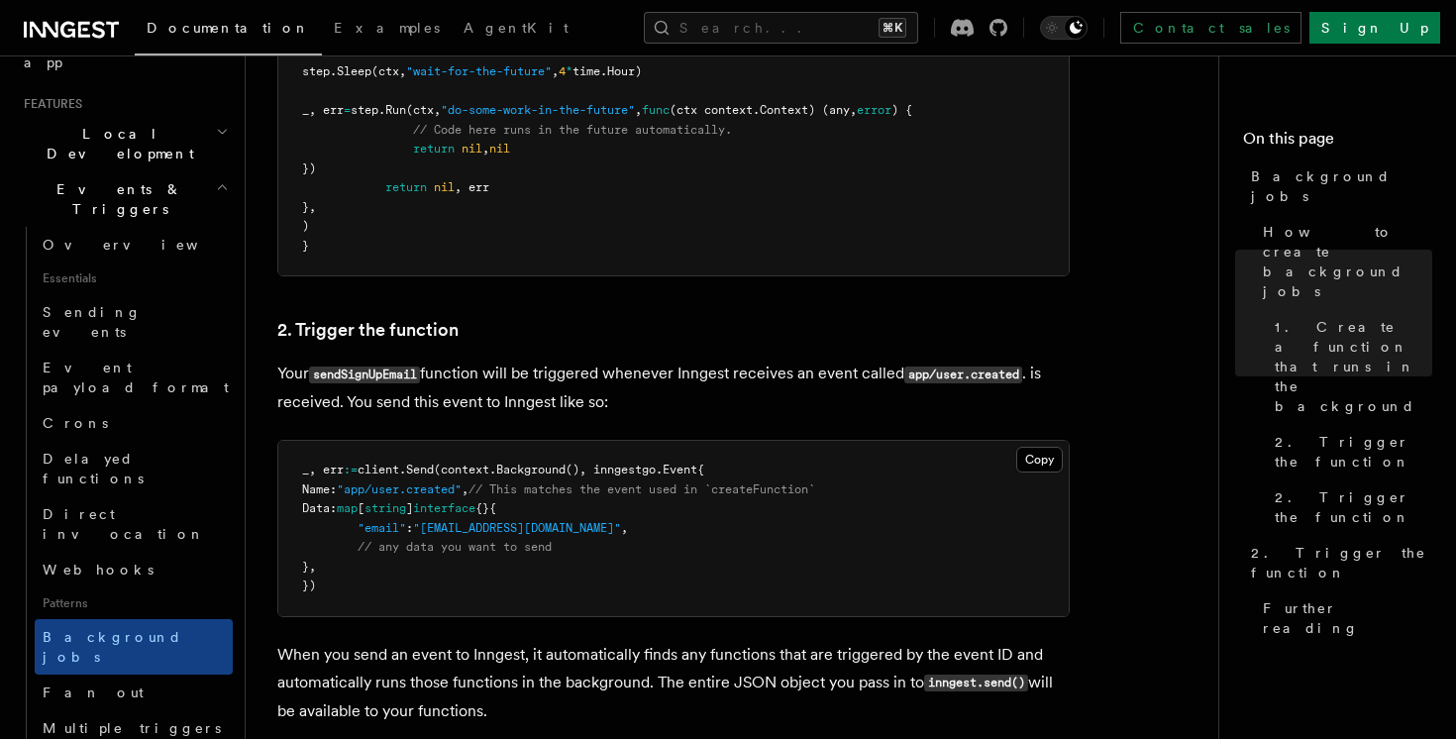
click at [738, 416] on p "Your sendSignUpEmail function will be triggered whenever Inngest receives an ev…" at bounding box center [673, 388] width 792 height 56
click at [750, 406] on p "Your sendSignUpEmail function will be triggered whenever Inngest receives an ev…" at bounding box center [673, 388] width 792 height 56
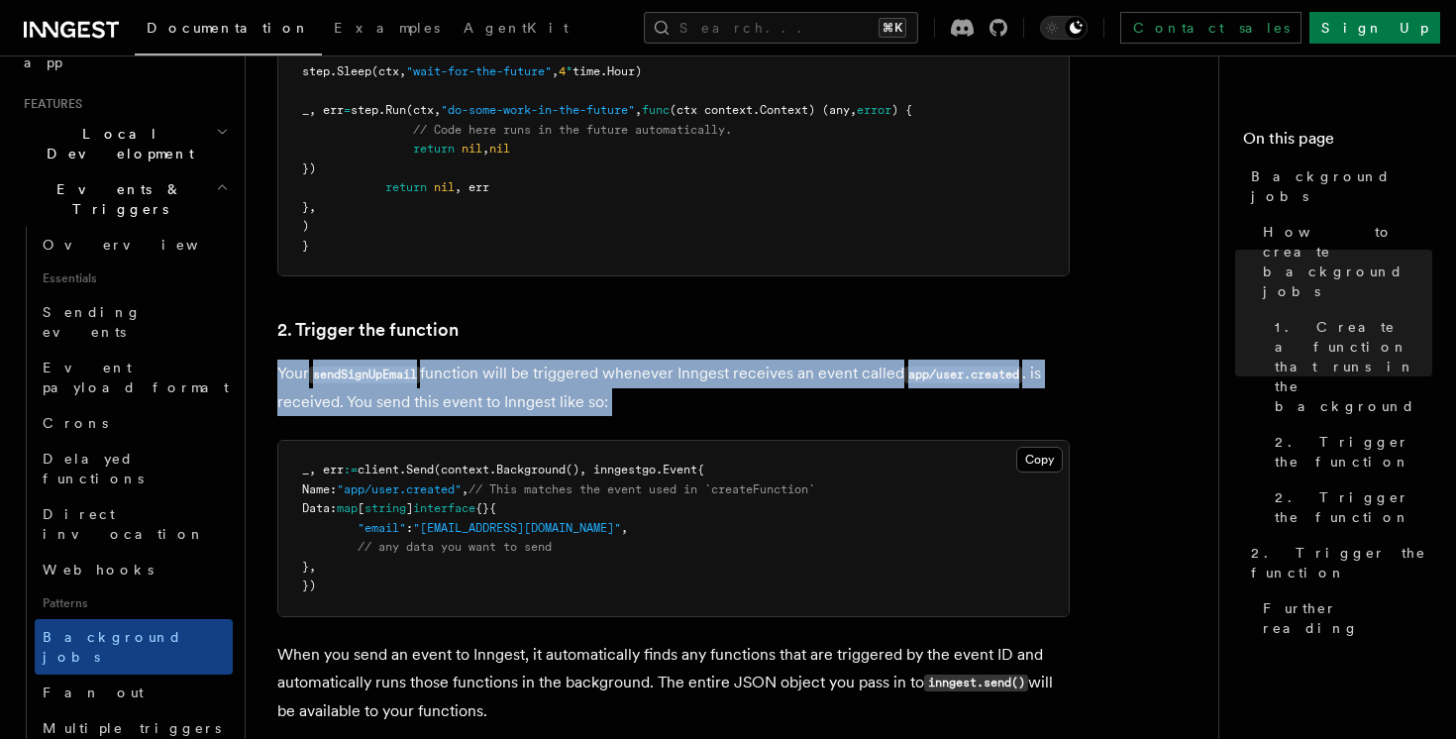
click at [784, 404] on p "Your sendSignUpEmail function will be triggered whenever Inngest receives an ev…" at bounding box center [673, 388] width 792 height 56
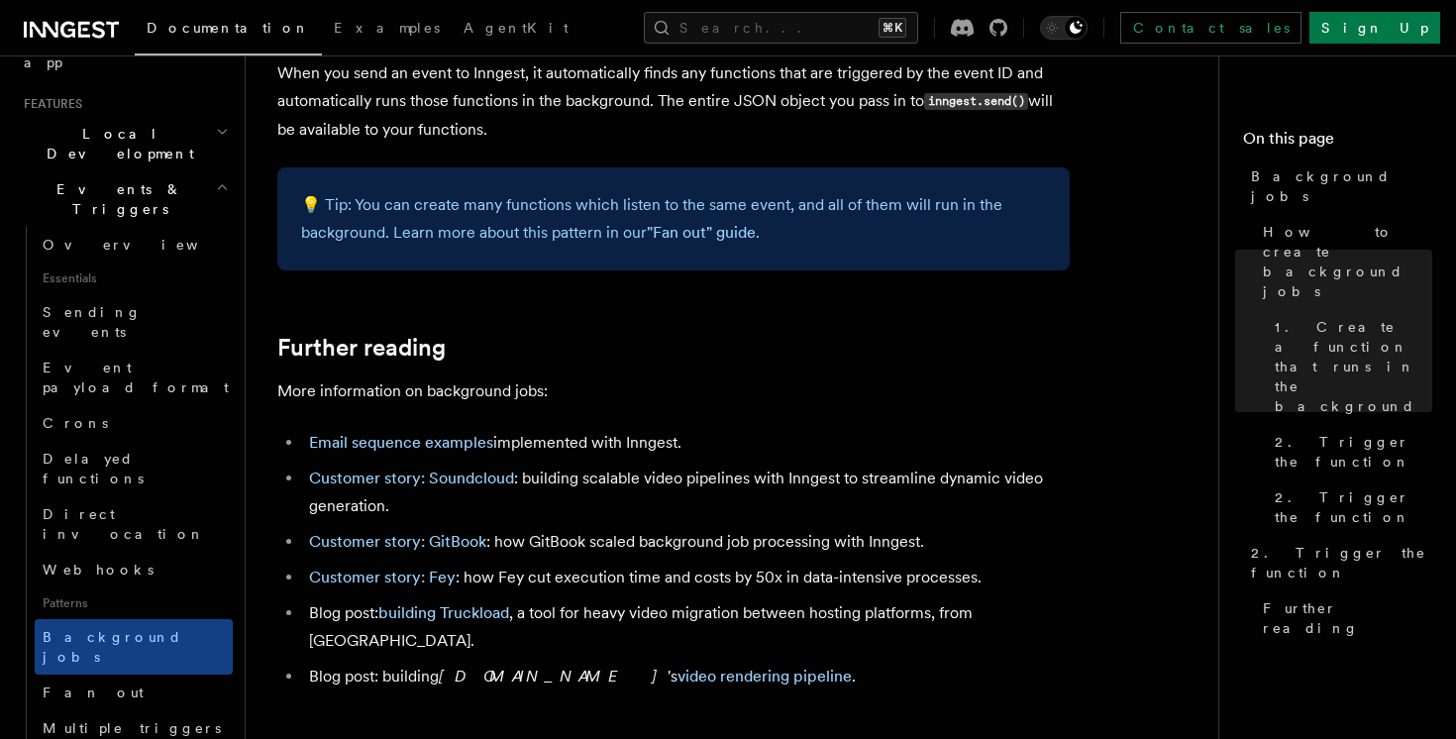
scroll to position [2344, 0]
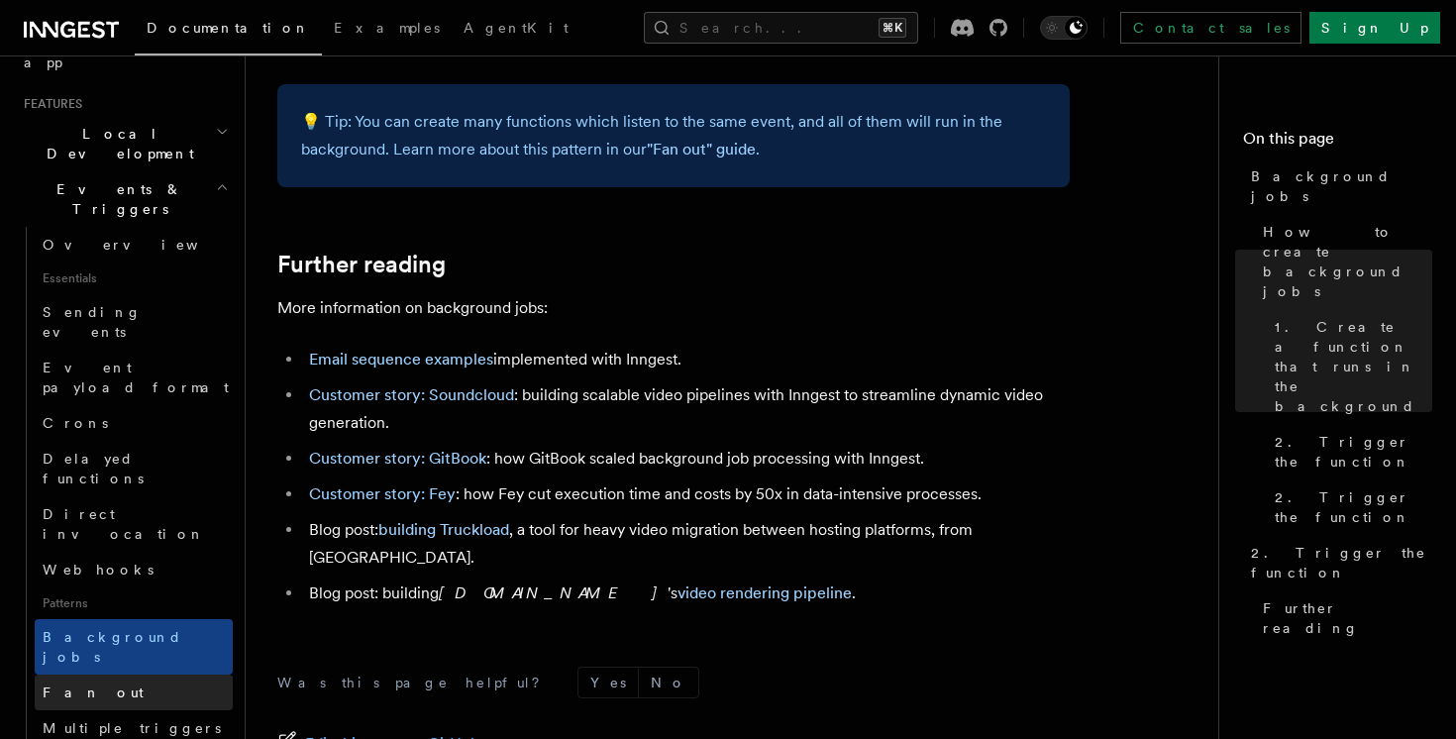
click at [165, 674] on link "Fan out" at bounding box center [134, 692] width 198 height 36
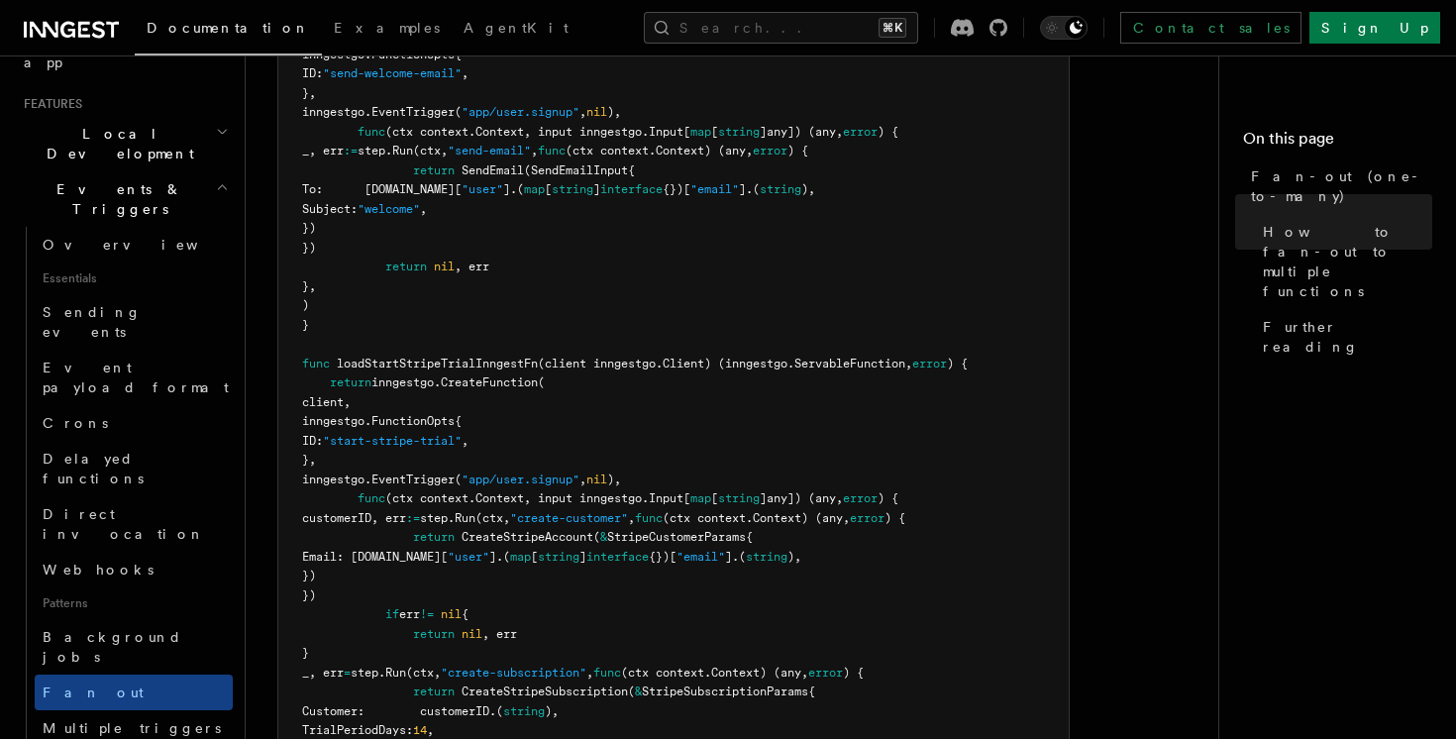
scroll to position [3386, 0]
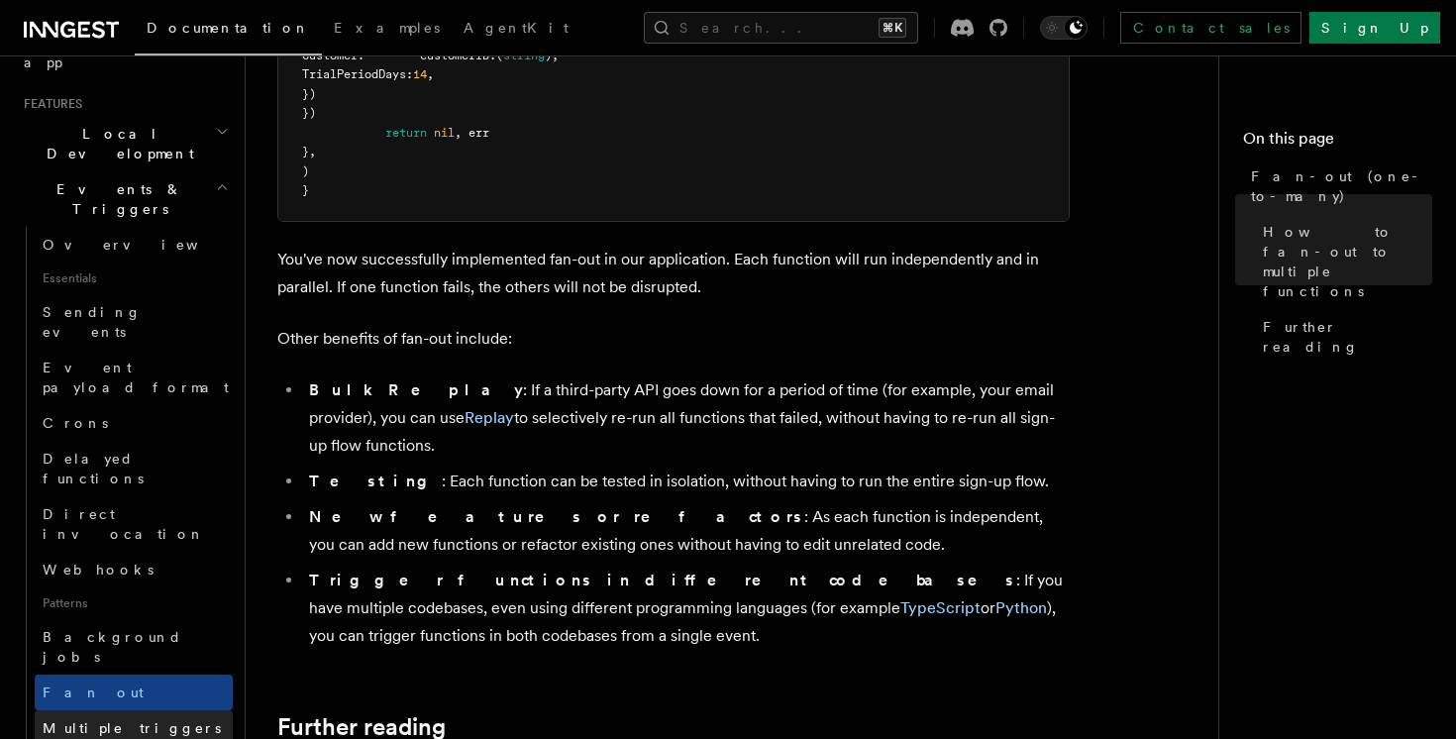
click at [143, 720] on span "Multiple triggers & wildcards" at bounding box center [136, 738] width 187 height 36
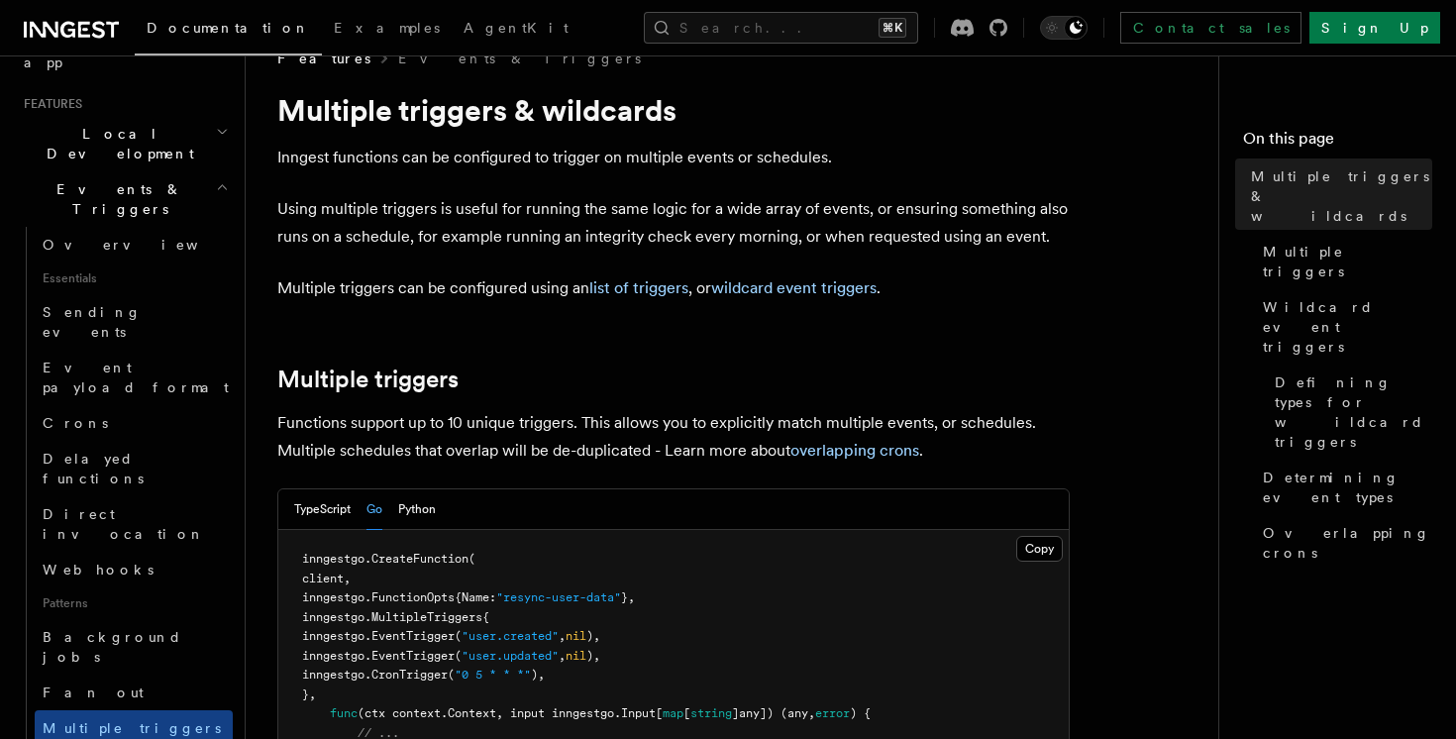
scroll to position [224, 0]
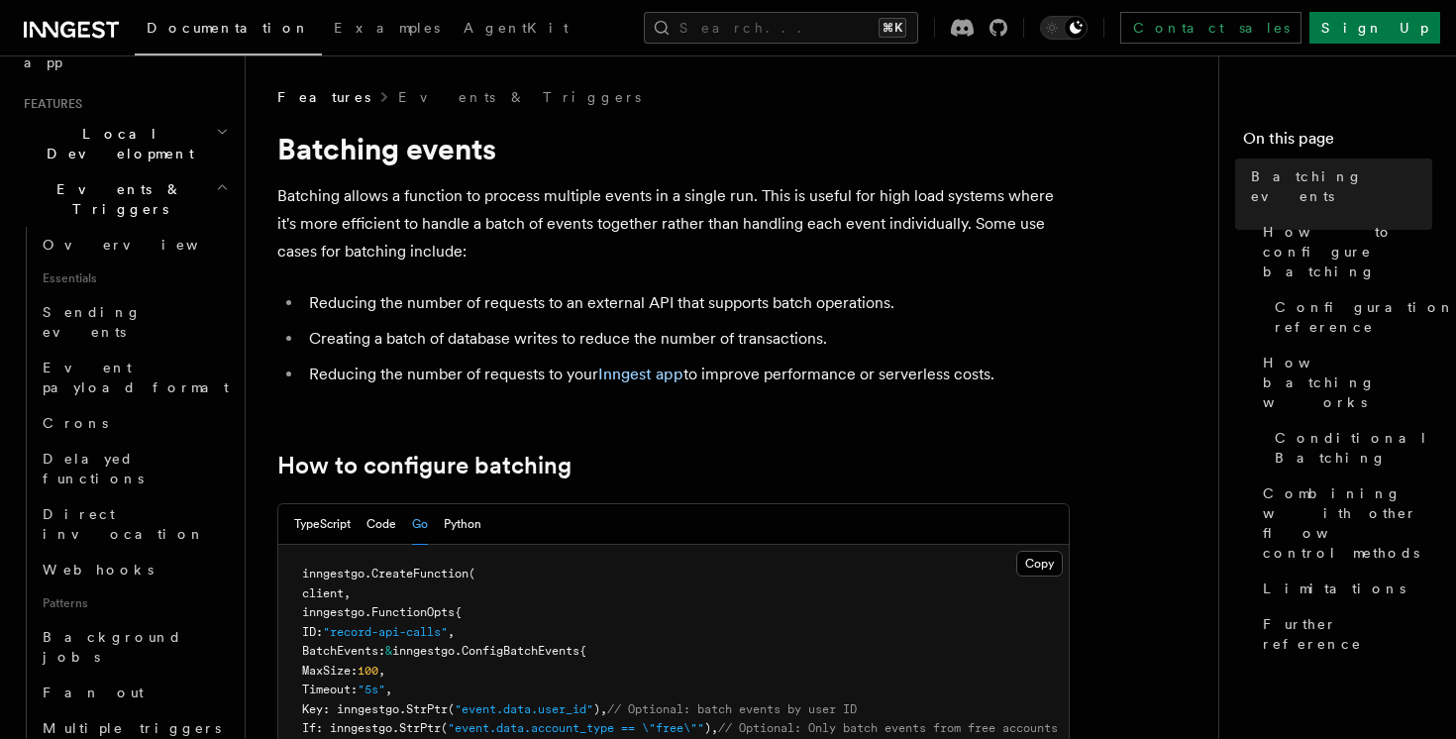
click at [567, 237] on p "Batching allows a function to process multiple events in a single run. This is …" at bounding box center [673, 223] width 792 height 83
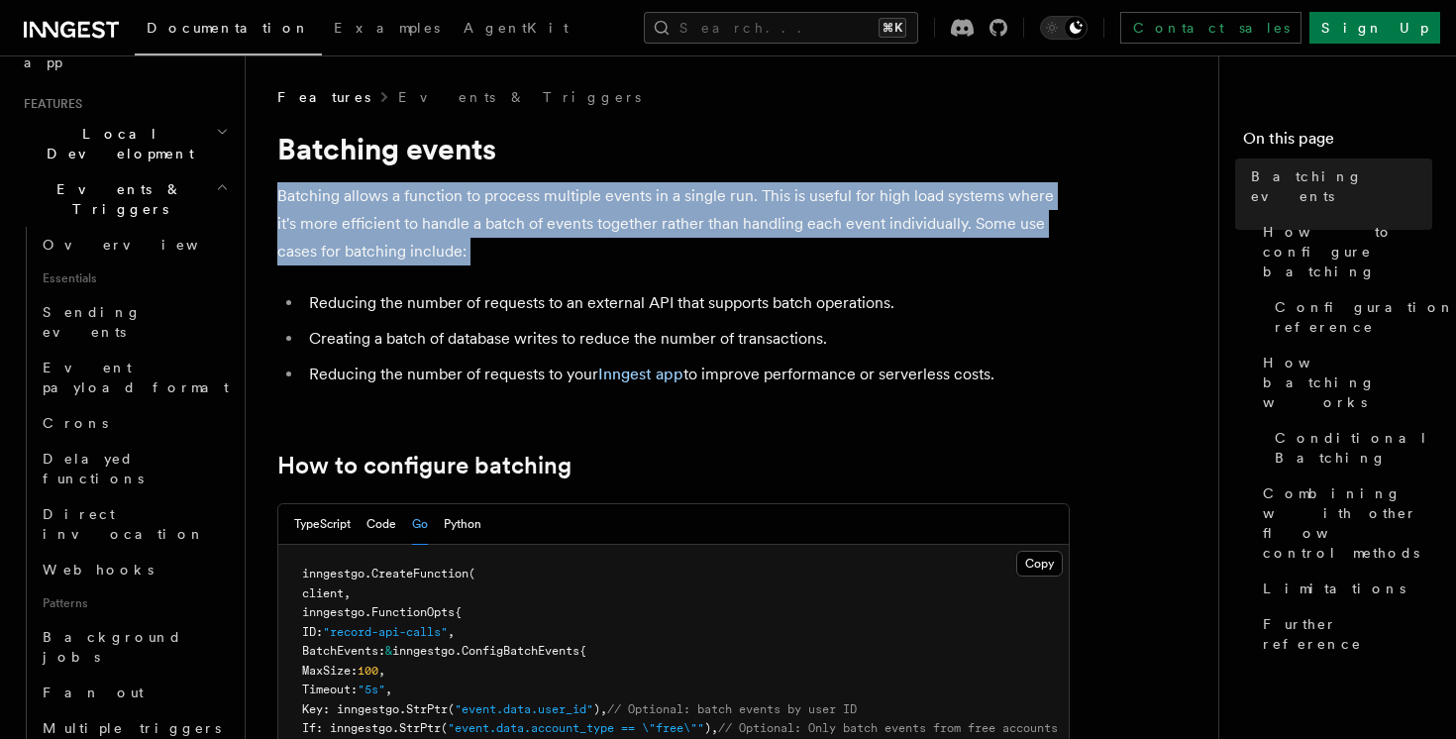
click at [604, 250] on p "Batching allows a function to process multiple events in a single run. This is …" at bounding box center [673, 223] width 792 height 83
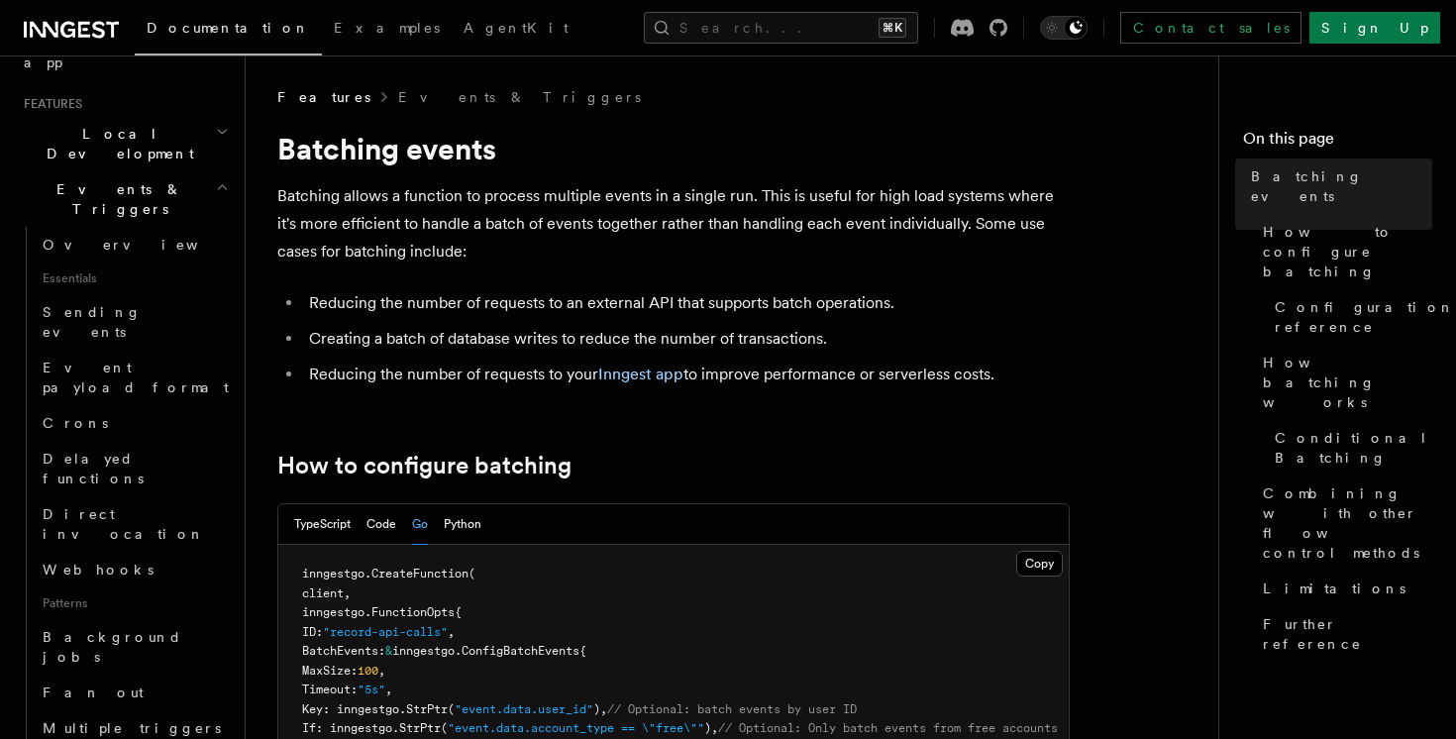
click at [604, 250] on p "Batching allows a function to process multiple events in a single run. This is …" at bounding box center [673, 223] width 792 height 83
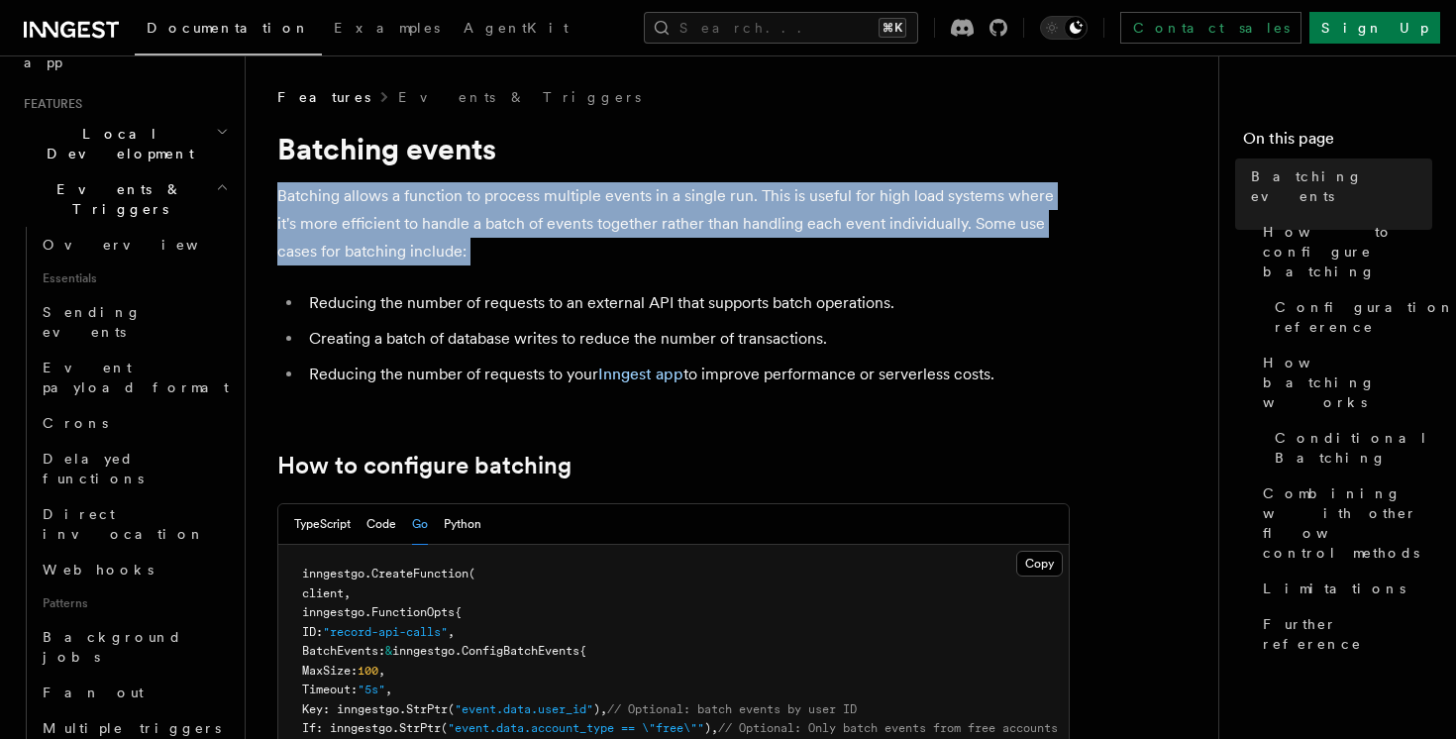
click at [627, 248] on p "Batching allows a function to process multiple events in a single run. This is …" at bounding box center [673, 223] width 792 height 83
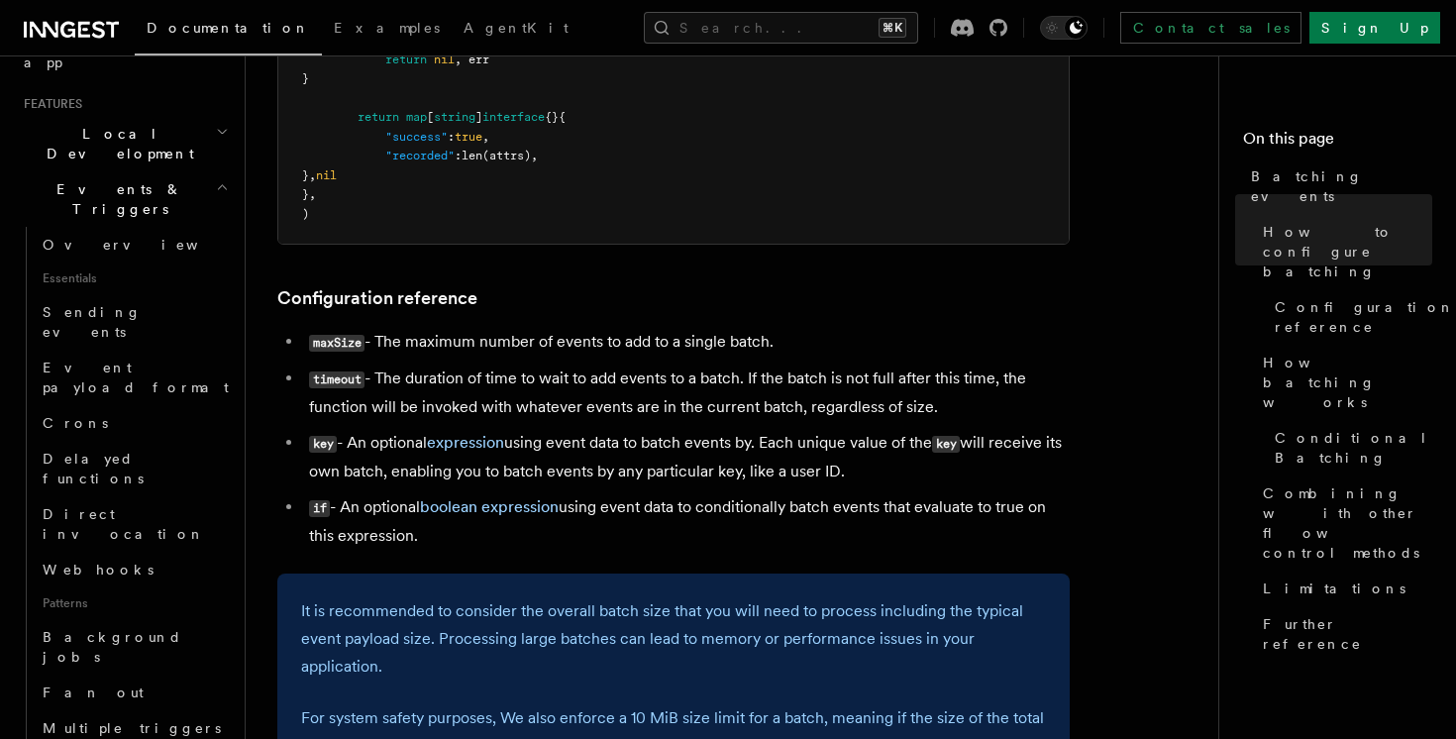
scroll to position [1336, 0]
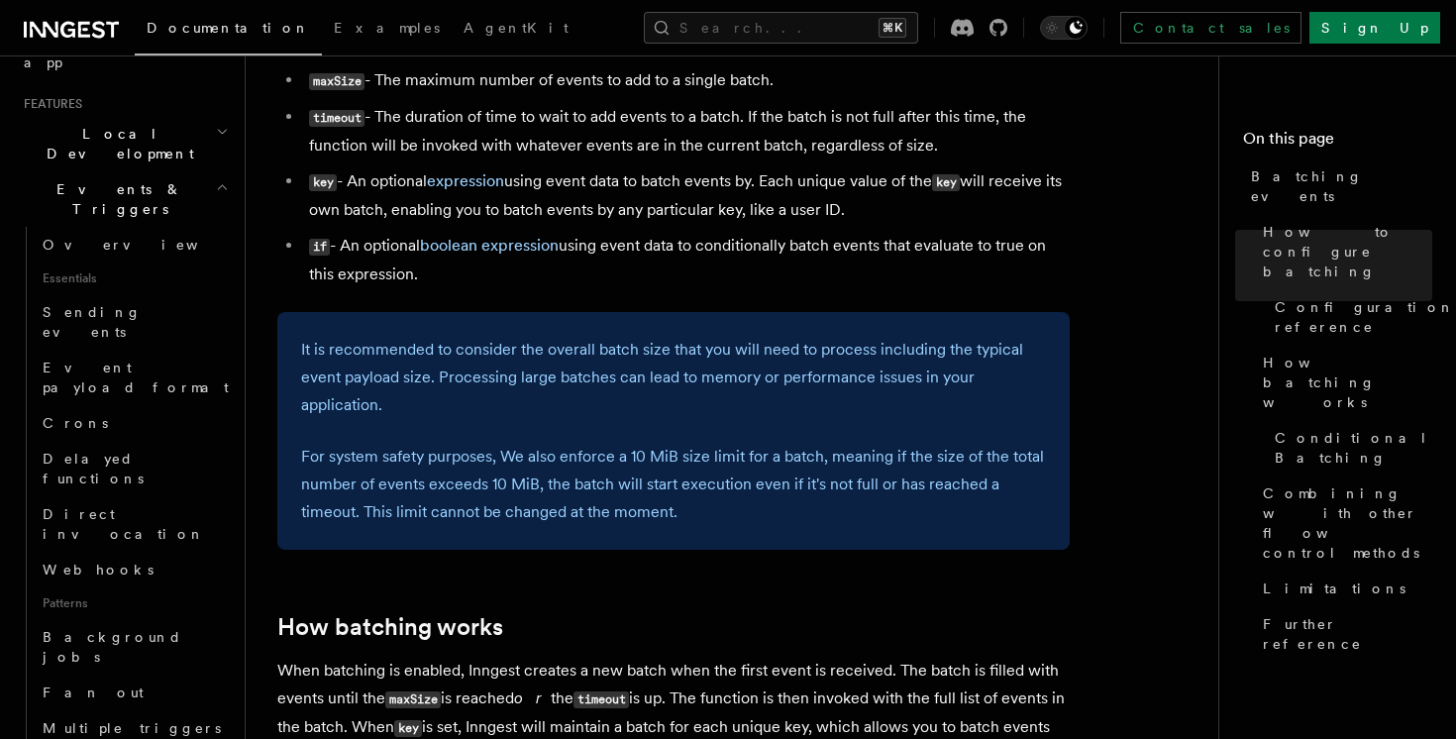
click at [798, 418] on p "It is recommended to consider the overall batch size that you will need to proc…" at bounding box center [673, 377] width 745 height 83
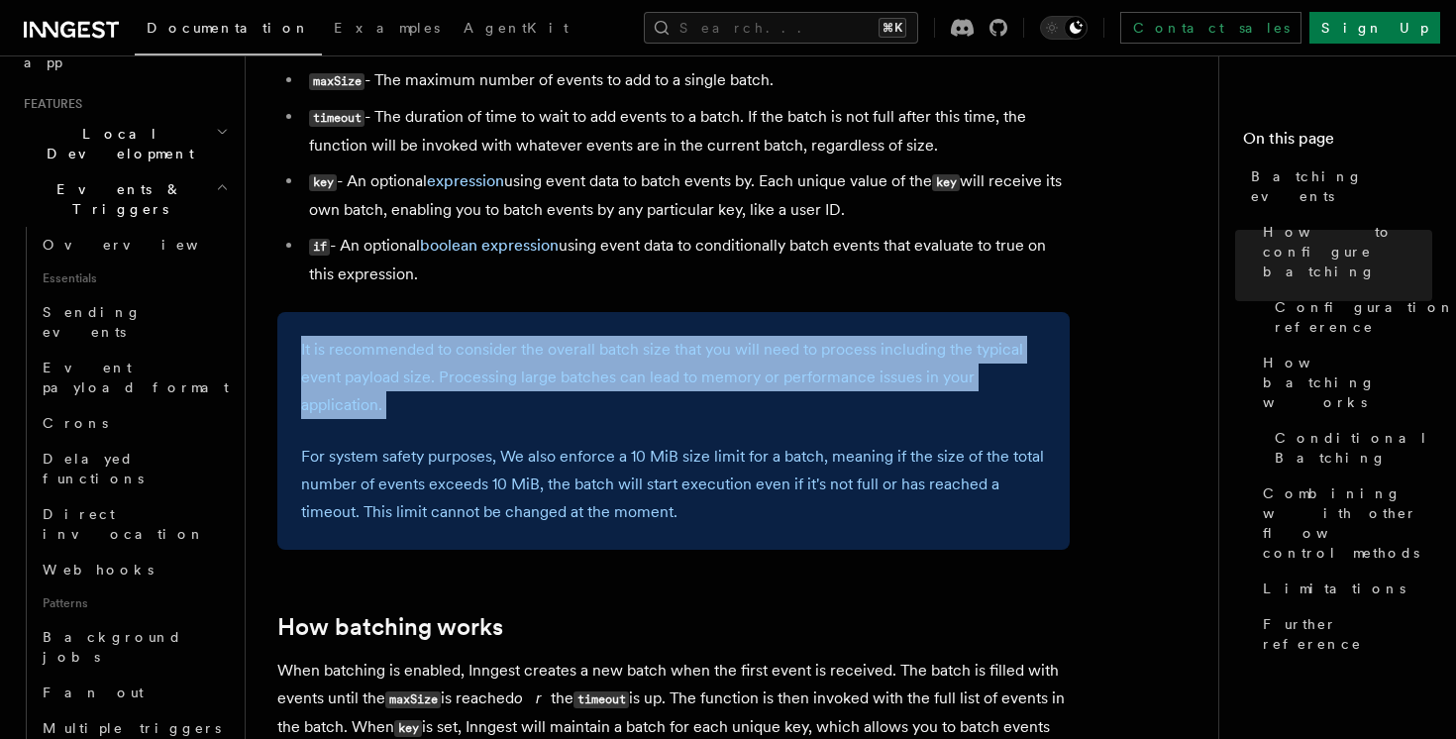
click at [816, 409] on p "It is recommended to consider the overall batch size that you will need to proc…" at bounding box center [673, 377] width 745 height 83
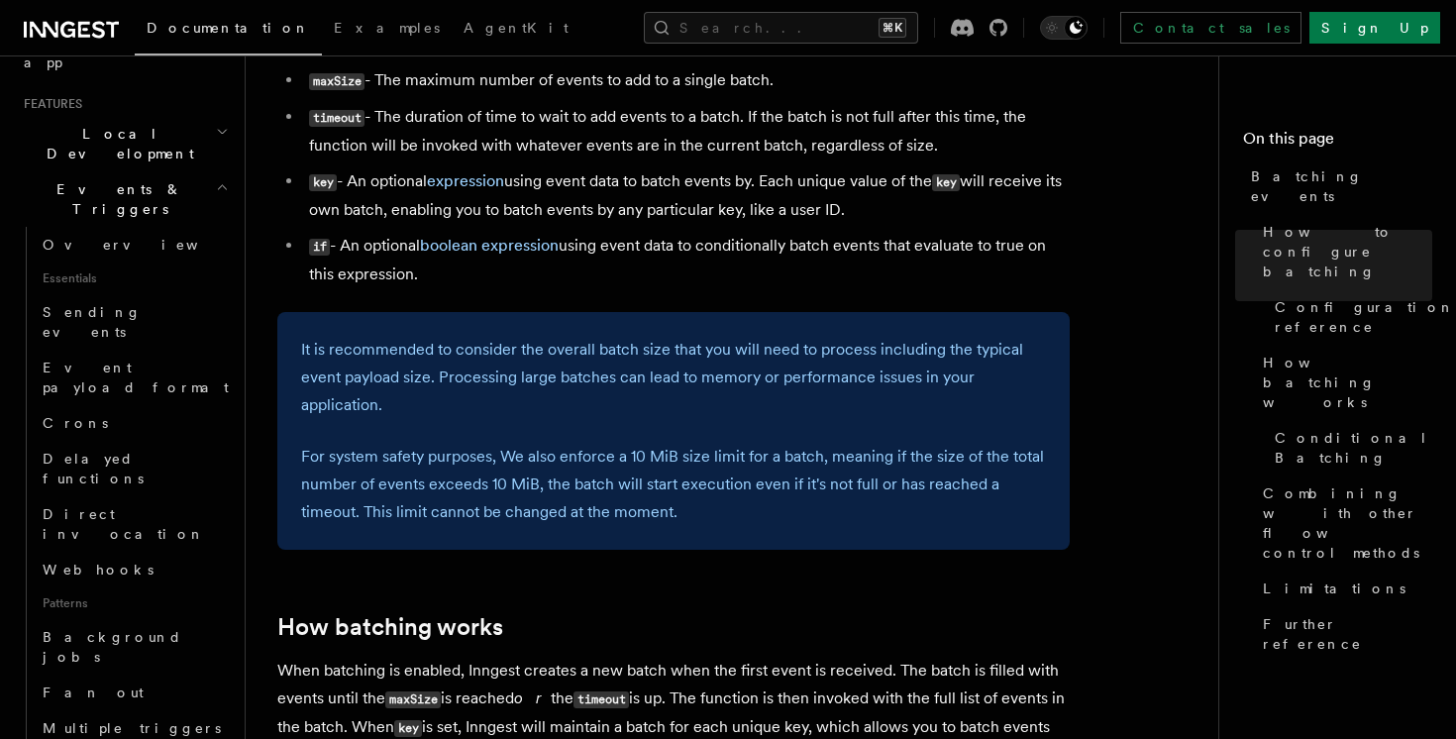
click at [816, 409] on p "It is recommended to consider the overall batch size that you will need to proc…" at bounding box center [673, 377] width 745 height 83
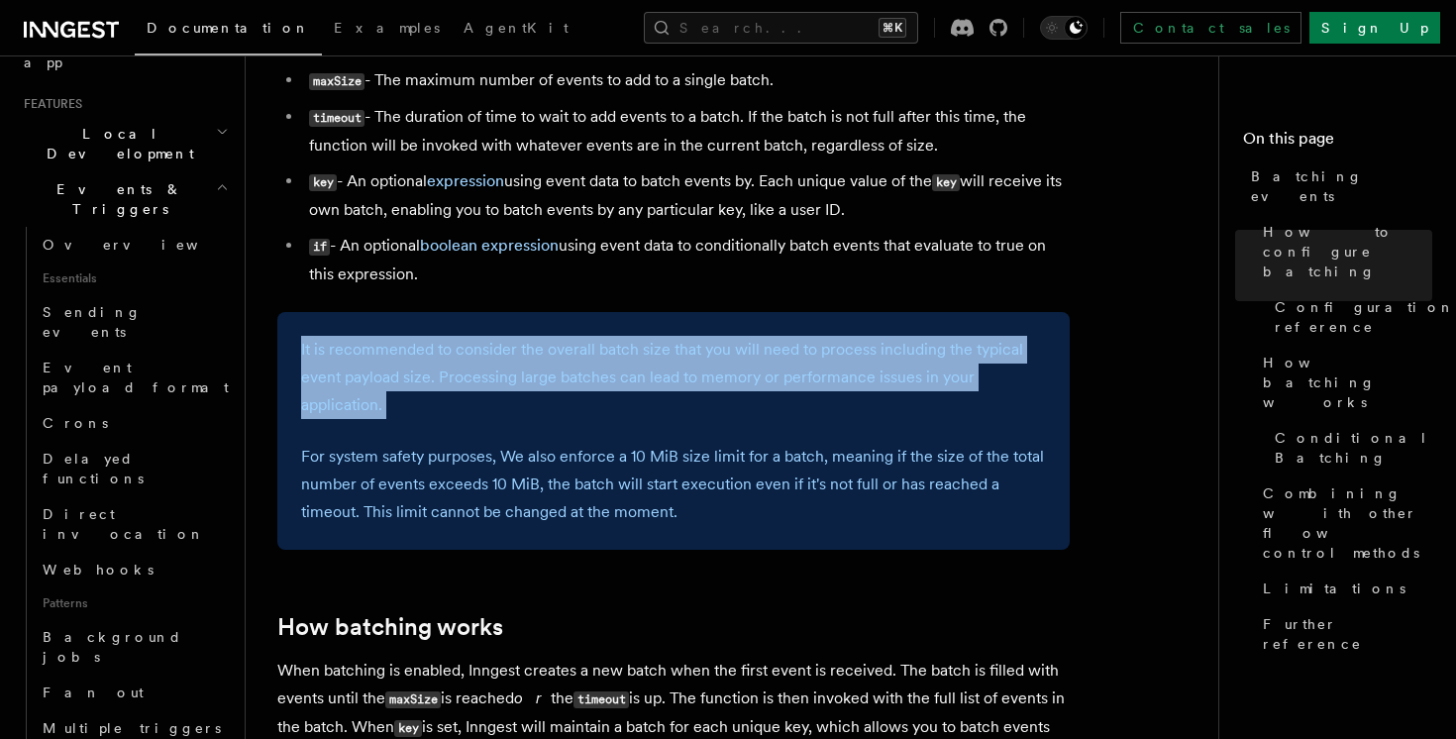
click at [841, 410] on p "It is recommended to consider the overall batch size that you will need to proc…" at bounding box center [673, 377] width 745 height 83
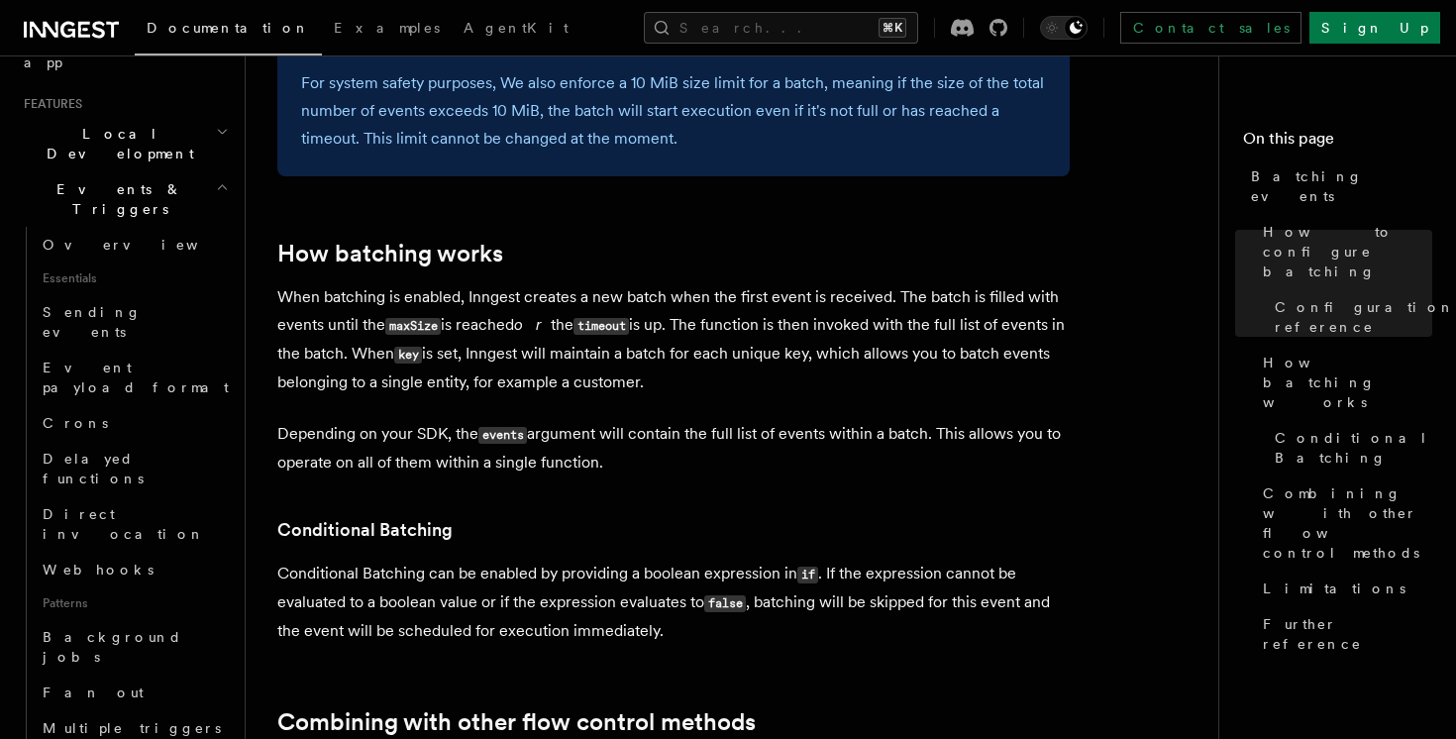
scroll to position [1769, 0]
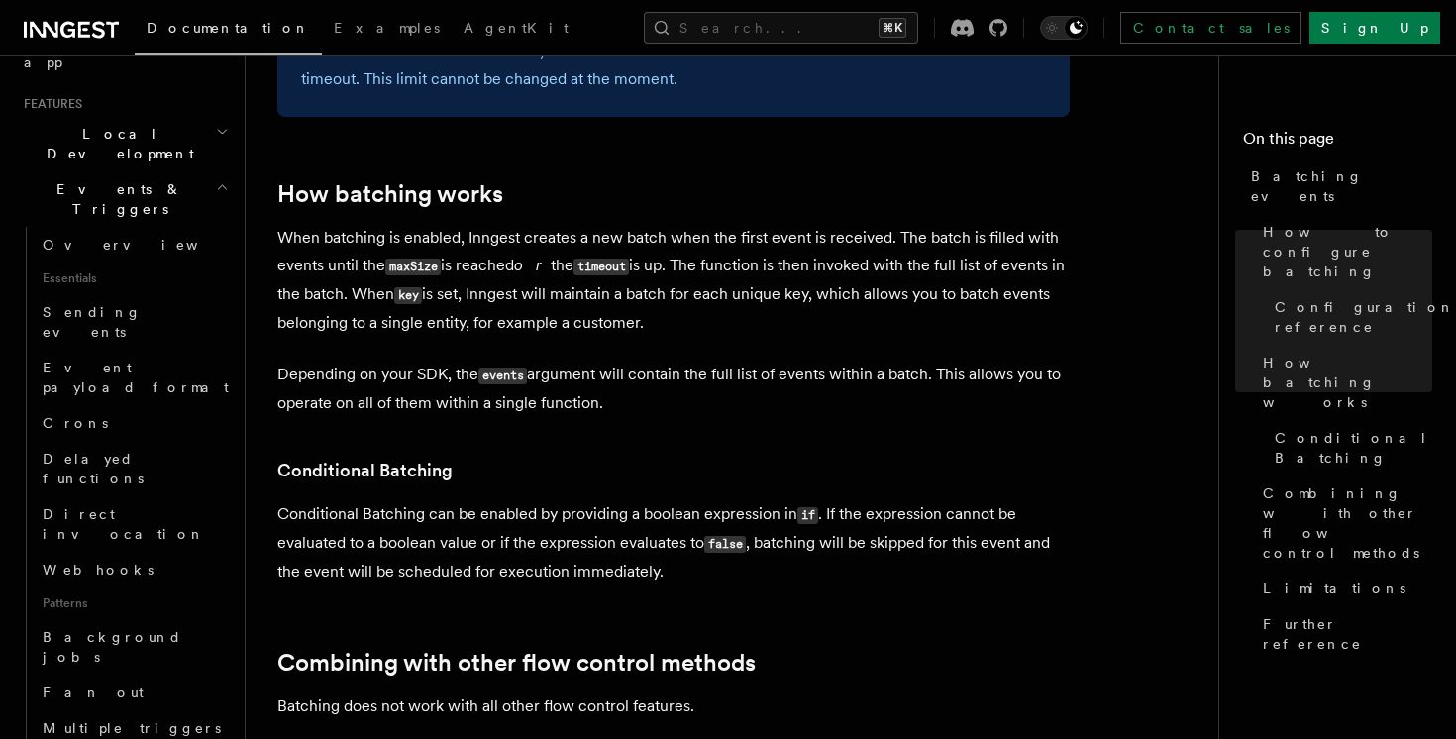
click at [710, 181] on h2 "How batching works" at bounding box center [673, 194] width 792 height 28
click at [740, 193] on h2 "How batching works" at bounding box center [673, 194] width 792 height 28
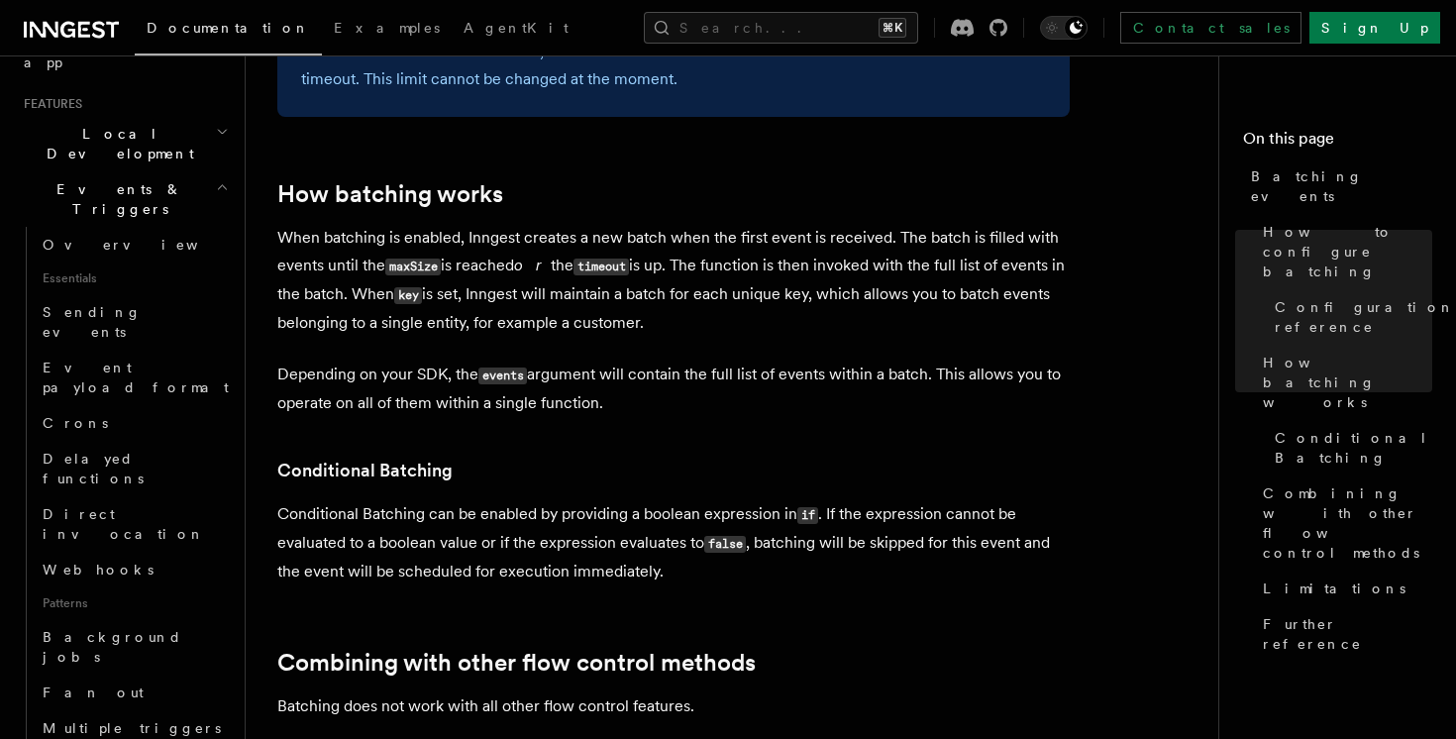
click at [740, 193] on h2 "How batching works" at bounding box center [673, 194] width 792 height 28
click at [763, 197] on h2 "How batching works" at bounding box center [673, 194] width 792 height 28
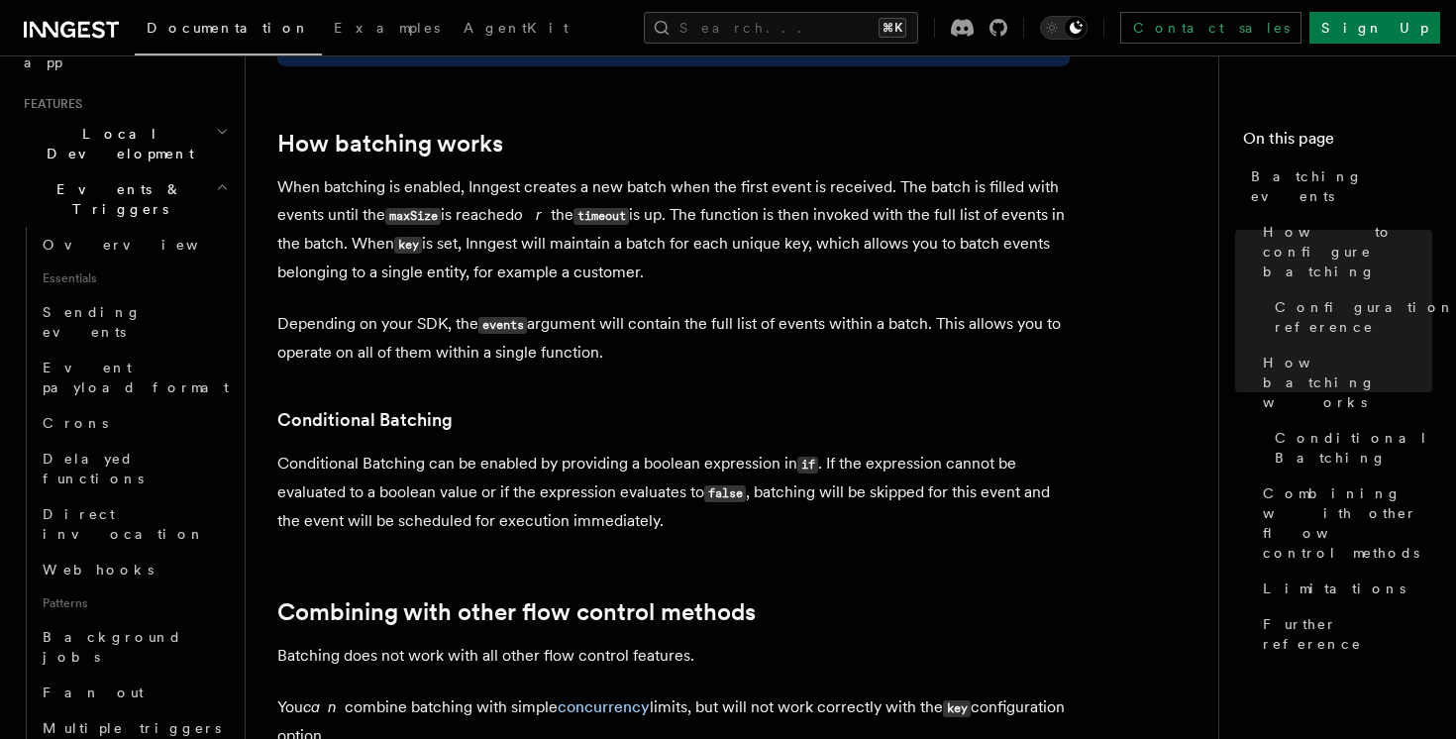
scroll to position [1821, 0]
click at [770, 266] on p "When batching is enabled, Inngest creates a new batch when the first event is r…" at bounding box center [673, 227] width 792 height 113
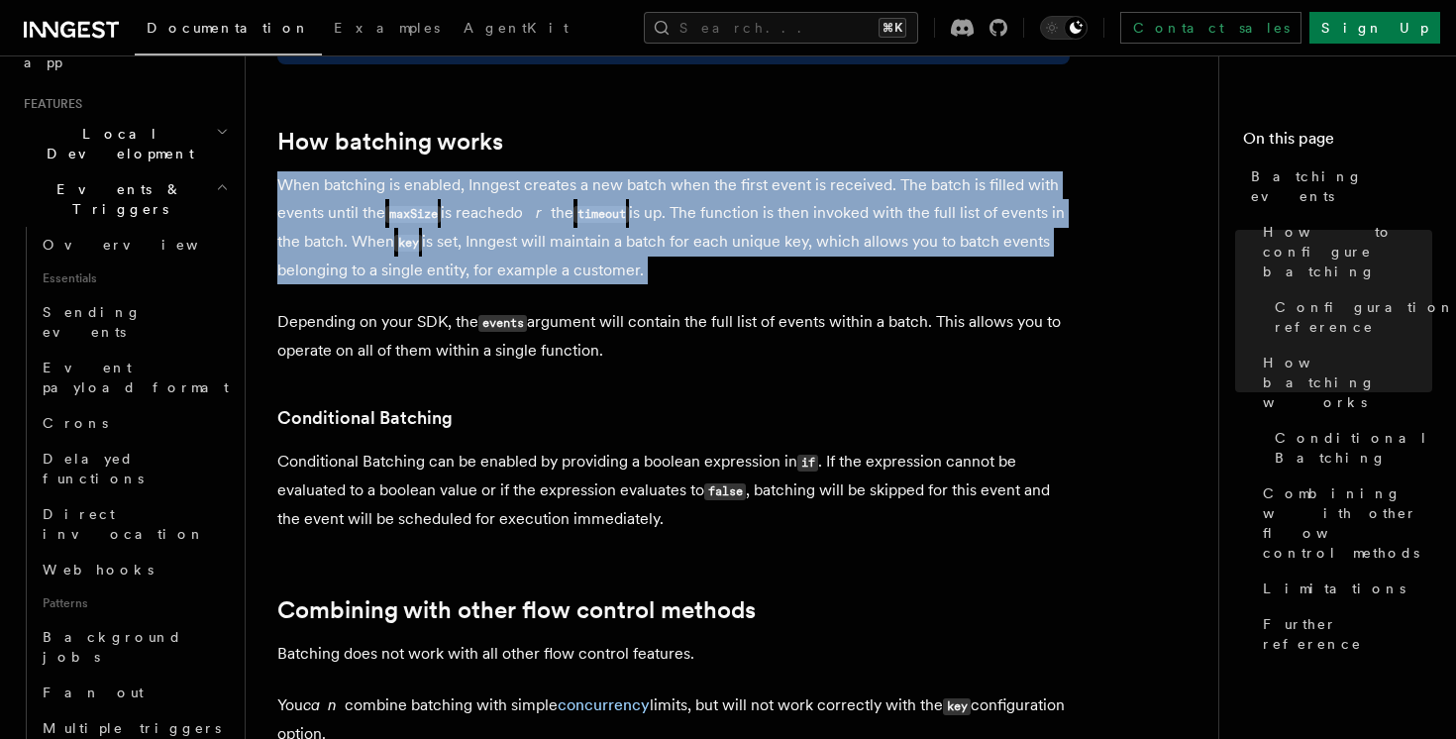
click at [793, 270] on p "When batching is enabled, Inngest creates a new batch when the first event is r…" at bounding box center [673, 227] width 792 height 113
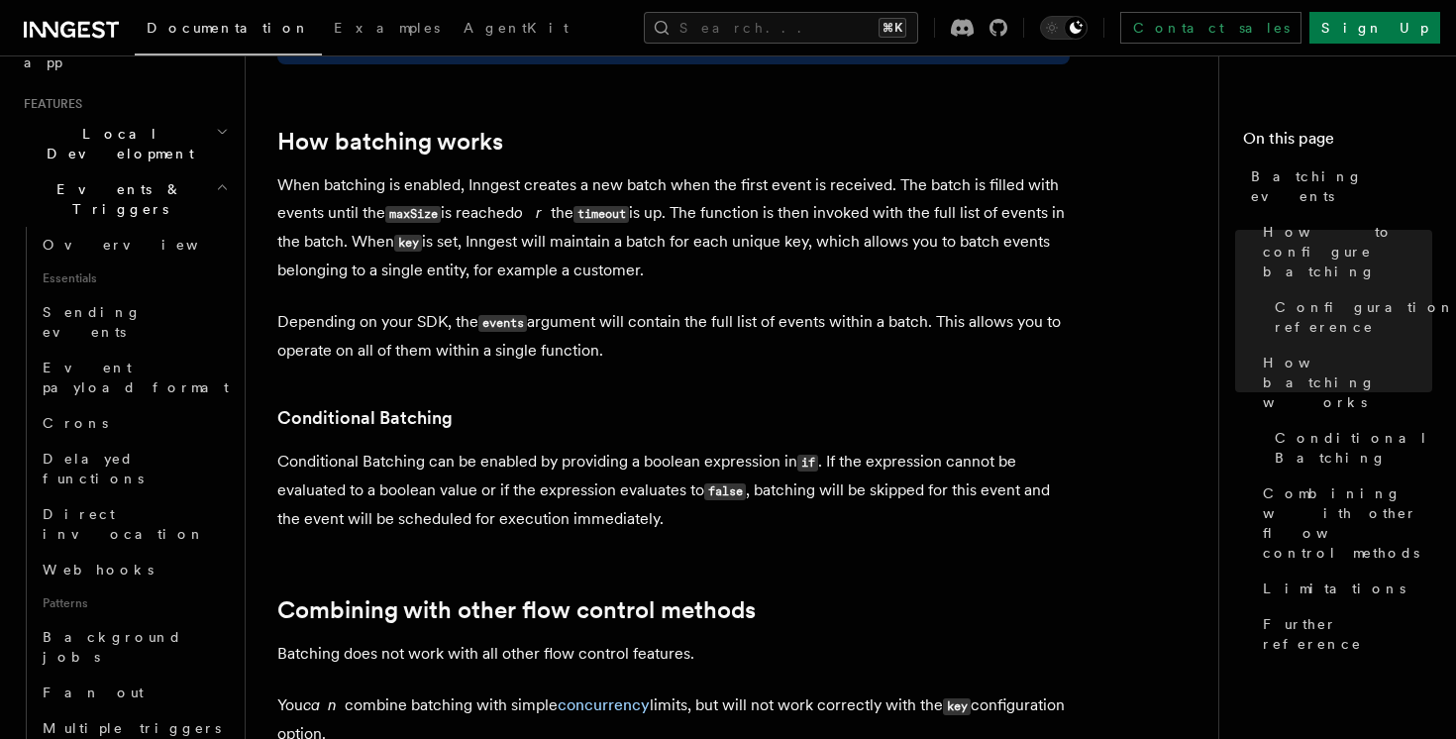
click at [793, 270] on p "When batching is enabled, Inngest creates a new batch when the first event is r…" at bounding box center [673, 227] width 792 height 113
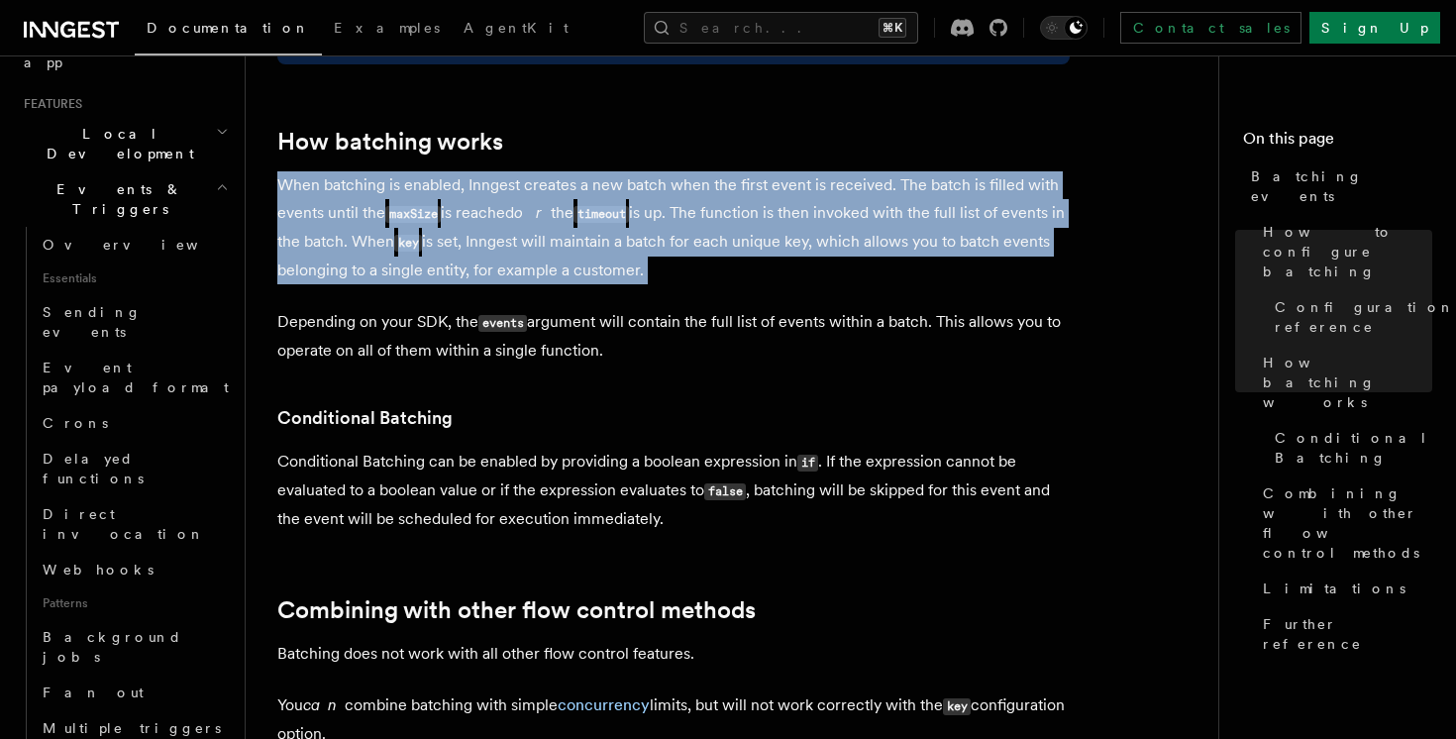
click at [830, 270] on p "When batching is enabled, Inngest creates a new batch when the first event is r…" at bounding box center [673, 227] width 792 height 113
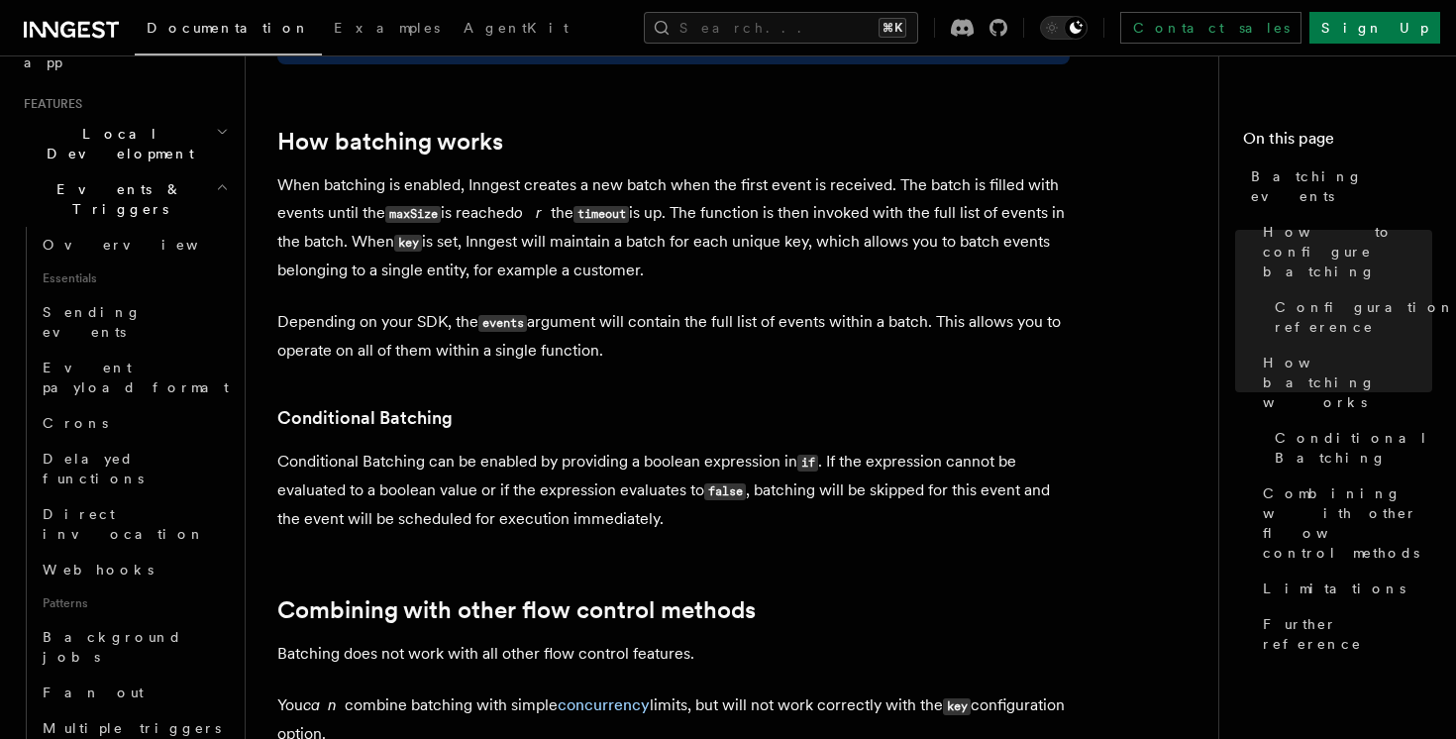
click at [830, 270] on p "When batching is enabled, Inngest creates a new batch when the first event is r…" at bounding box center [673, 227] width 792 height 113
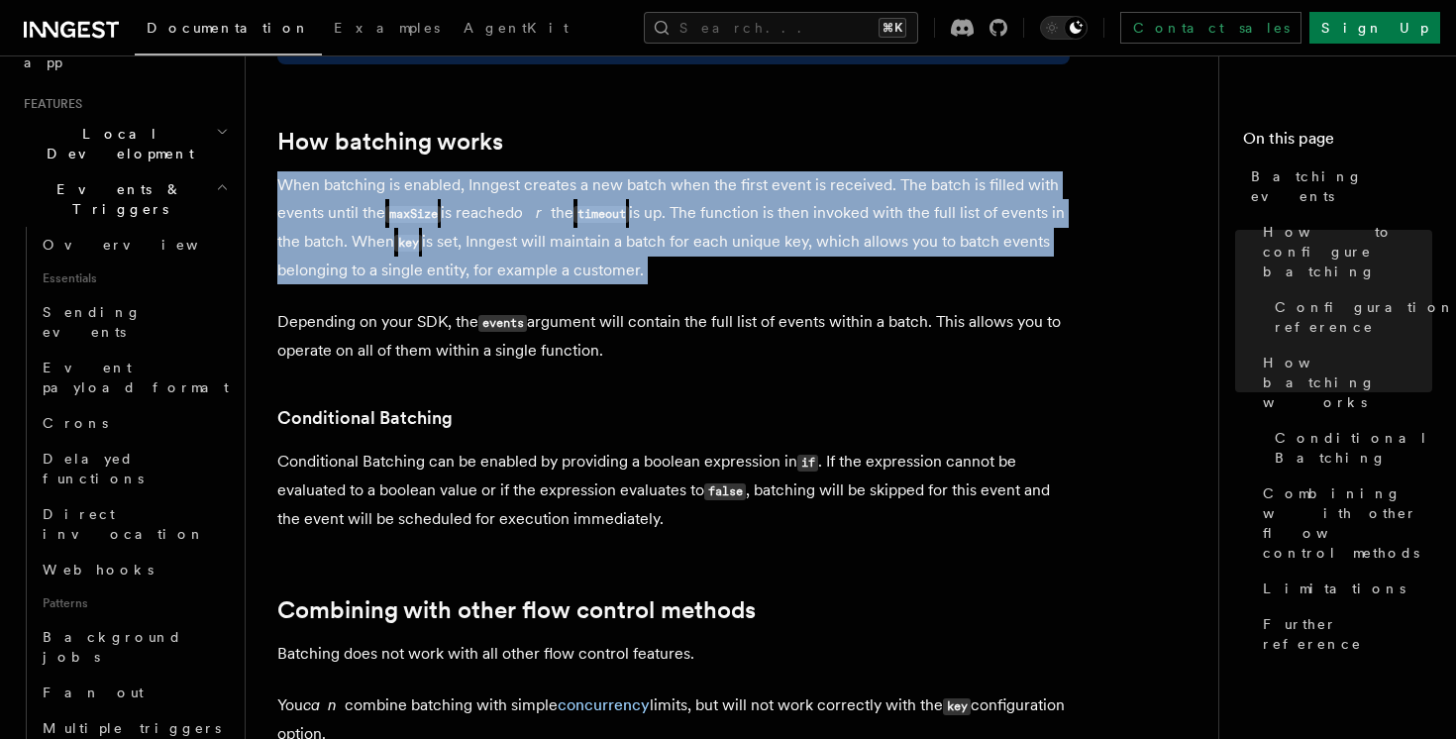
click at [854, 271] on p "When batching is enabled, Inngest creates a new batch when the first event is r…" at bounding box center [673, 227] width 792 height 113
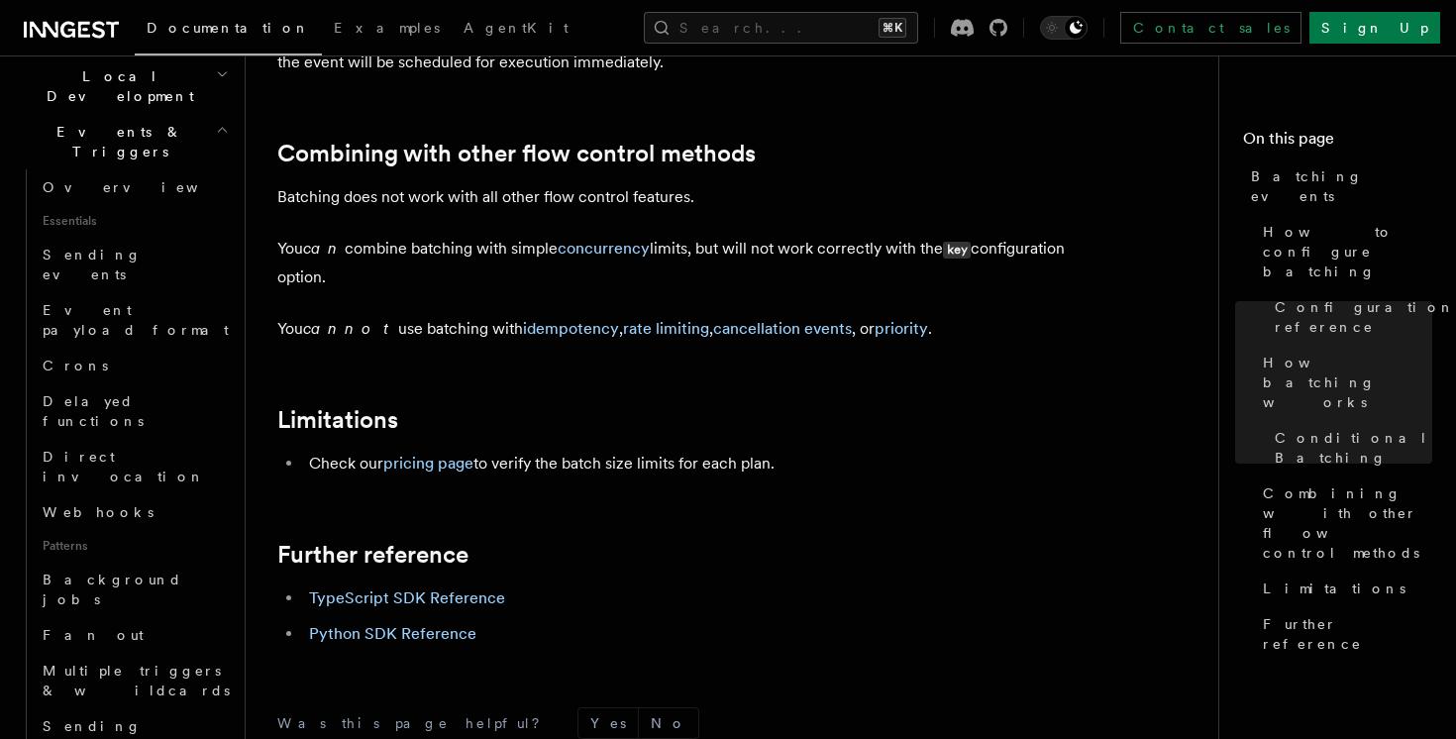
scroll to position [503, 0]
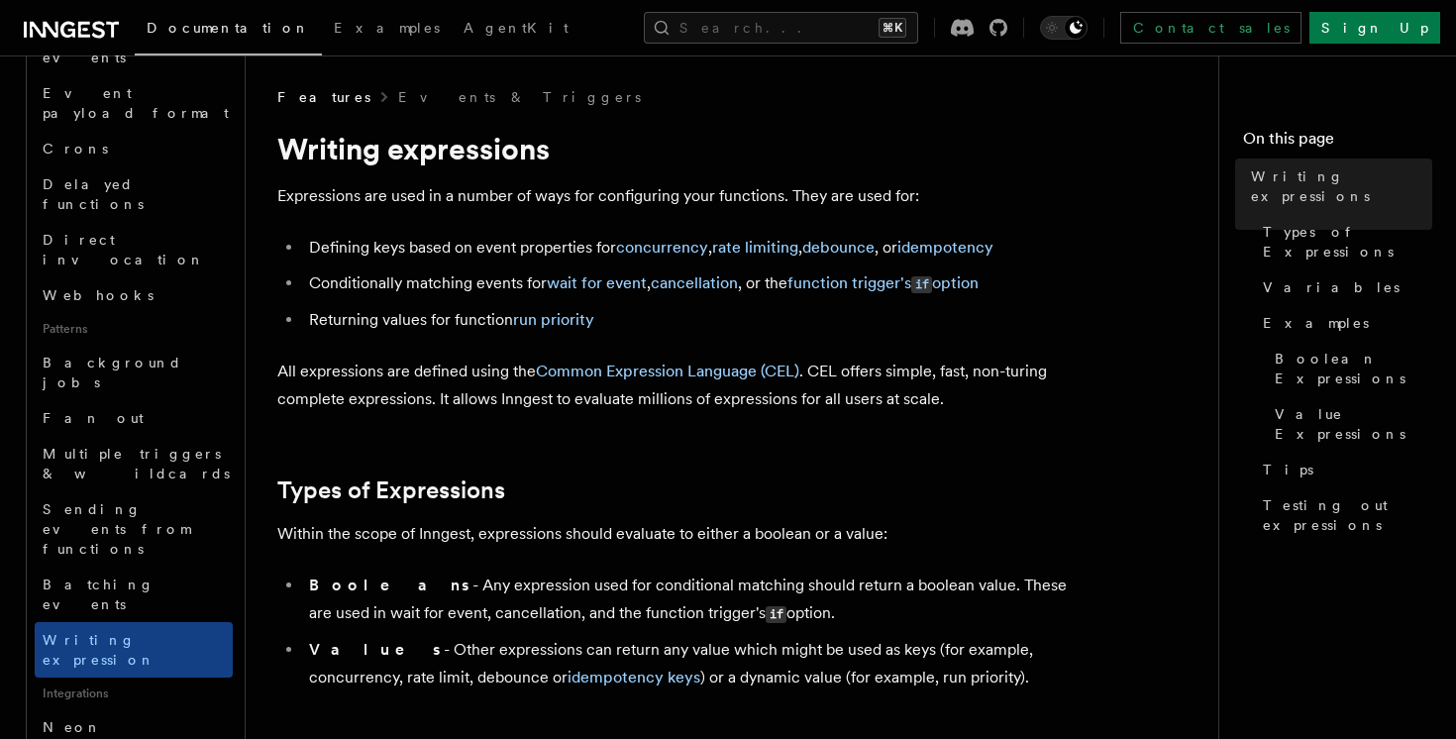
scroll to position [711, 0]
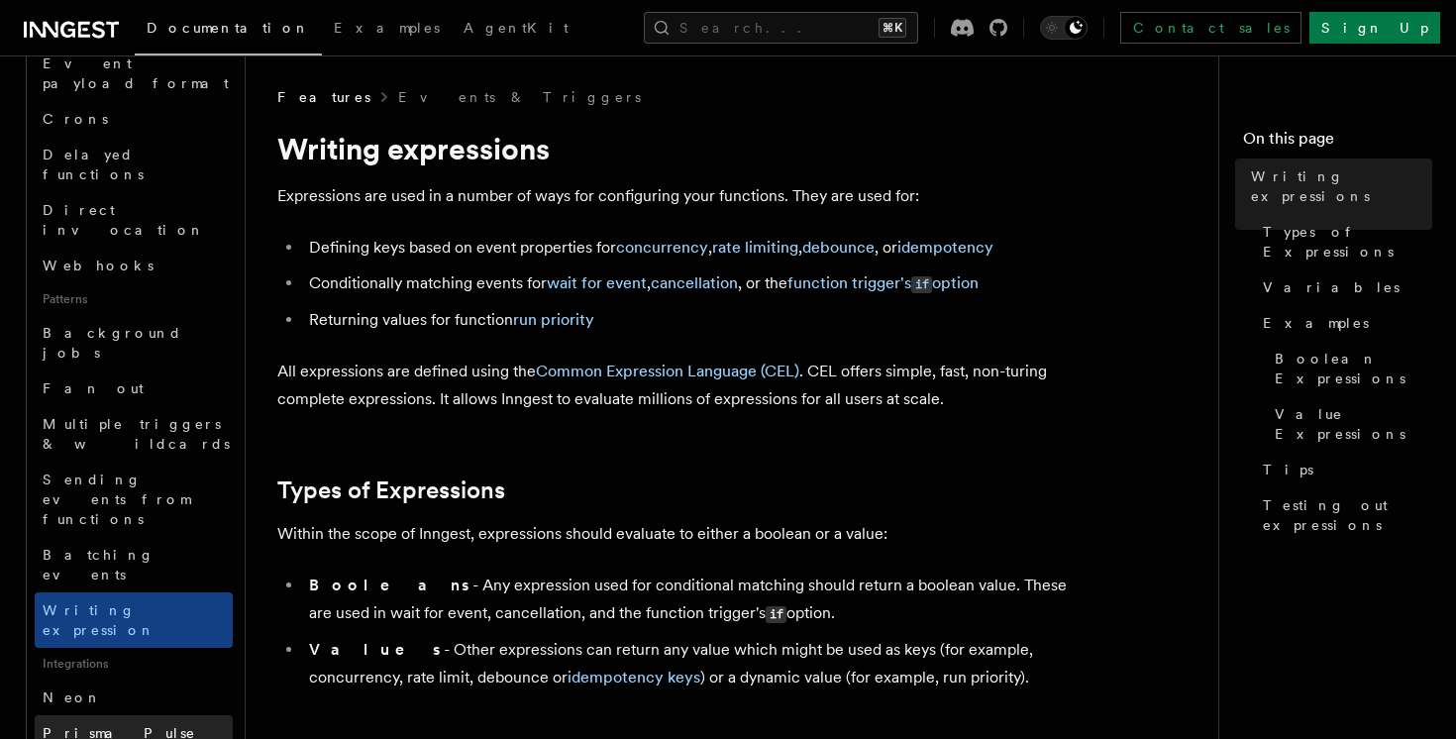
click at [155, 715] on link "Prisma Pulse" at bounding box center [134, 733] width 198 height 36
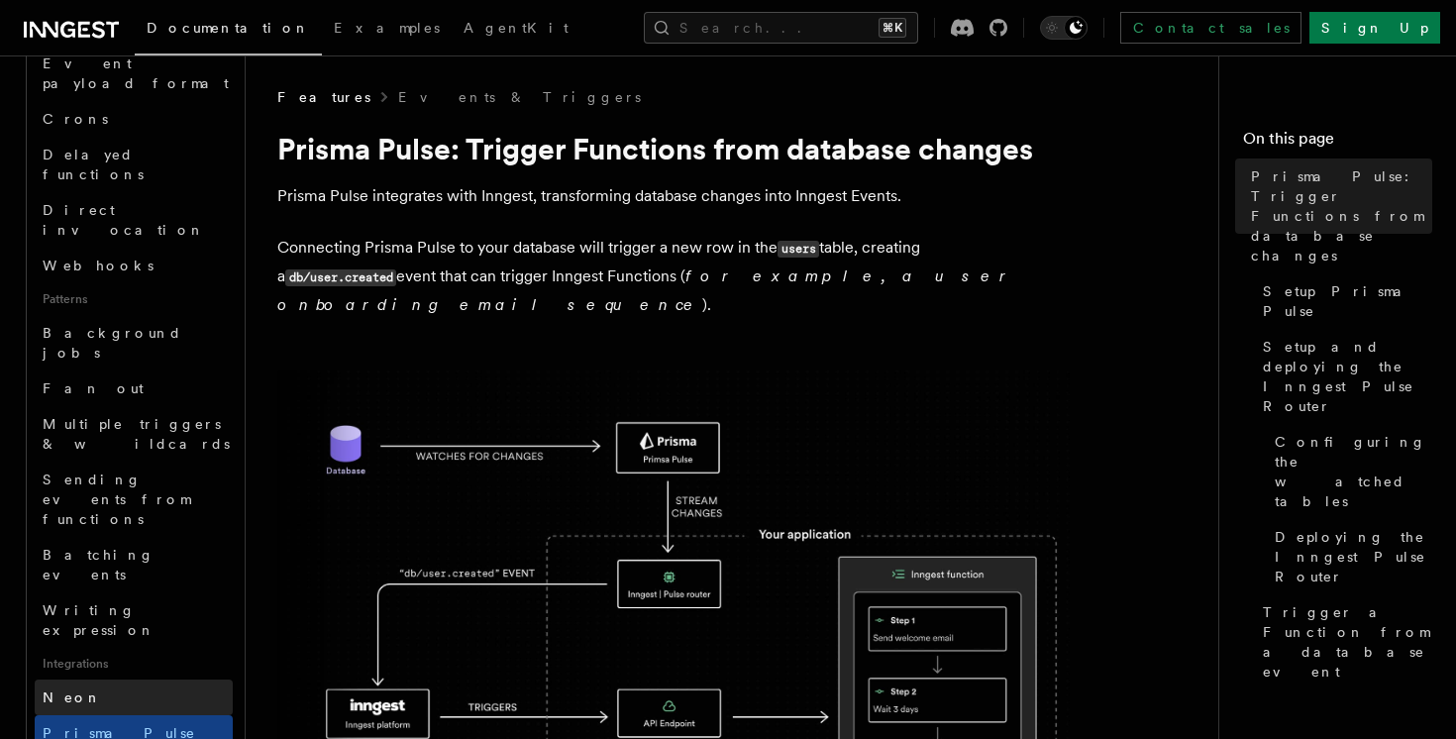
click at [139, 679] on link "Neon" at bounding box center [134, 697] width 198 height 36
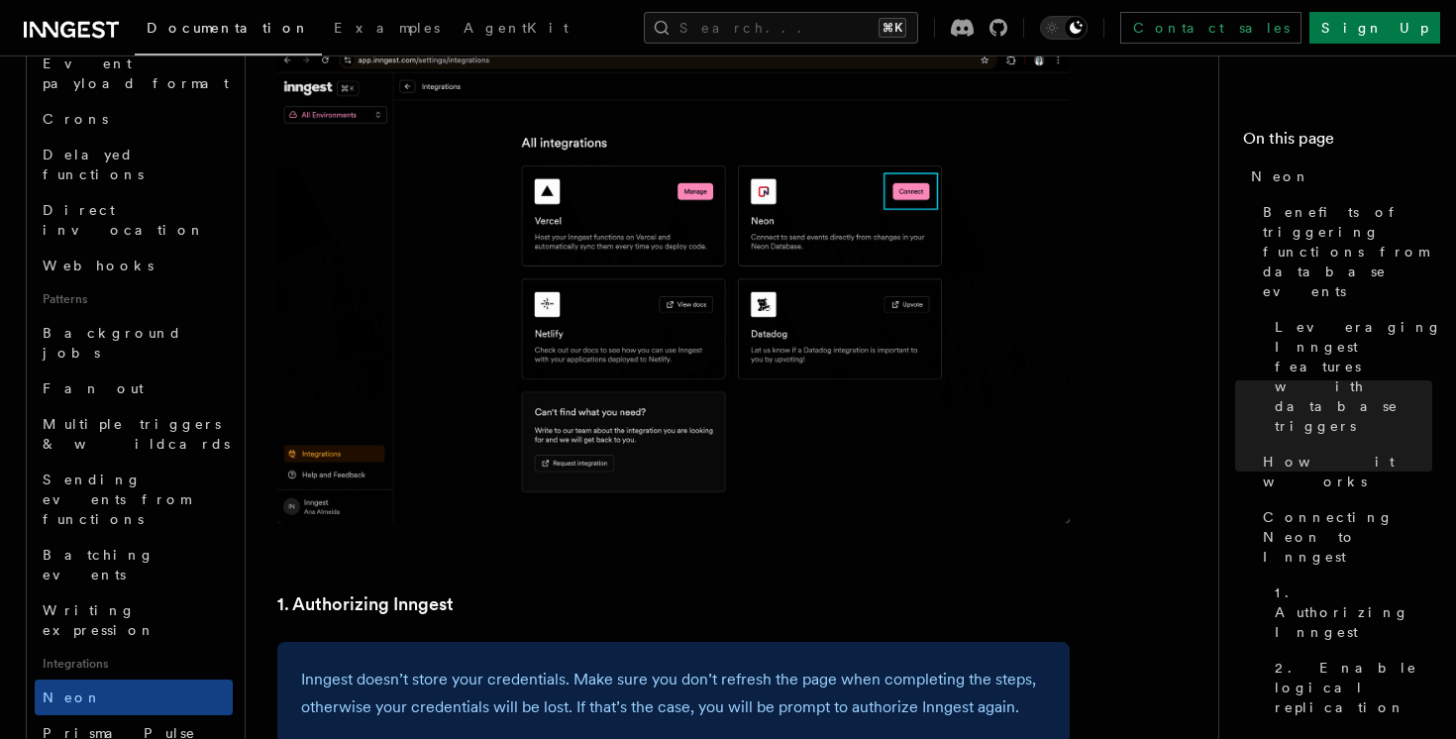
scroll to position [841, 0]
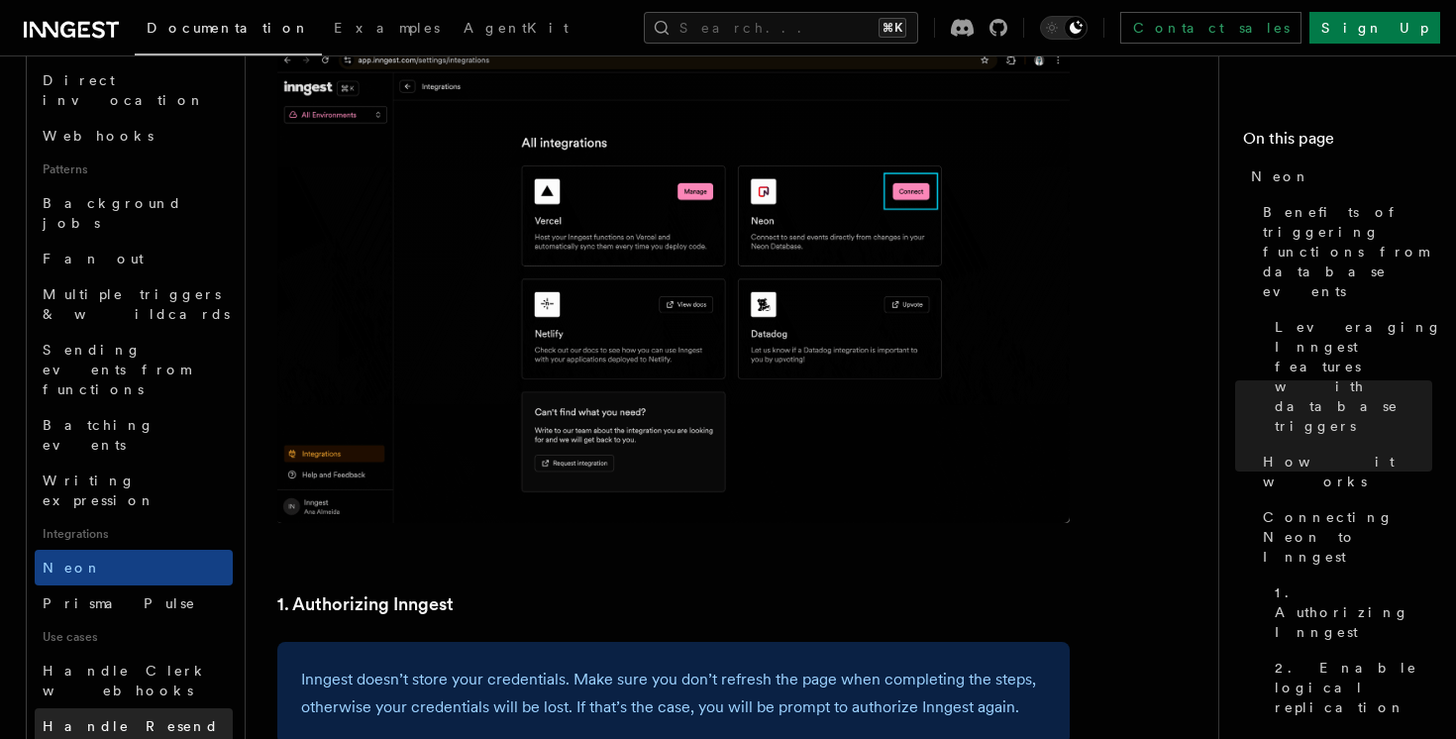
click at [132, 718] on span "Handle Resend webhooks" at bounding box center [131, 736] width 176 height 36
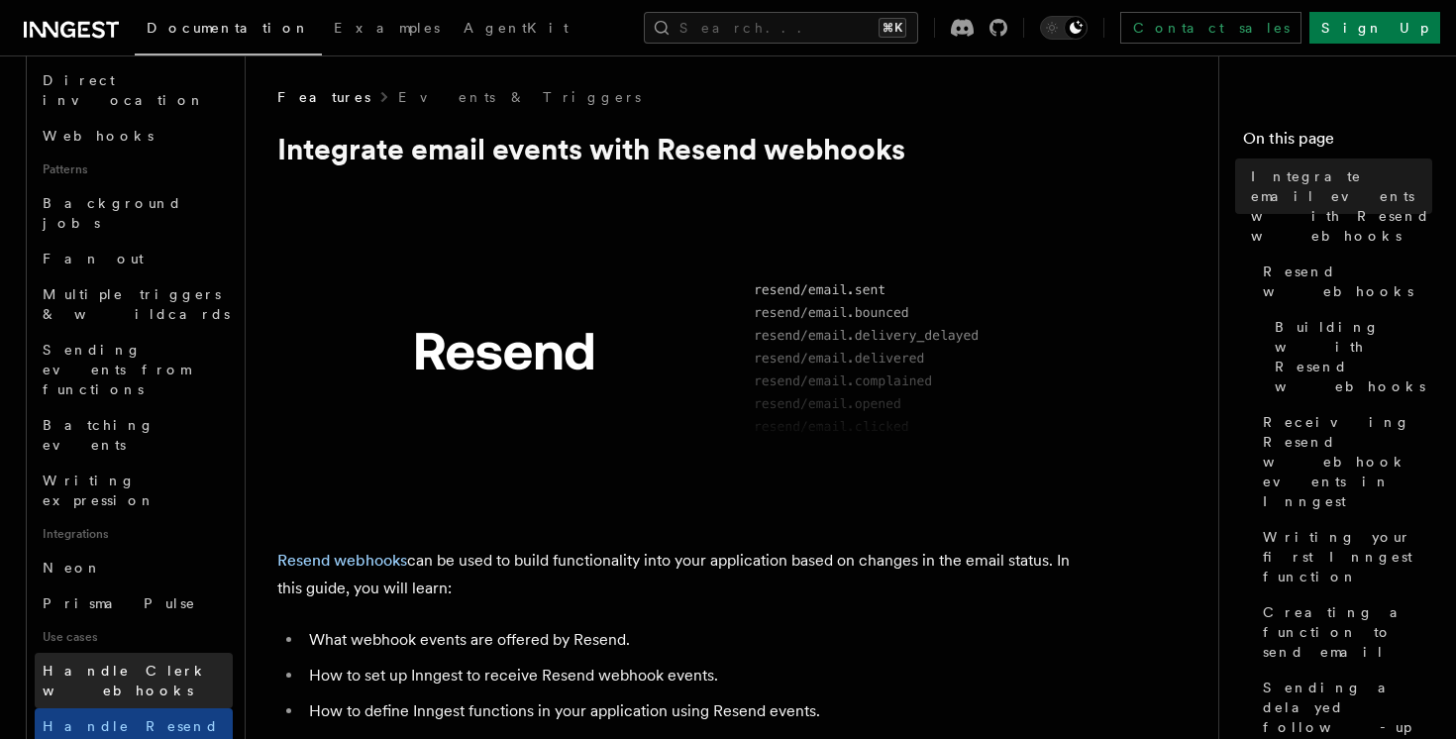
click at [167, 653] on link "Handle Clerk webhooks" at bounding box center [134, 680] width 198 height 55
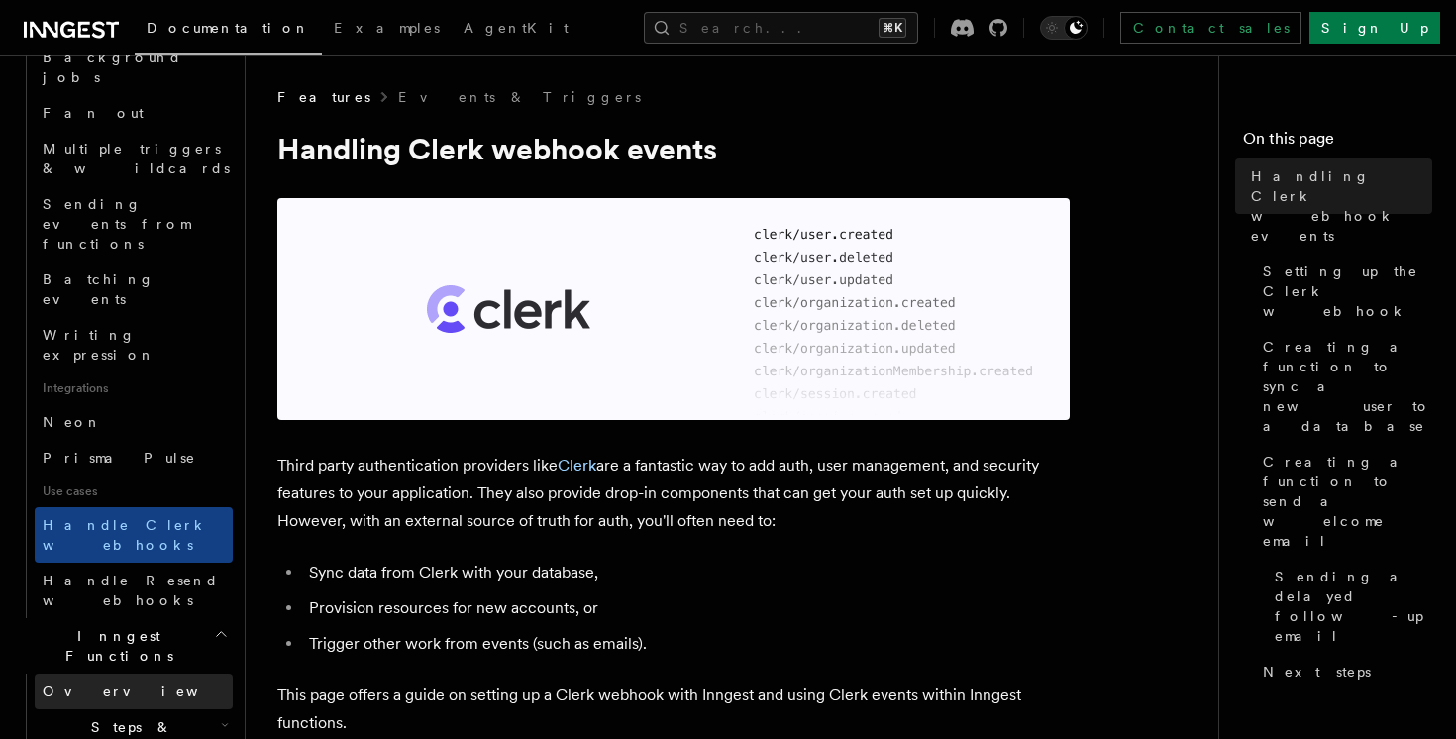
click at [155, 673] on link "Overview" at bounding box center [134, 691] width 198 height 36
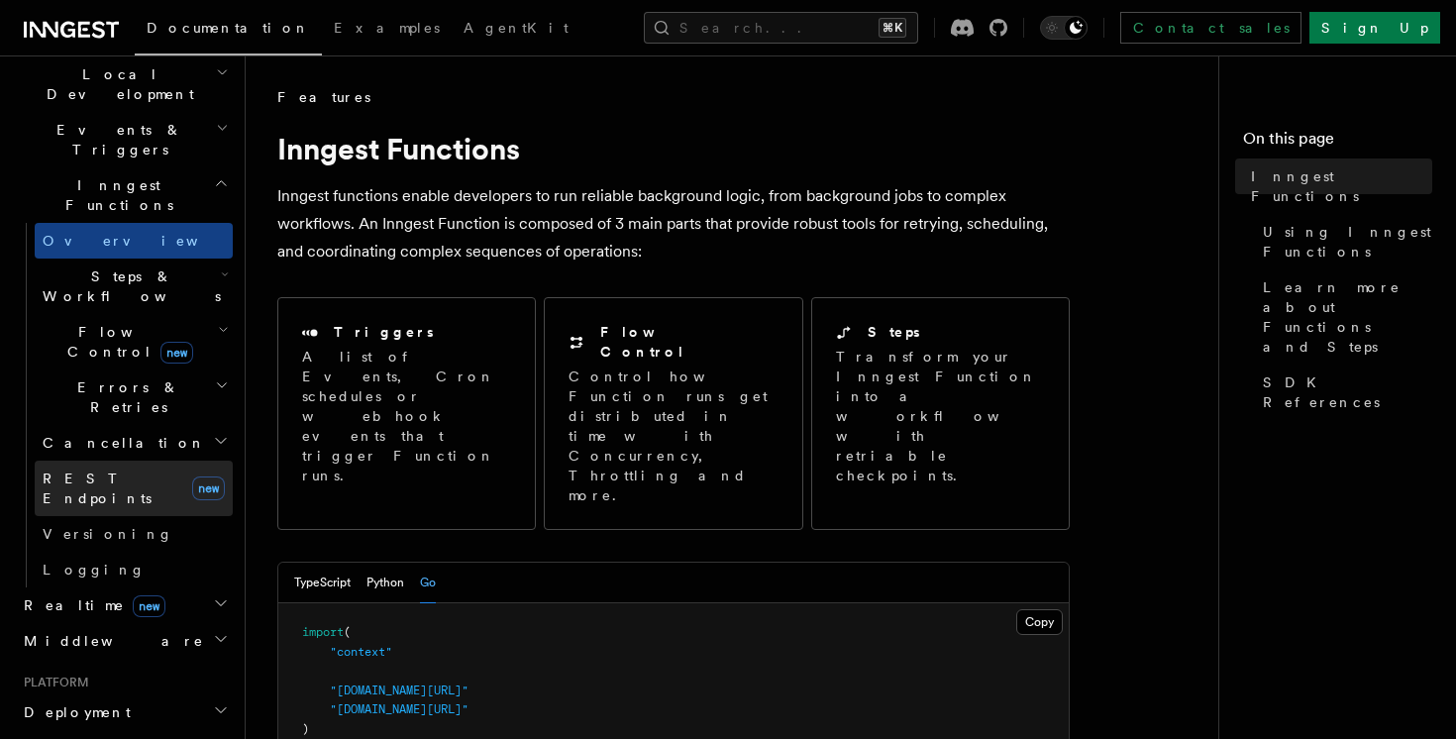
scroll to position [346, 0]
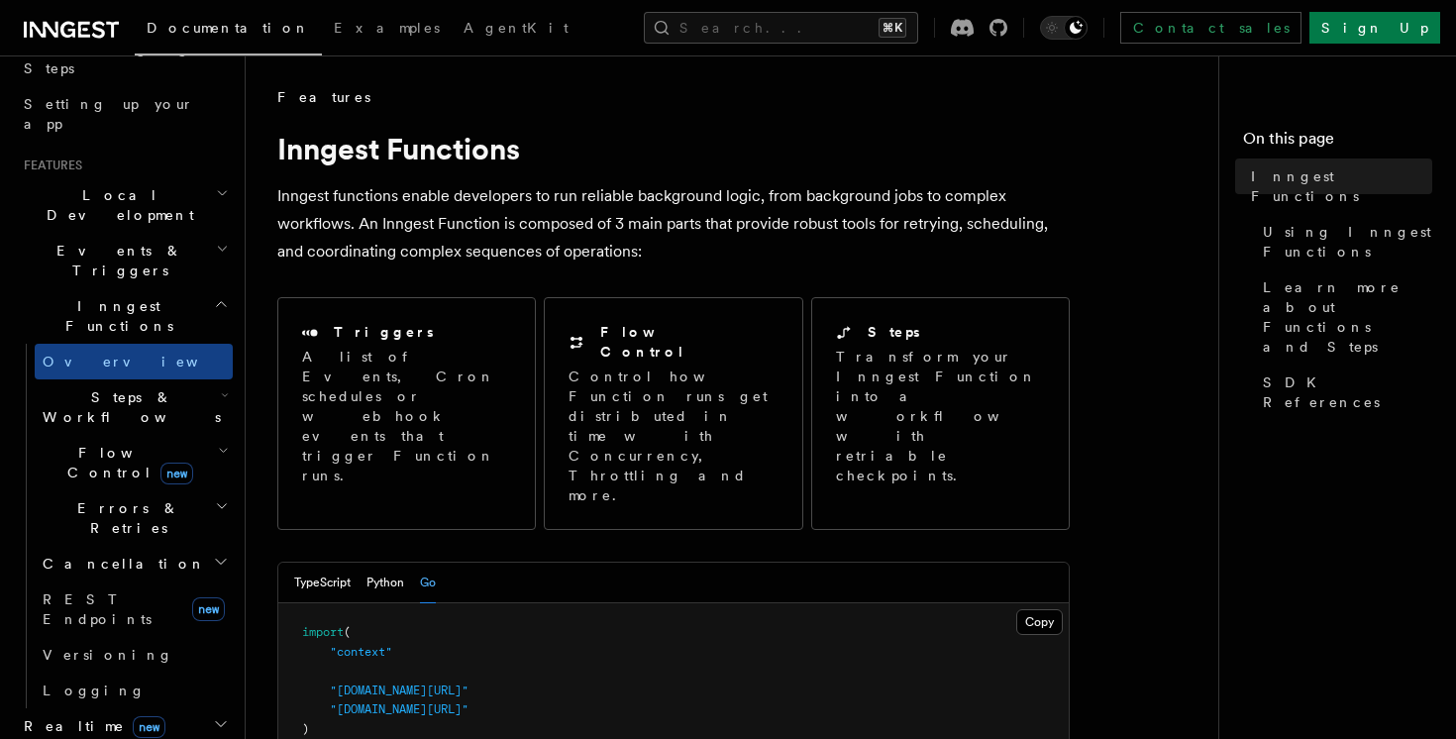
click at [151, 387] on span "Steps & Workflows" at bounding box center [128, 407] width 186 height 40
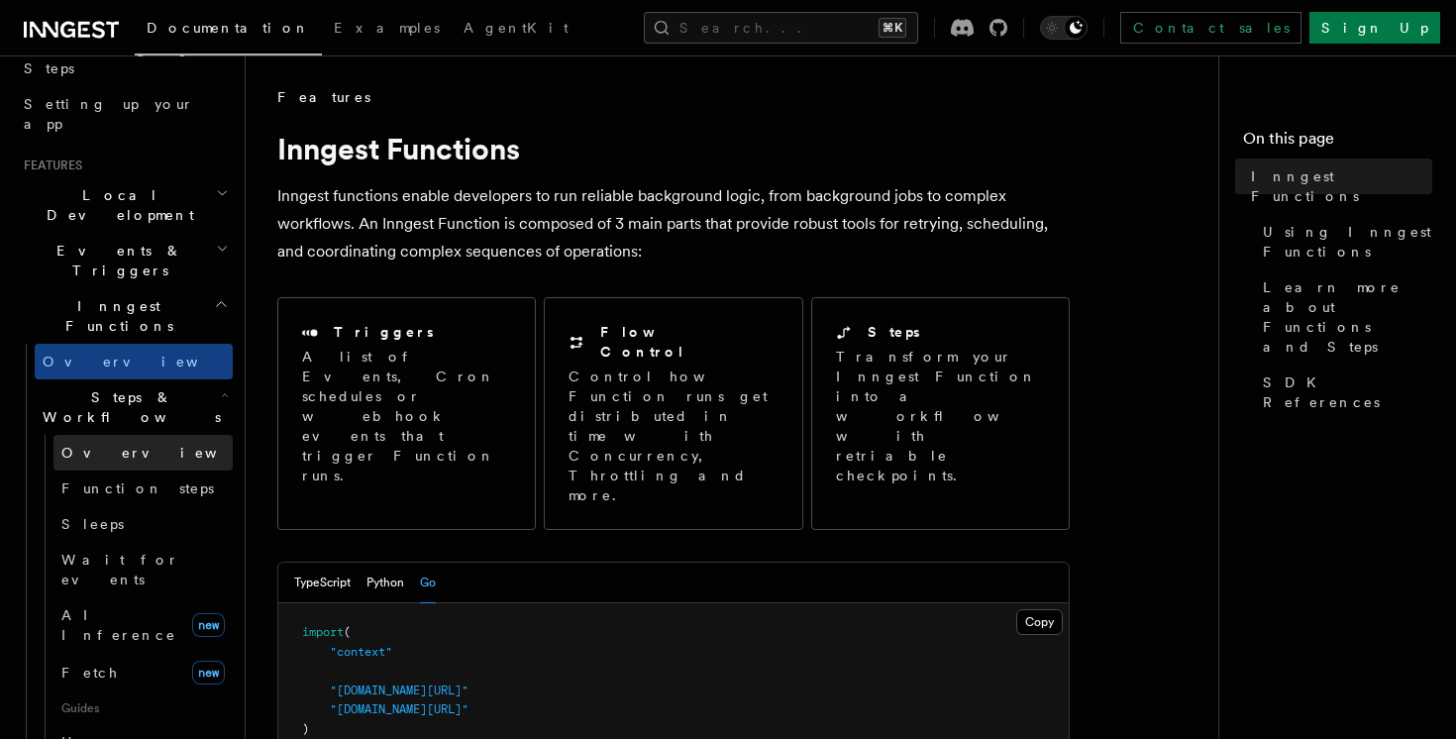
click at [148, 435] on link "Overview" at bounding box center [142, 453] width 179 height 36
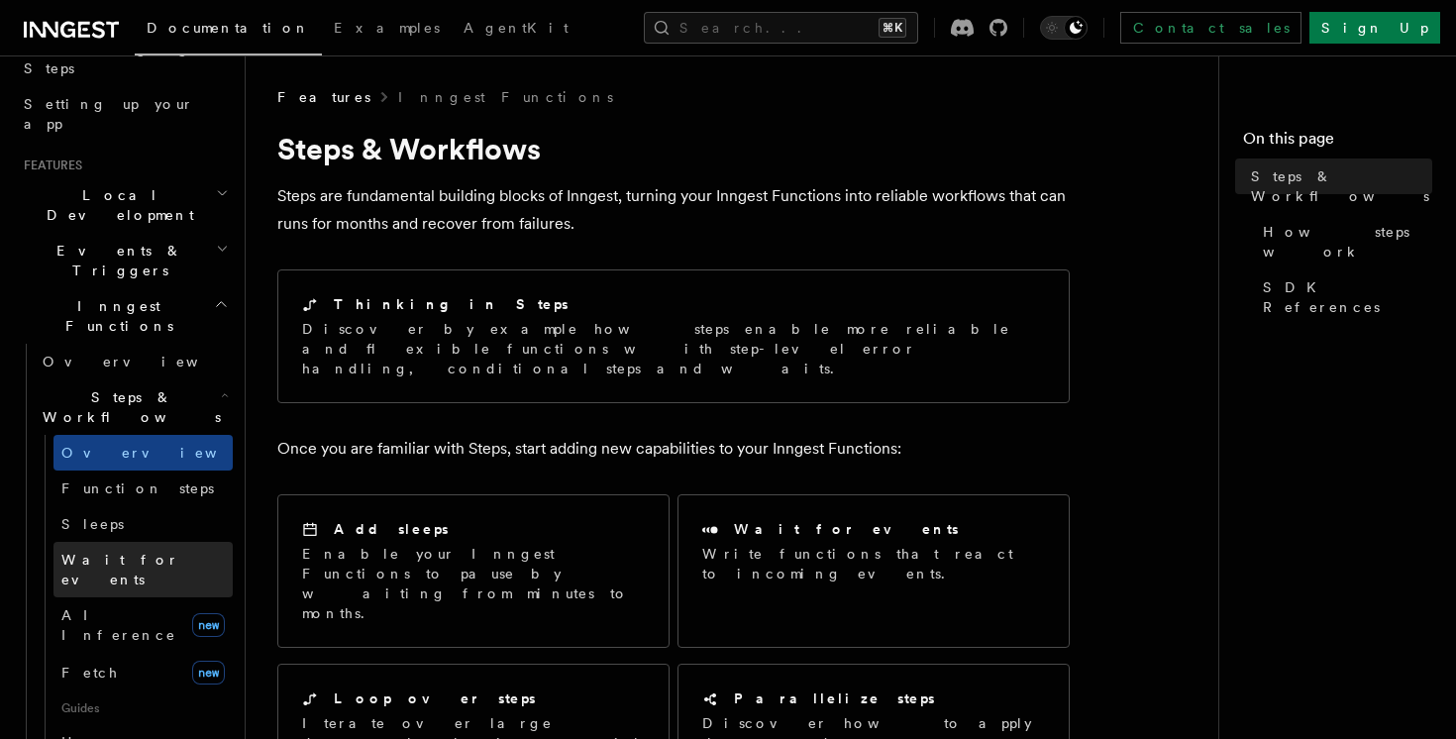
click at [147, 552] on span "Wait for events" at bounding box center [120, 570] width 118 height 36
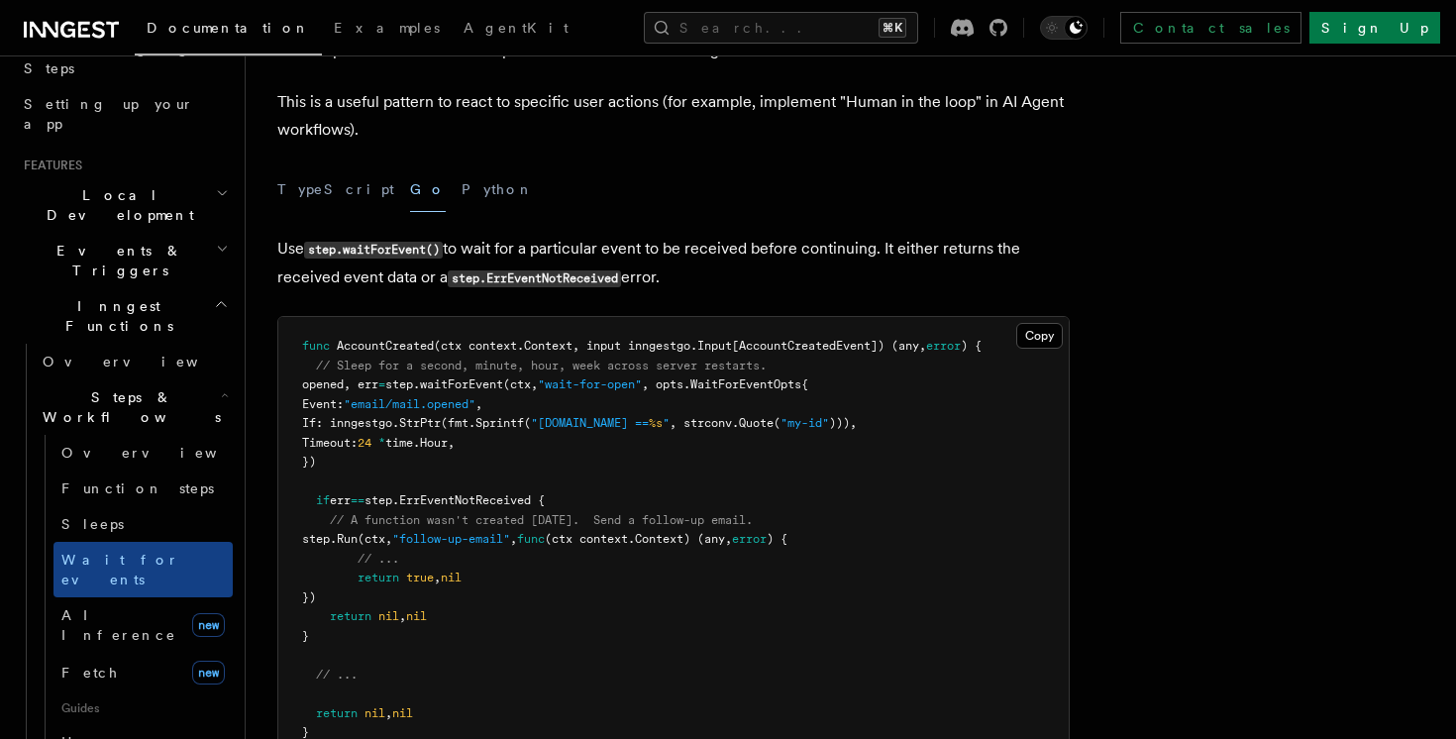
scroll to position [464, 0]
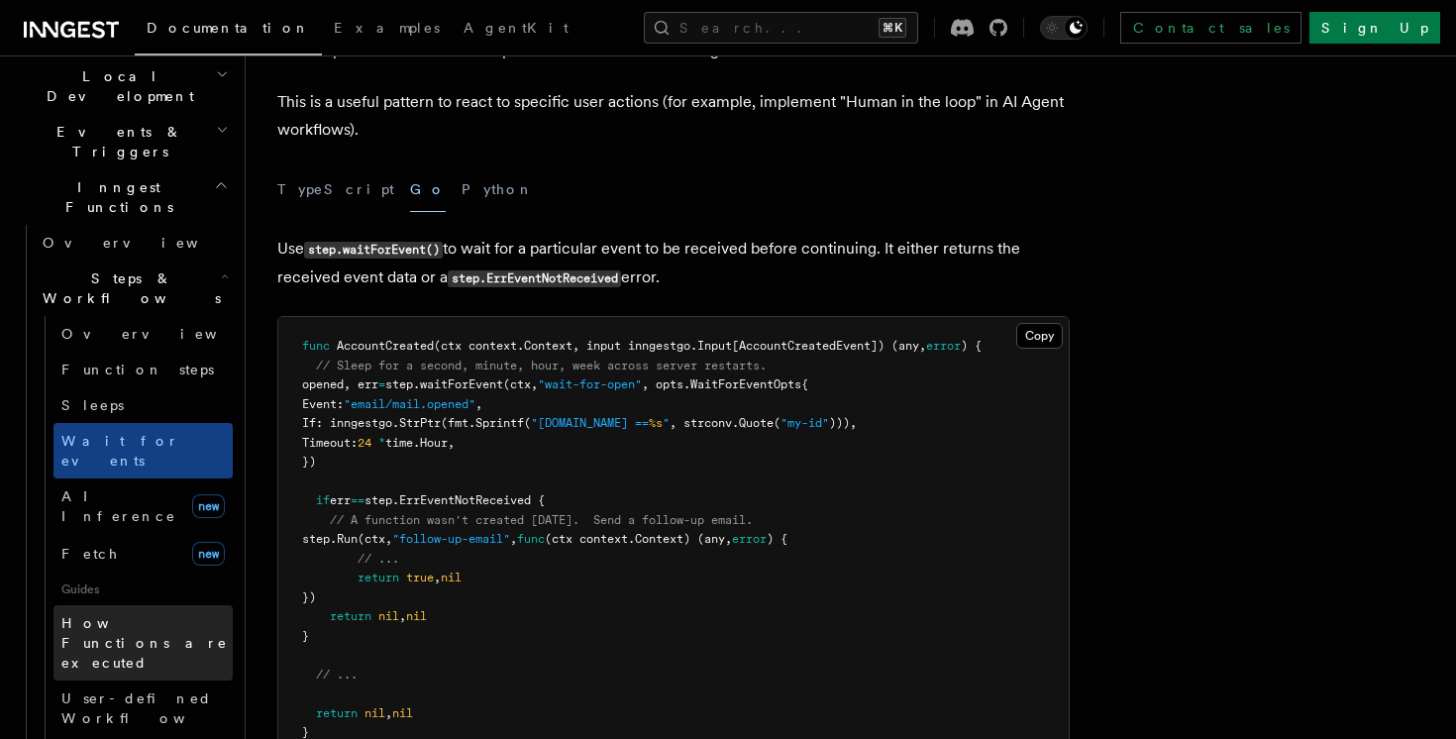
click at [116, 615] on span "How Functions are executed" at bounding box center [144, 642] width 166 height 55
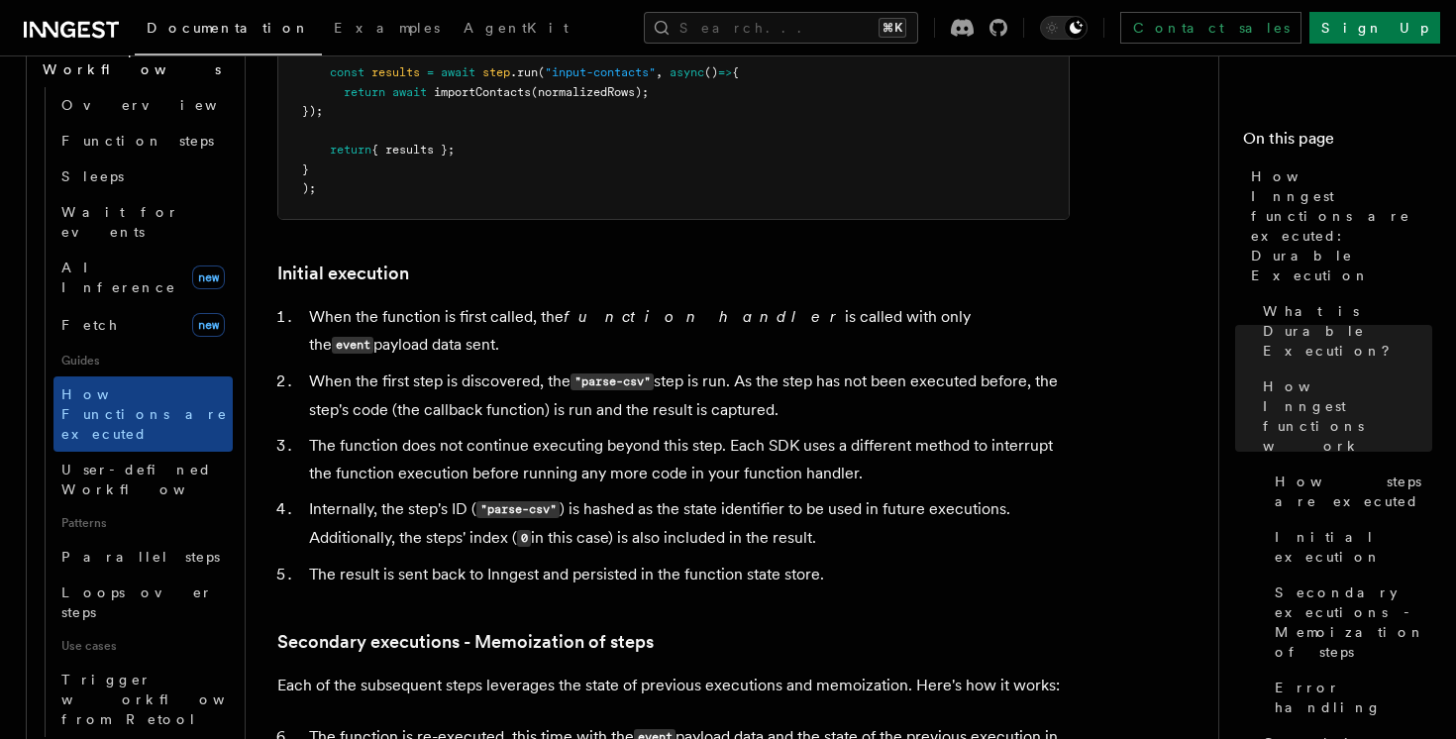
scroll to position [1830, 0]
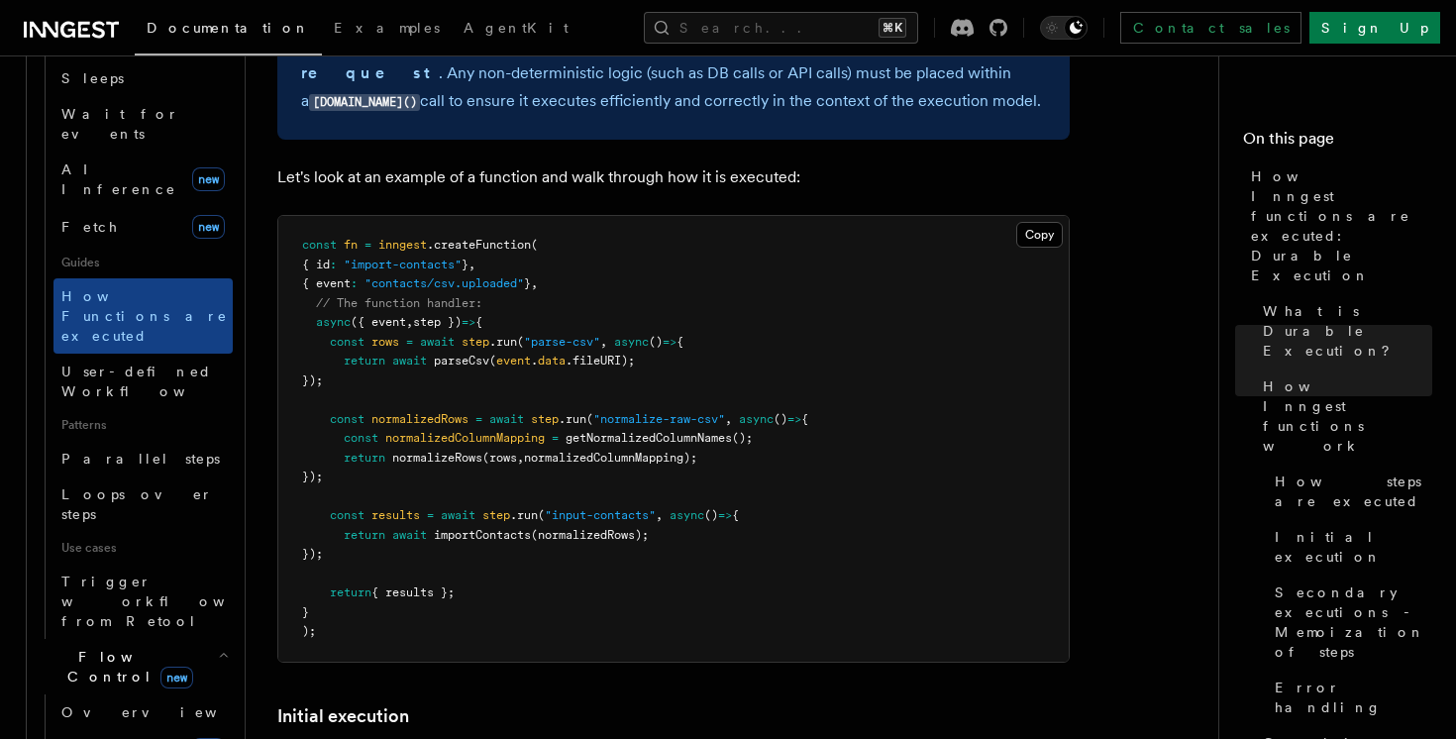
scroll to position [831, 0]
